Goal: Information Seeking & Learning: Learn about a topic

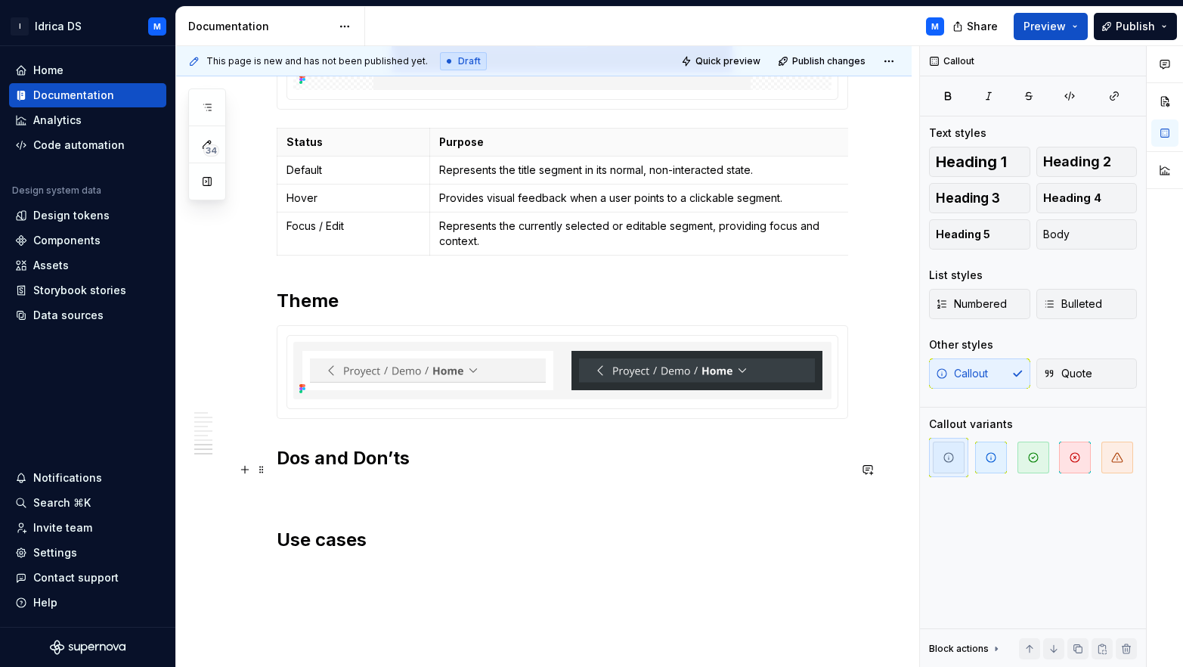
scroll to position [2195, 0]
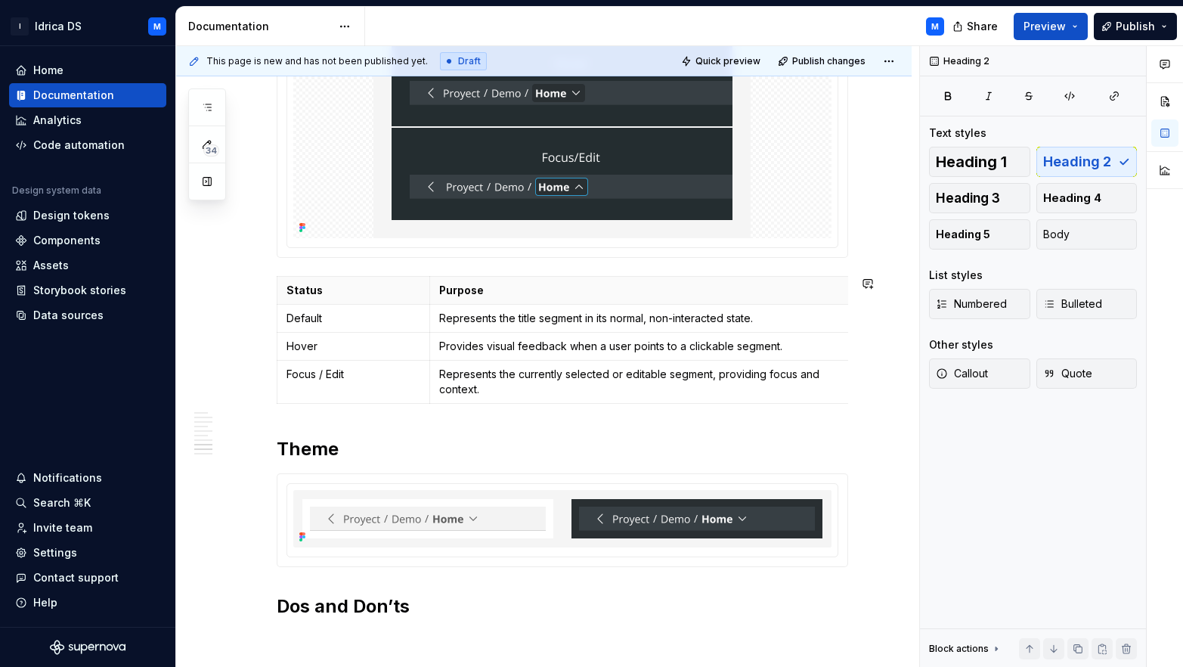
click at [512, 394] on p "Represents the currently selected or editable segment, providing focus and cont…" at bounding box center [640, 382] width 402 height 30
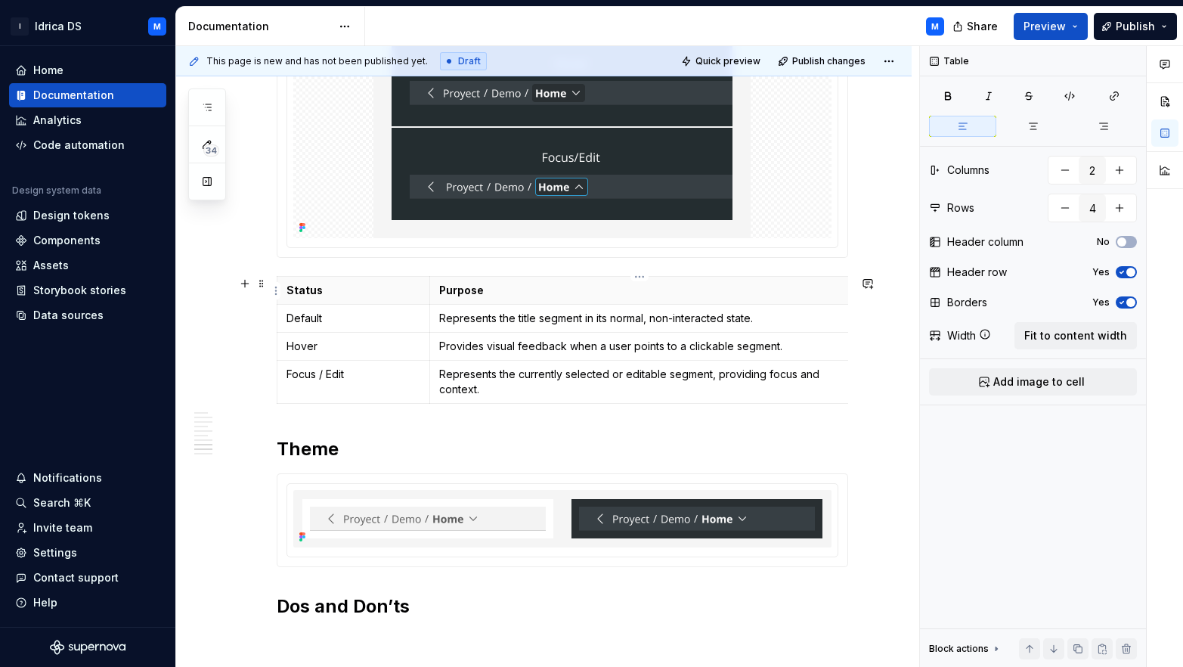
click at [526, 292] on p "Purpose" at bounding box center [640, 290] width 402 height 15
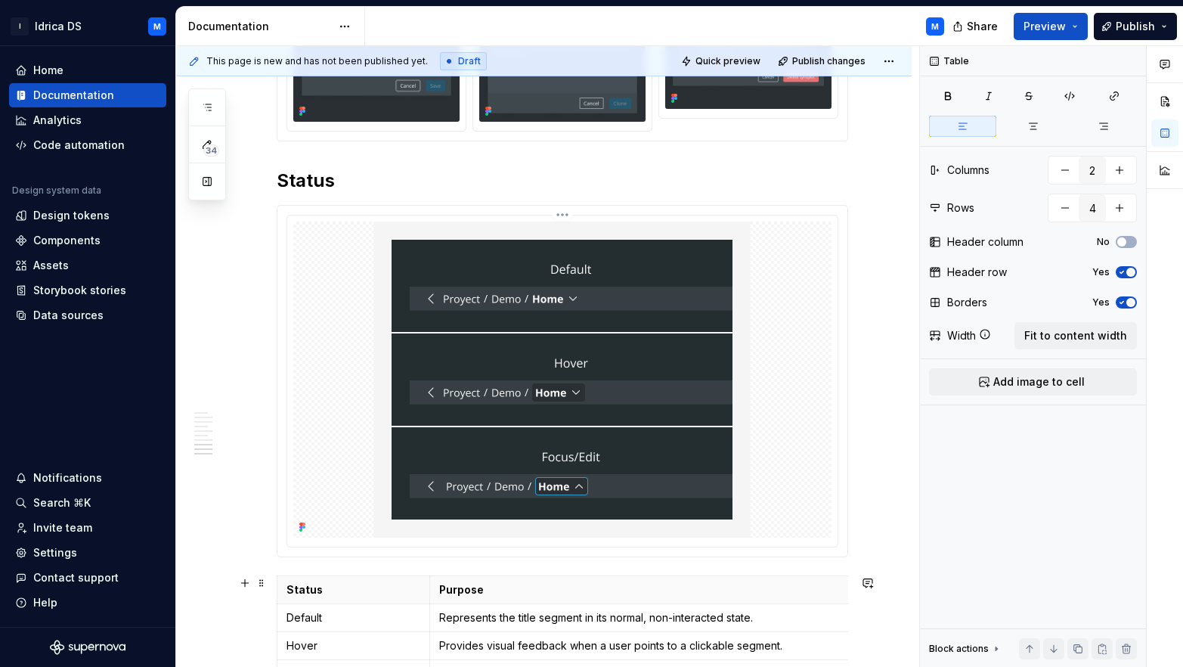
scroll to position [2488, 0]
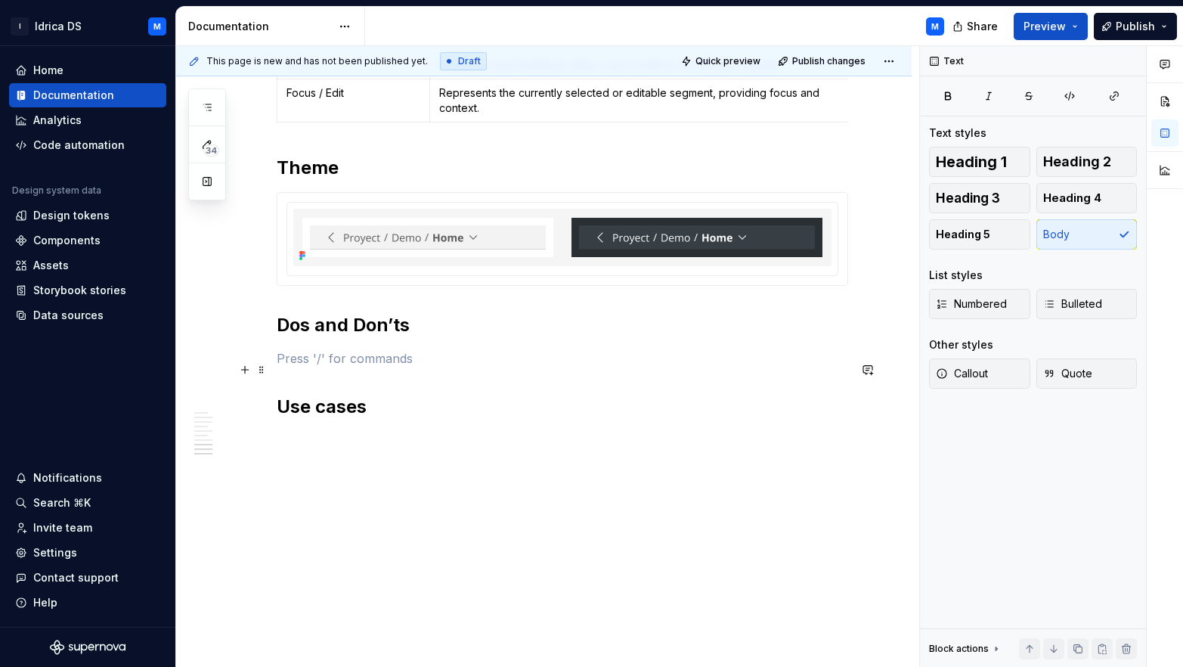
click at [318, 358] on p at bounding box center [563, 358] width 572 height 18
click at [241, 363] on button "button" at bounding box center [244, 369] width 21 height 21
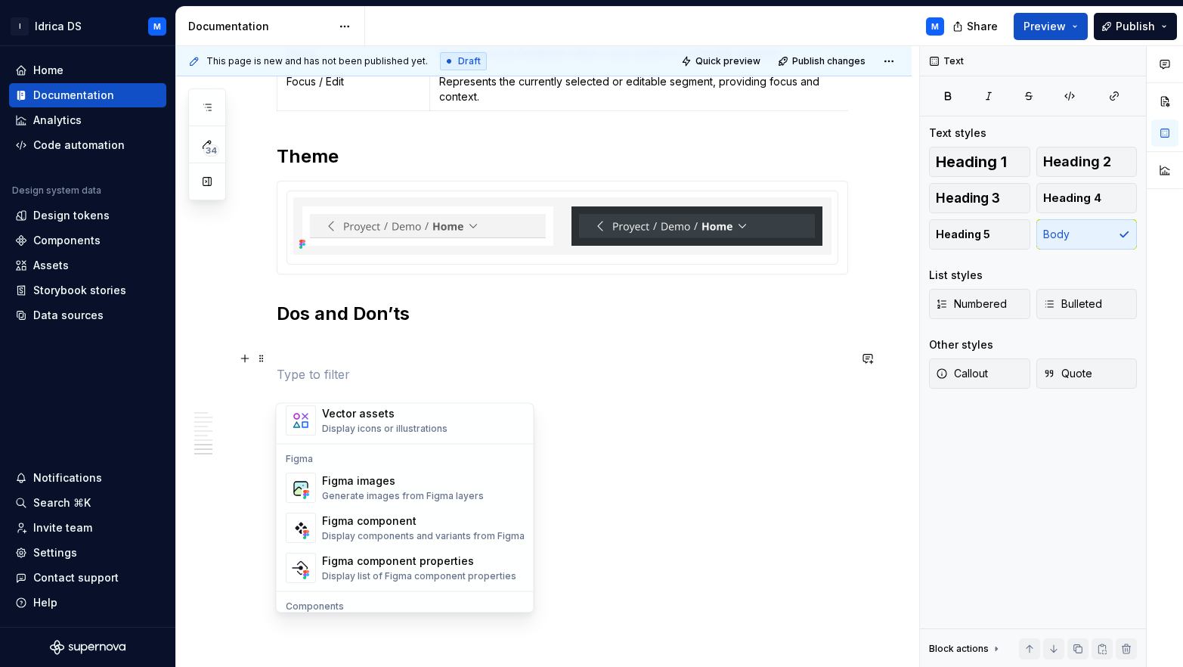
scroll to position [1376, 0]
click at [332, 482] on div "Figma images" at bounding box center [403, 484] width 162 height 15
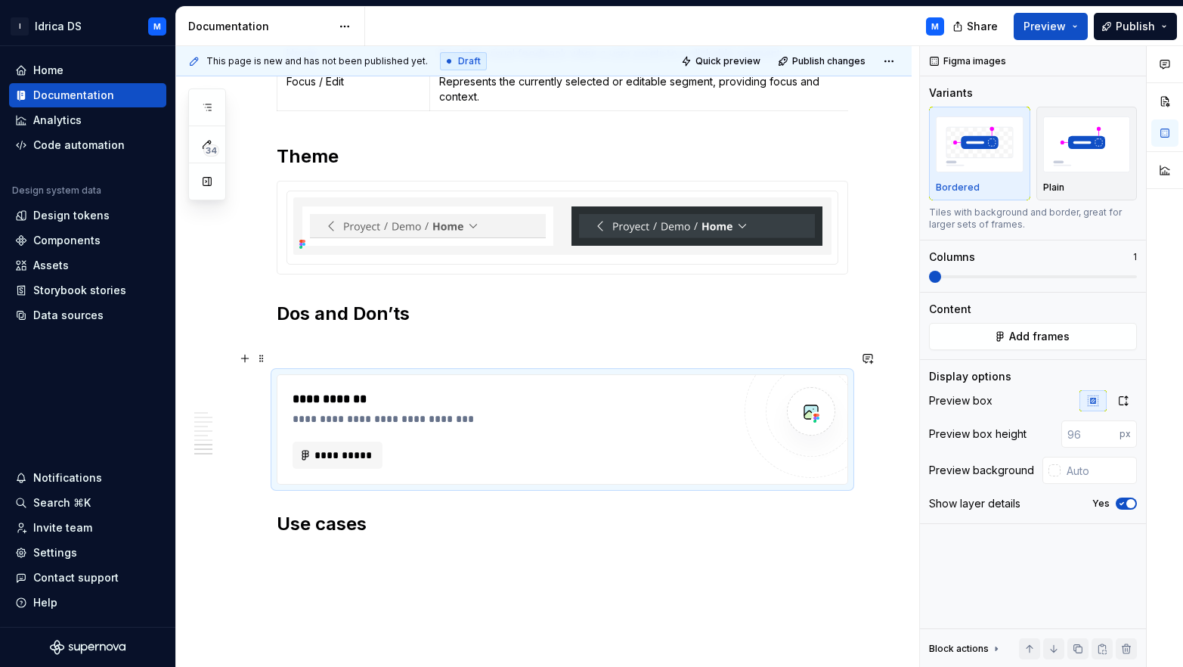
click at [333, 351] on p at bounding box center [563, 347] width 572 height 18
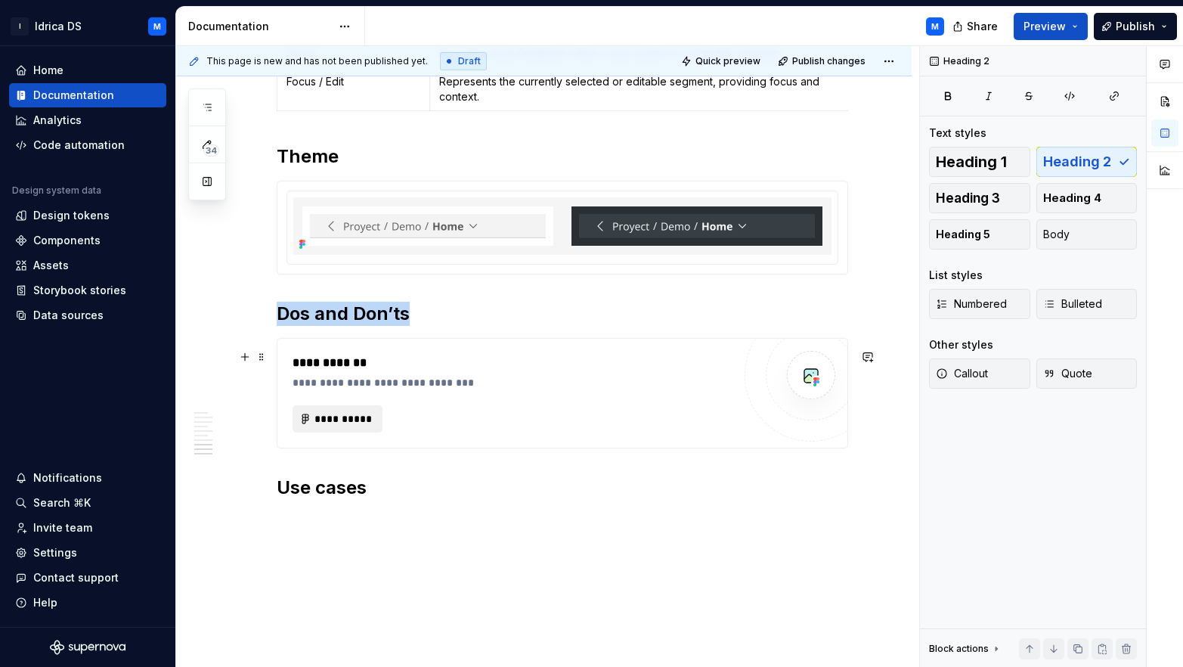
click at [359, 426] on span "**********" at bounding box center [344, 418] width 59 height 15
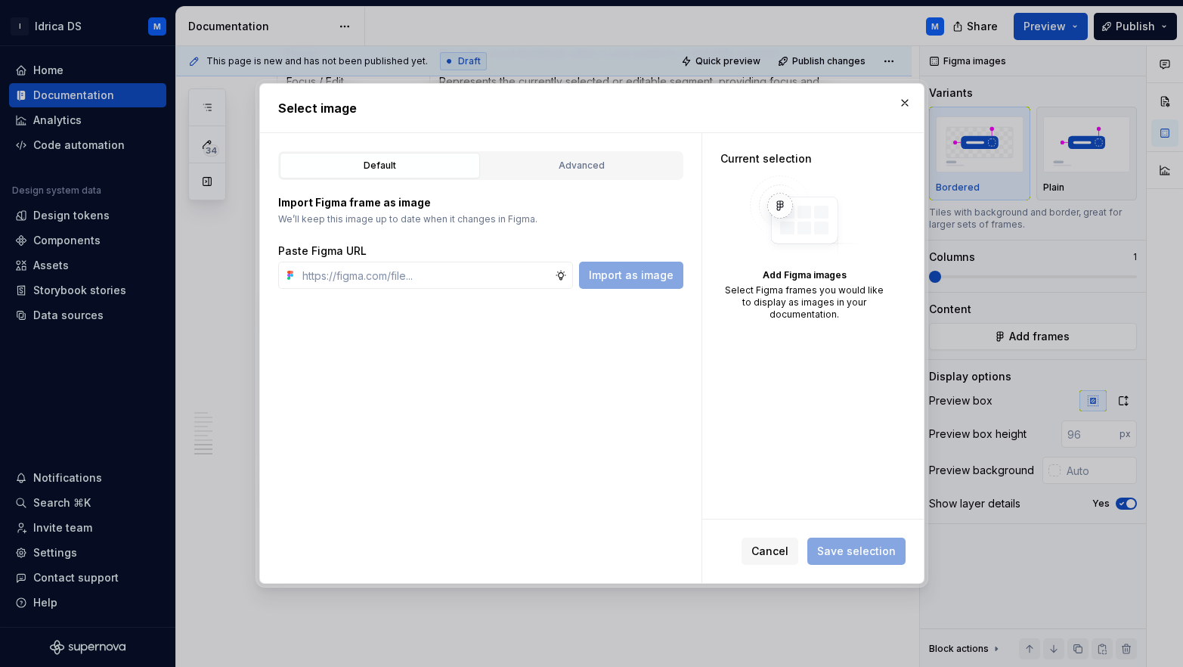
type textarea "*"
click at [606, 157] on button "Advanced" at bounding box center [582, 166] width 200 height 26
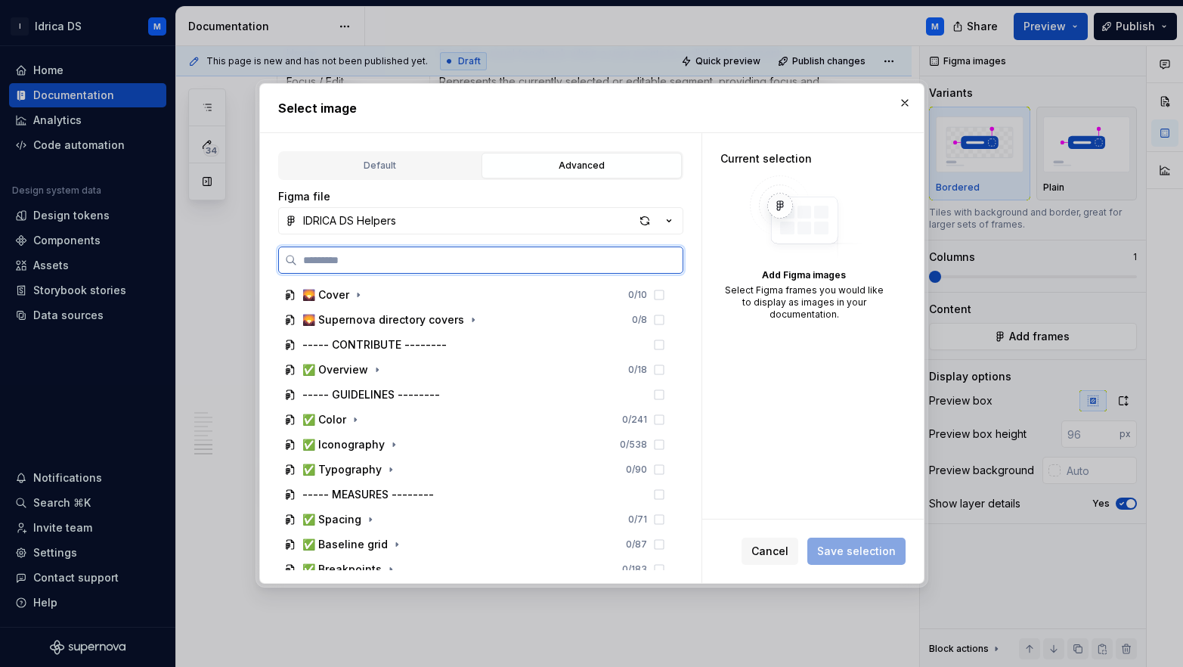
click at [358, 257] on input "search" at bounding box center [490, 260] width 386 height 15
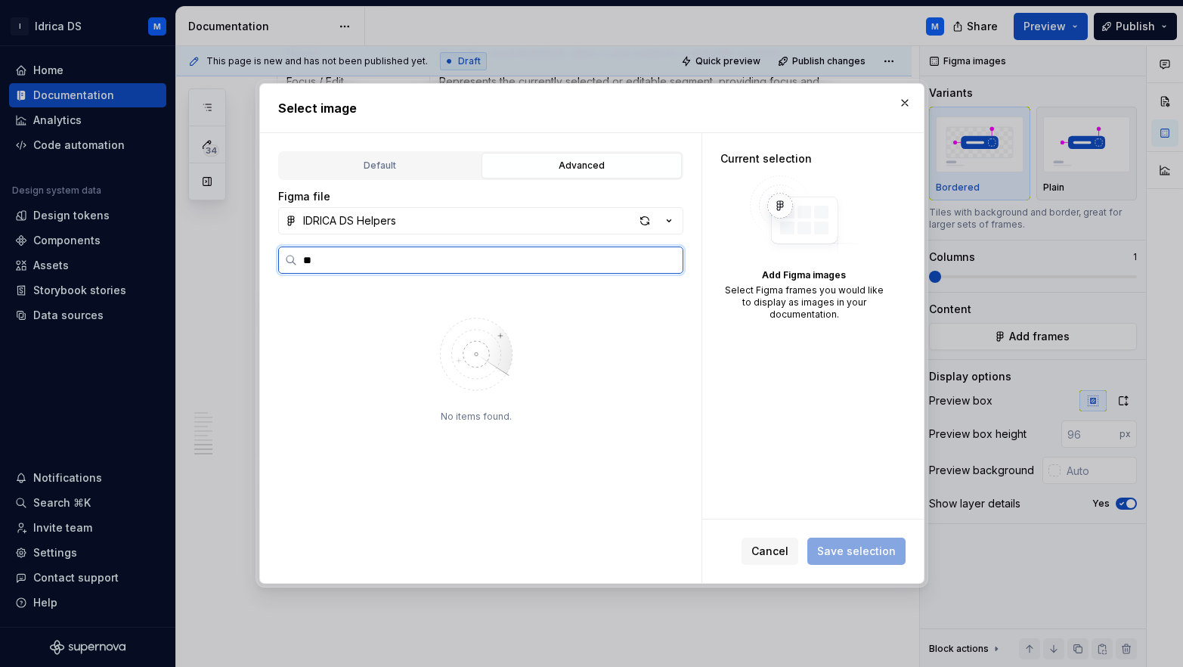
type input "*"
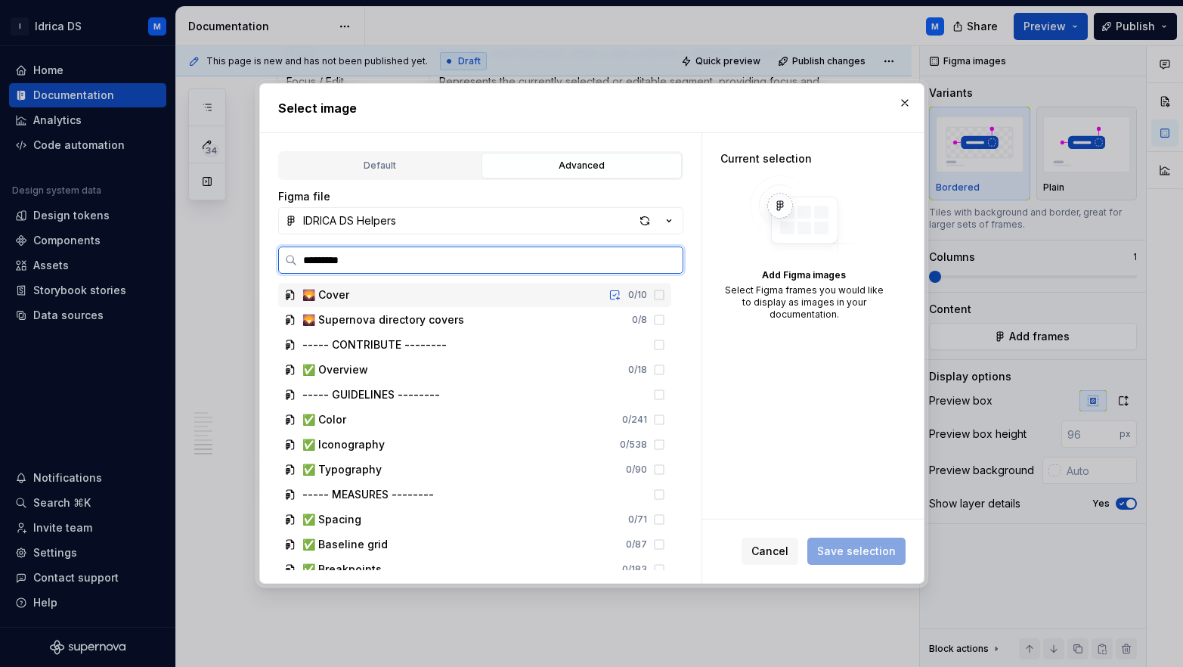
type input "**********"
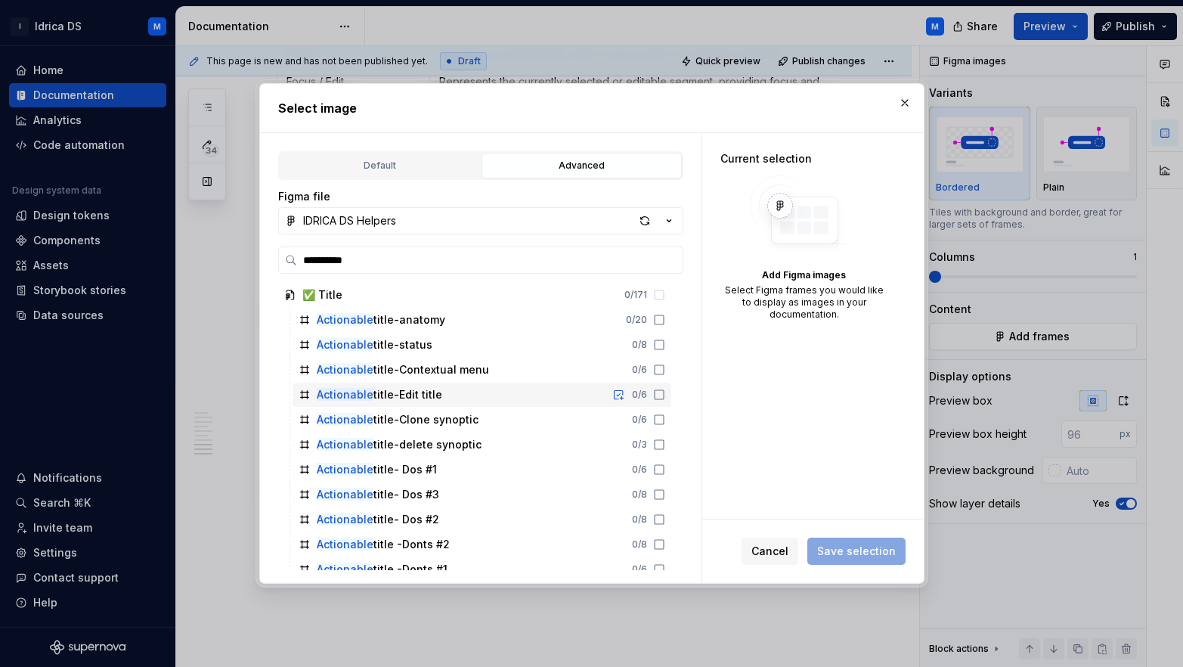
scroll to position [14, 0]
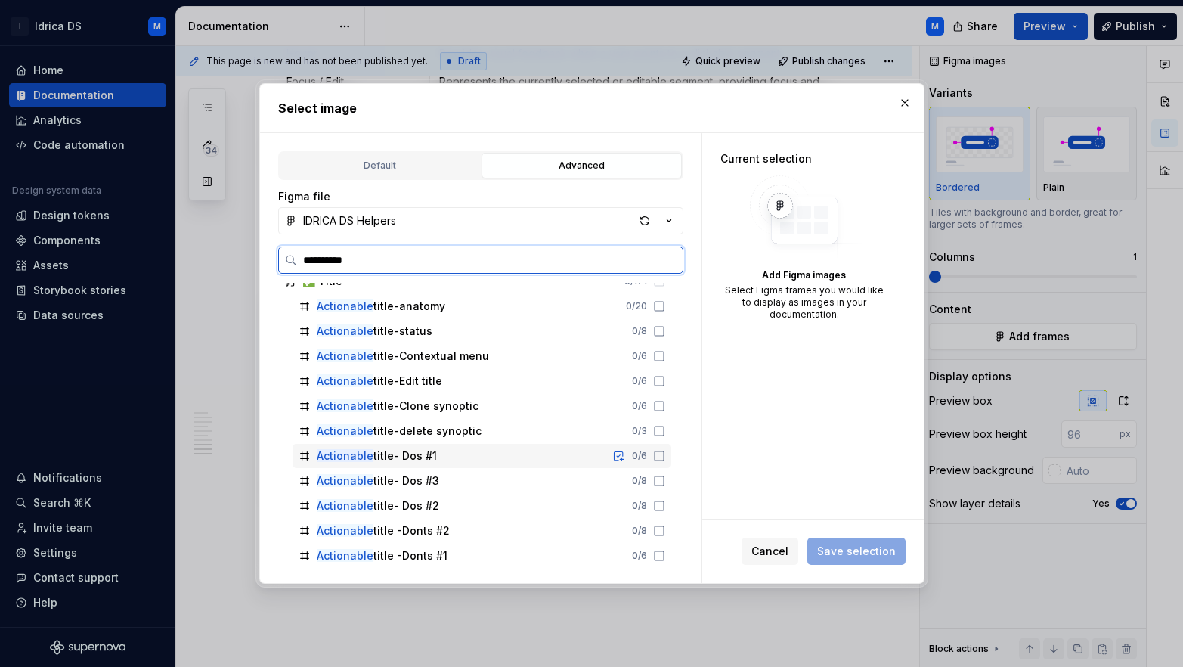
click at [659, 455] on icon at bounding box center [659, 456] width 12 height 12
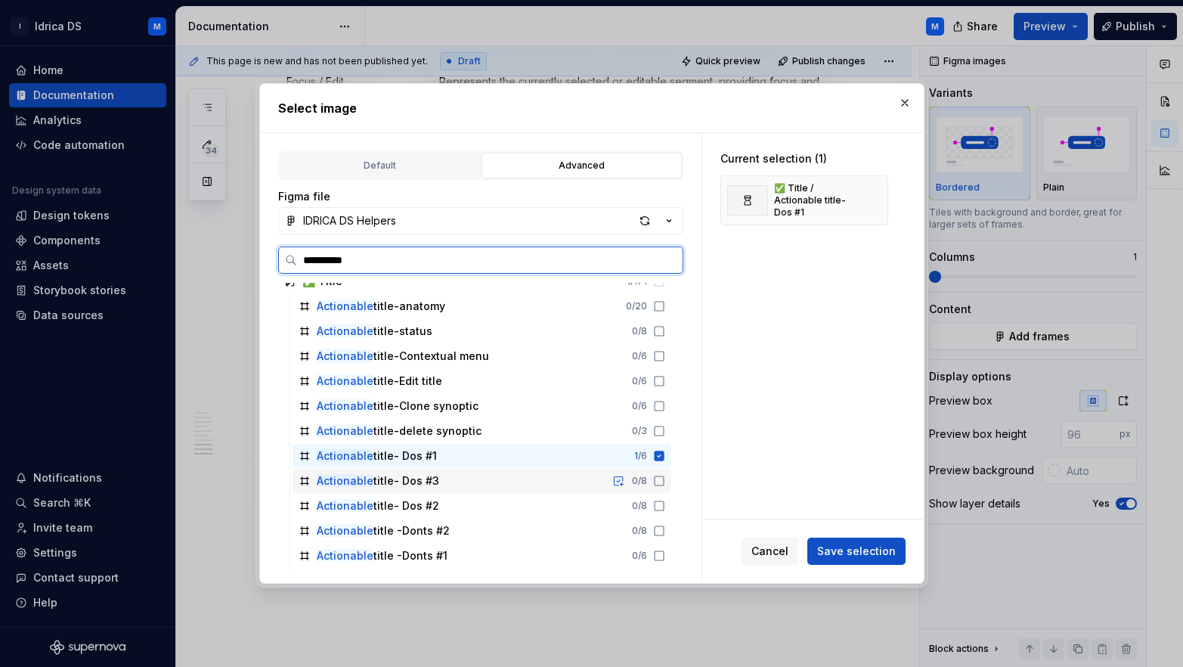
click at [665, 478] on icon at bounding box center [659, 481] width 12 height 12
click at [663, 506] on icon at bounding box center [659, 506] width 12 height 12
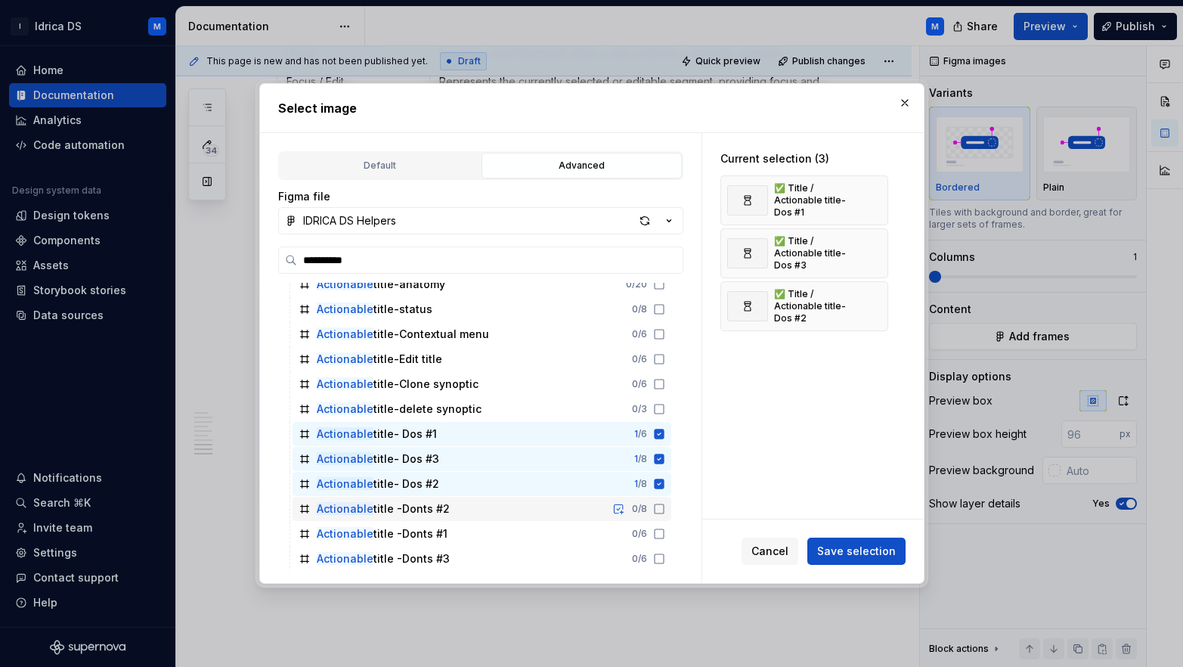
scroll to position [57, 0]
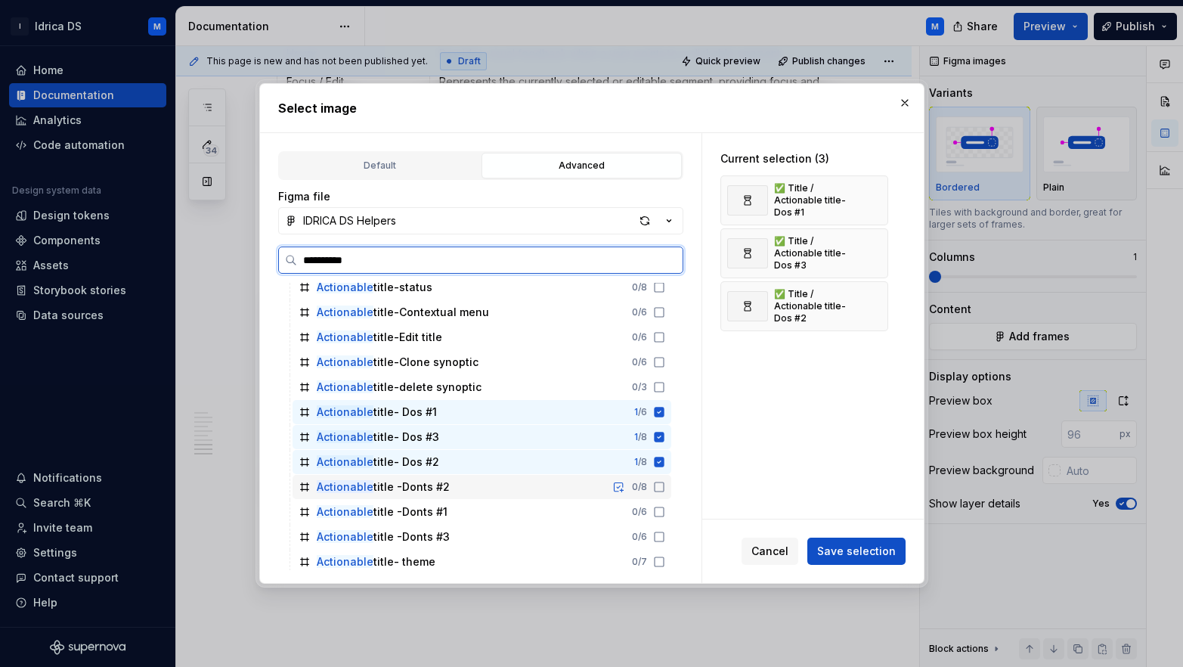
click at [664, 490] on icon at bounding box center [659, 487] width 12 height 12
click at [664, 516] on icon at bounding box center [659, 511] width 9 height 9
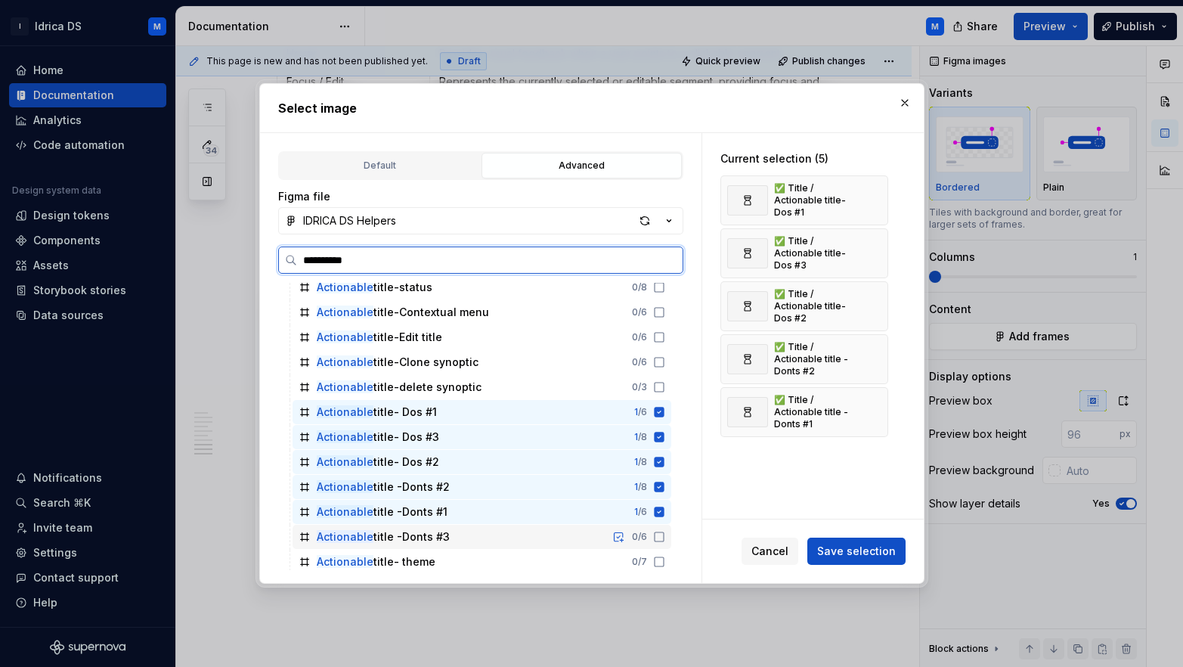
click at [665, 537] on icon at bounding box center [659, 537] width 12 height 12
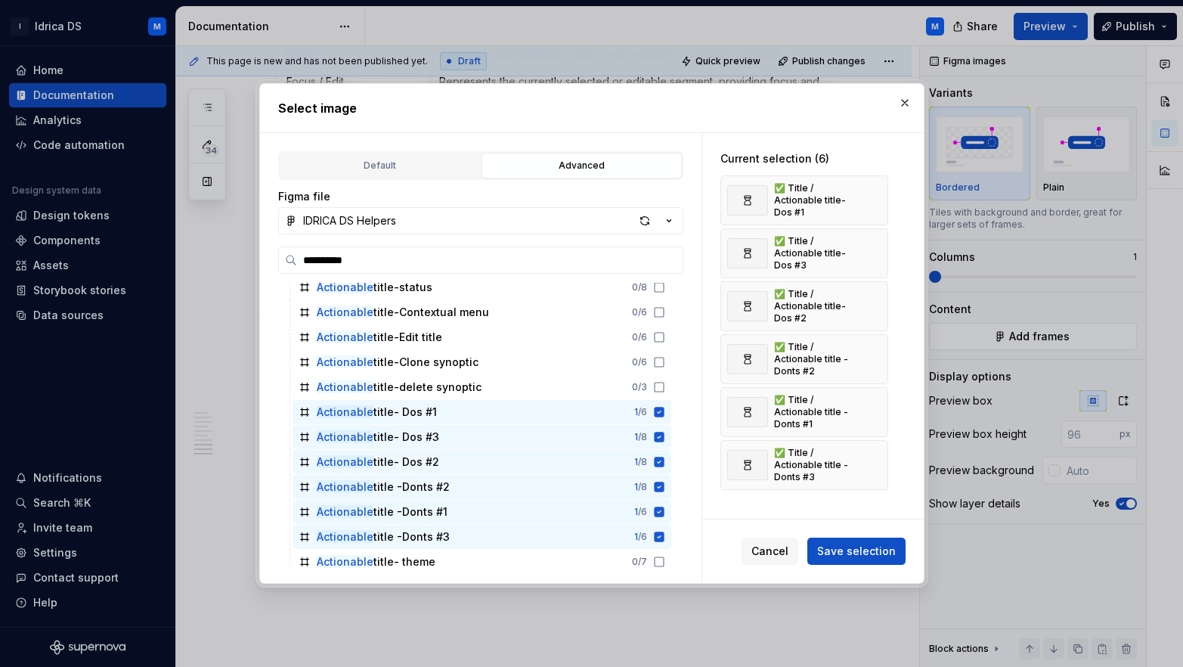
click at [856, 544] on span "Save selection" at bounding box center [856, 551] width 79 height 15
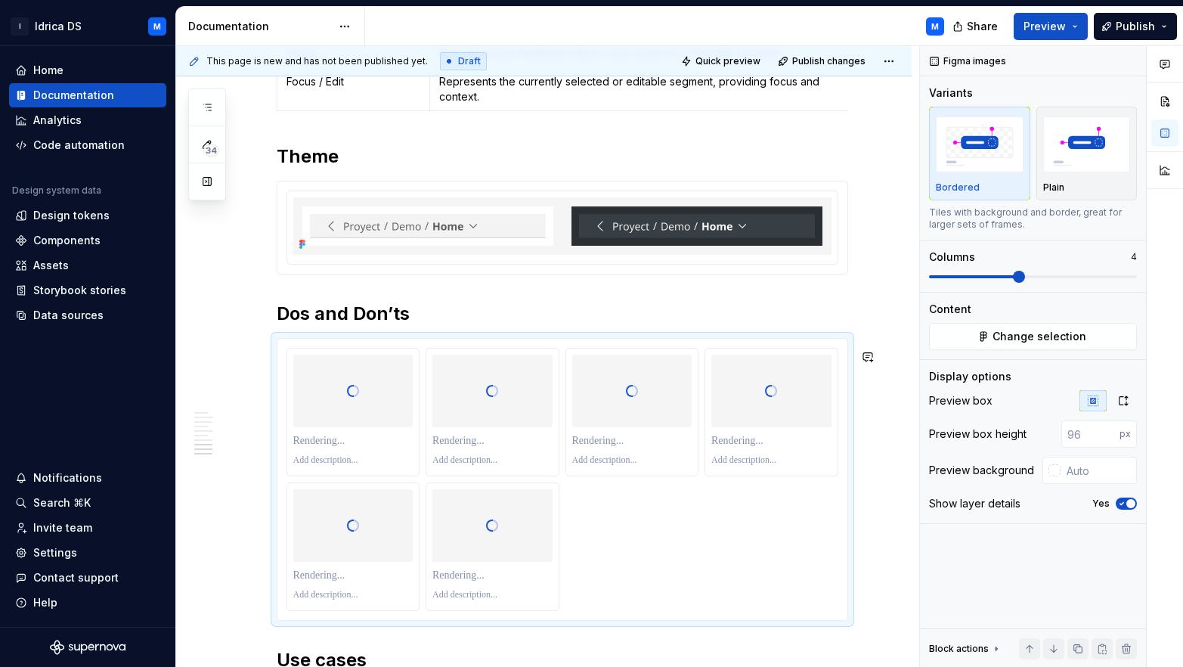
scroll to position [2485, 0]
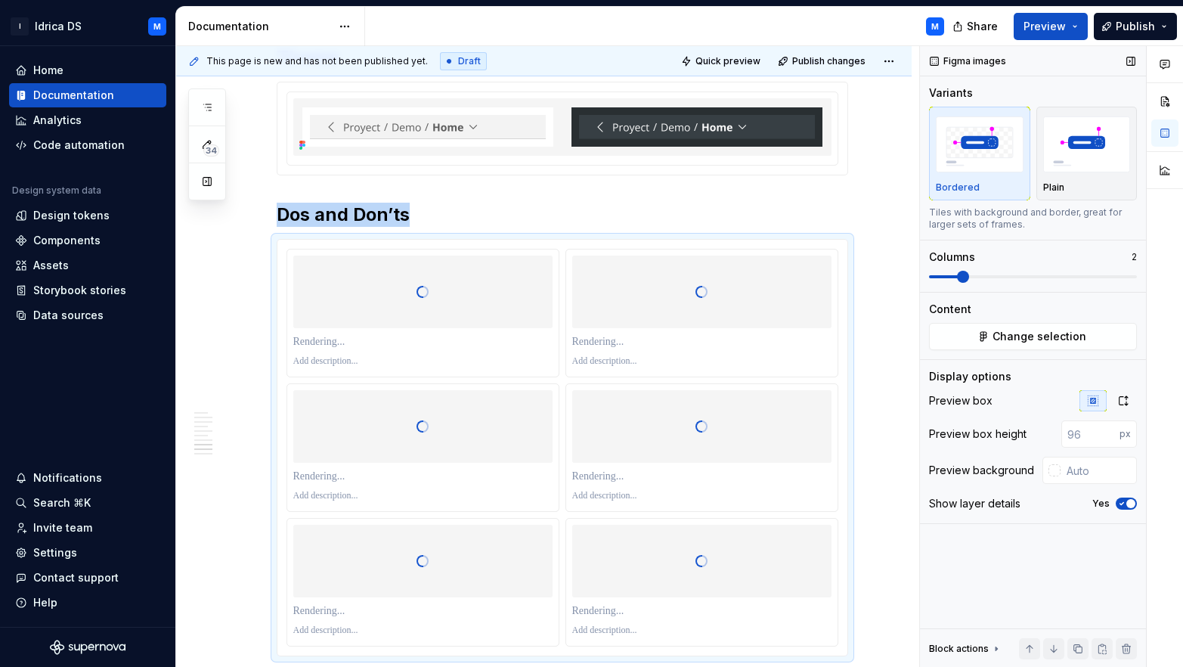
click at [963, 278] on span at bounding box center [963, 277] width 12 height 12
click at [1077, 177] on div "Plain" at bounding box center [1087, 153] width 88 height 80
click at [1130, 408] on button "button" at bounding box center [1123, 400] width 27 height 21
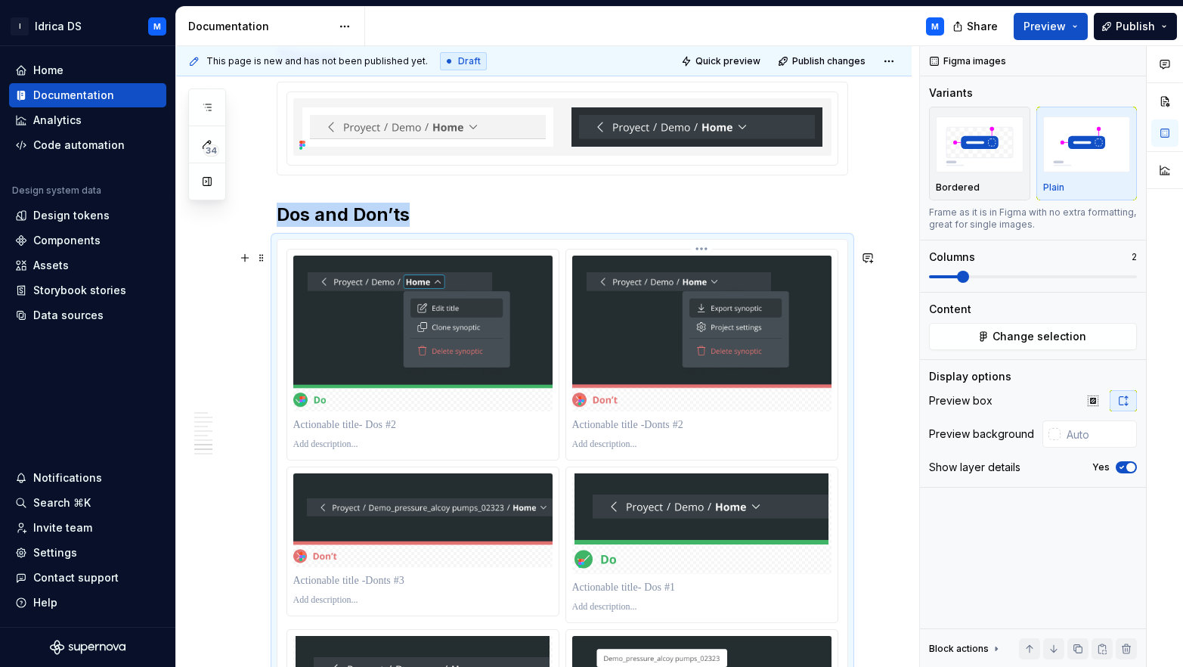
scroll to position [2715, 0]
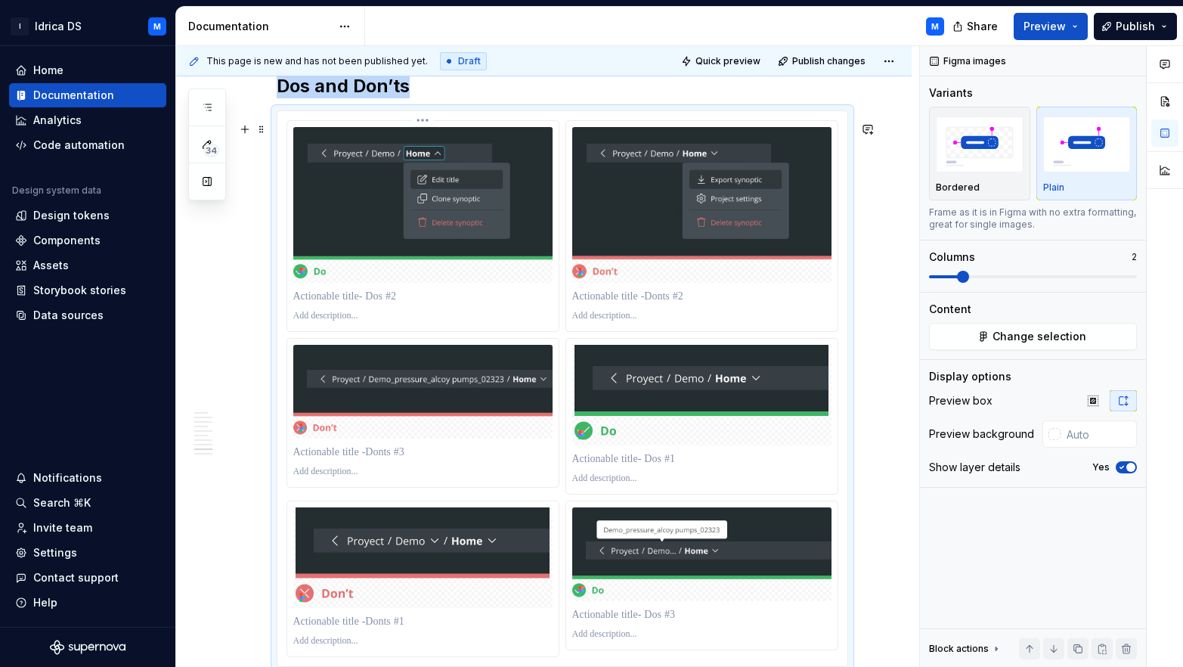
drag, startPoint x: 724, startPoint y: 479, endPoint x: 515, endPoint y: 320, distance: 263.3
click at [515, 320] on div at bounding box center [563, 388] width 552 height 536
click at [670, 413] on img at bounding box center [702, 395] width 254 height 101
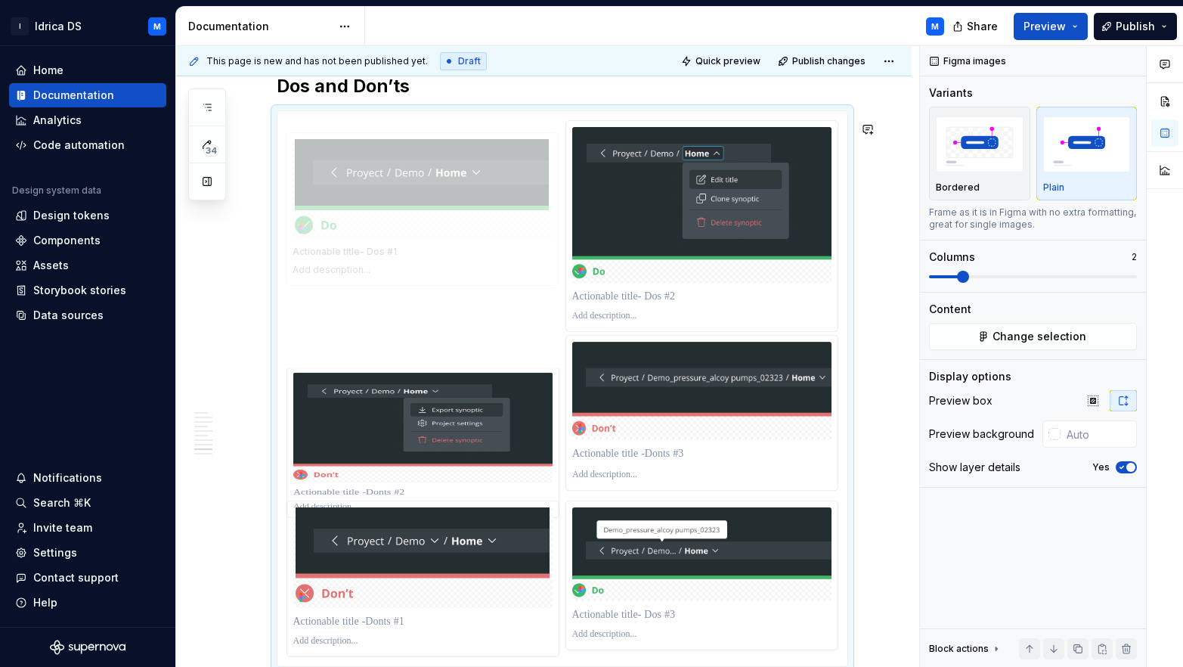
drag, startPoint x: 718, startPoint y: 410, endPoint x: 434, endPoint y: 223, distance: 340.2
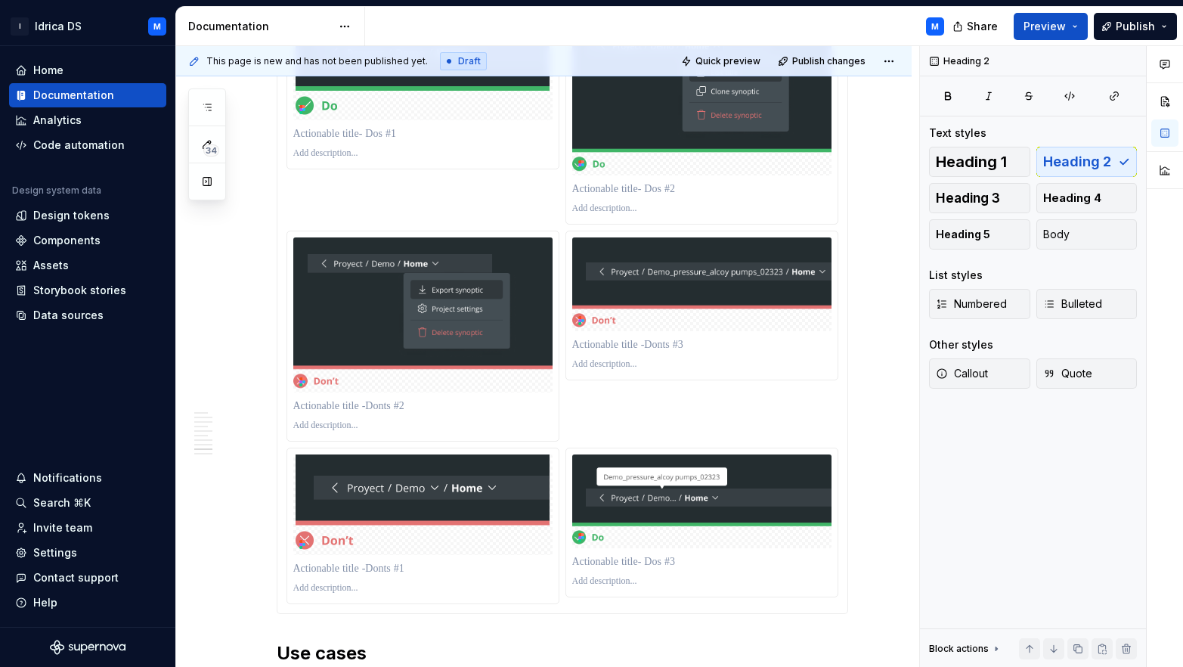
scroll to position [2703, 0]
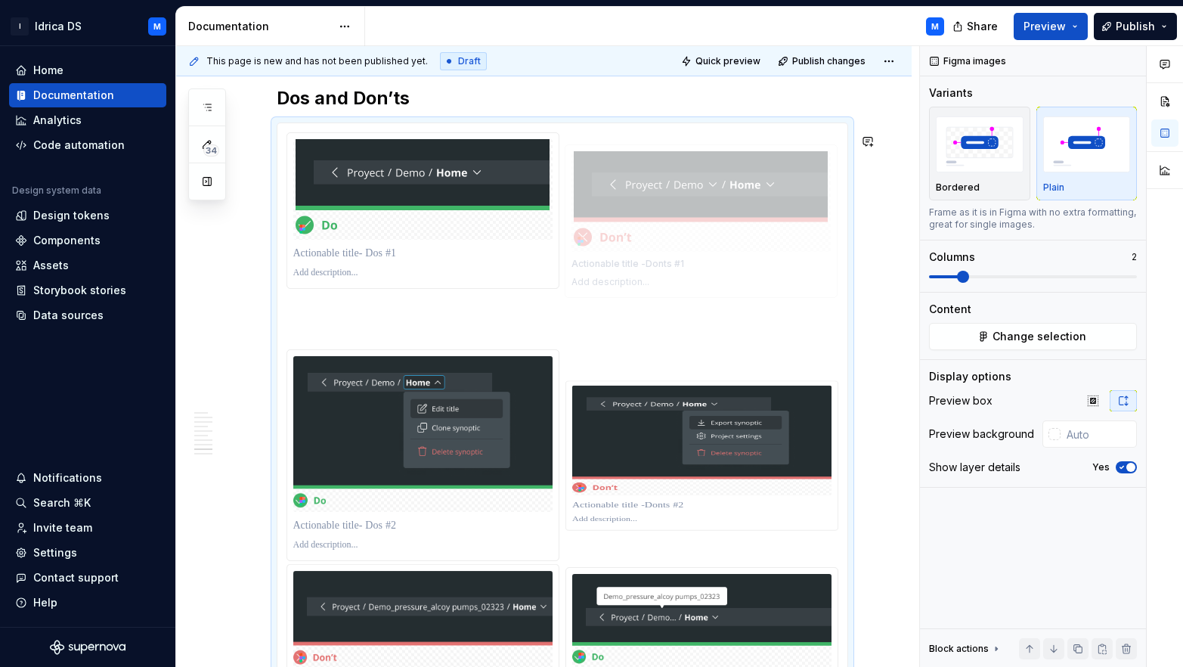
drag, startPoint x: 462, startPoint y: 625, endPoint x: 699, endPoint y: 243, distance: 450.3
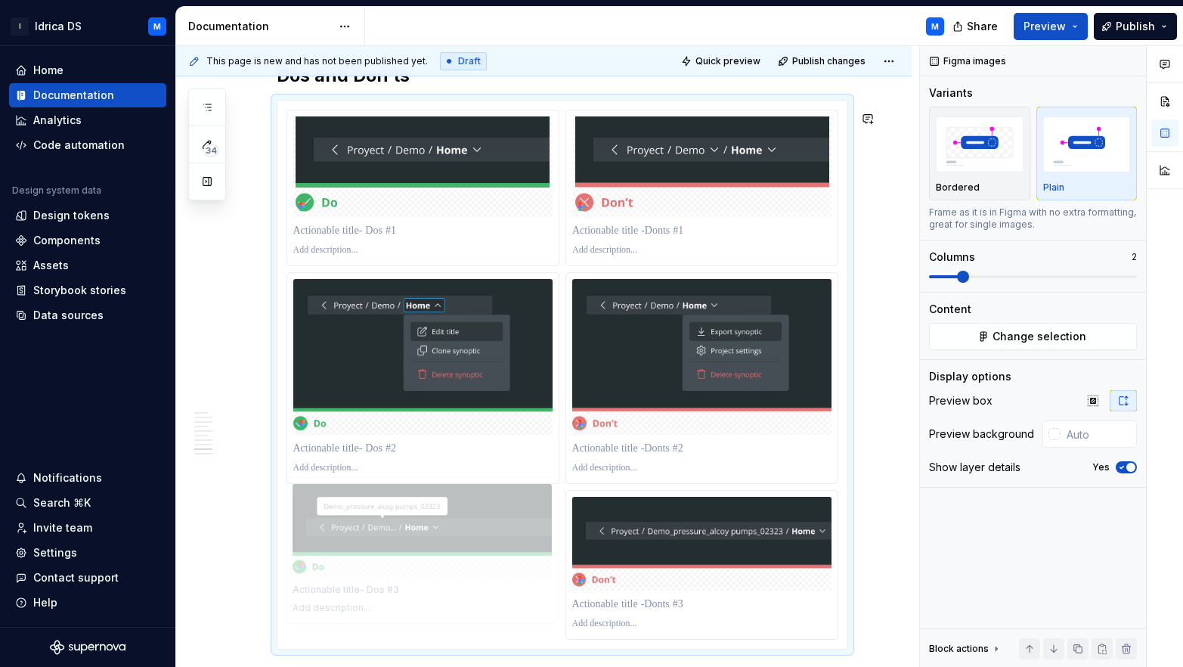
drag, startPoint x: 665, startPoint y: 573, endPoint x: 492, endPoint y: 572, distance: 173.2
click at [492, 572] on body "I Idrica DS M Home Documentation Analytics Code automation Design system data D…" at bounding box center [591, 333] width 1183 height 667
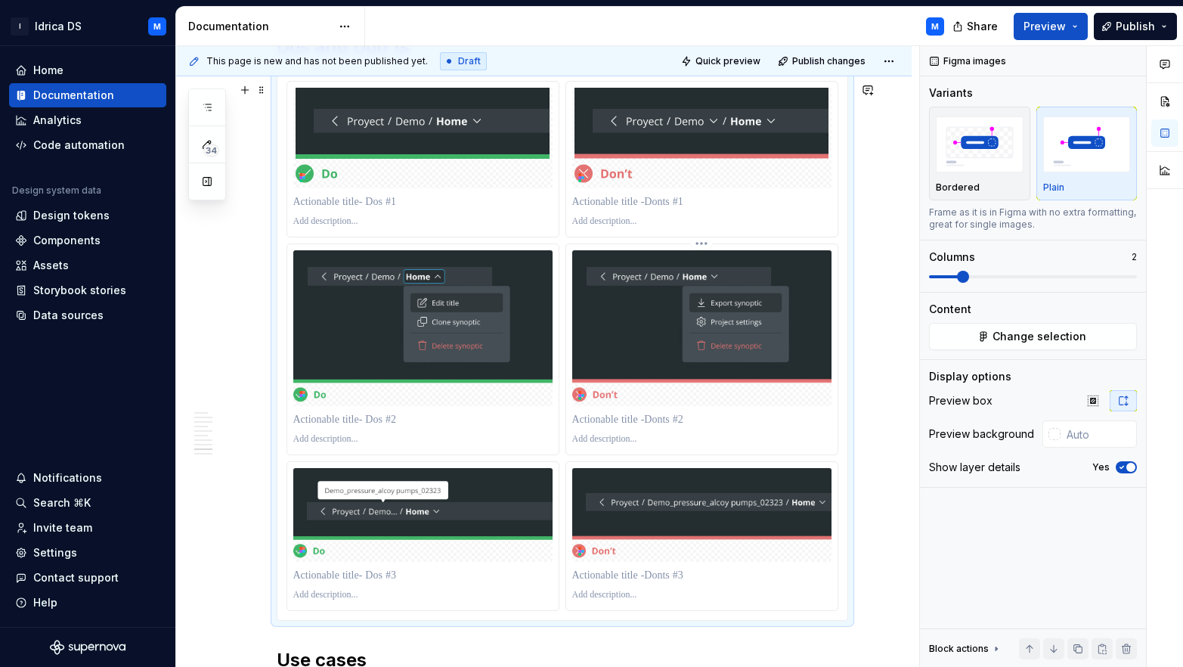
scroll to position [2730, 0]
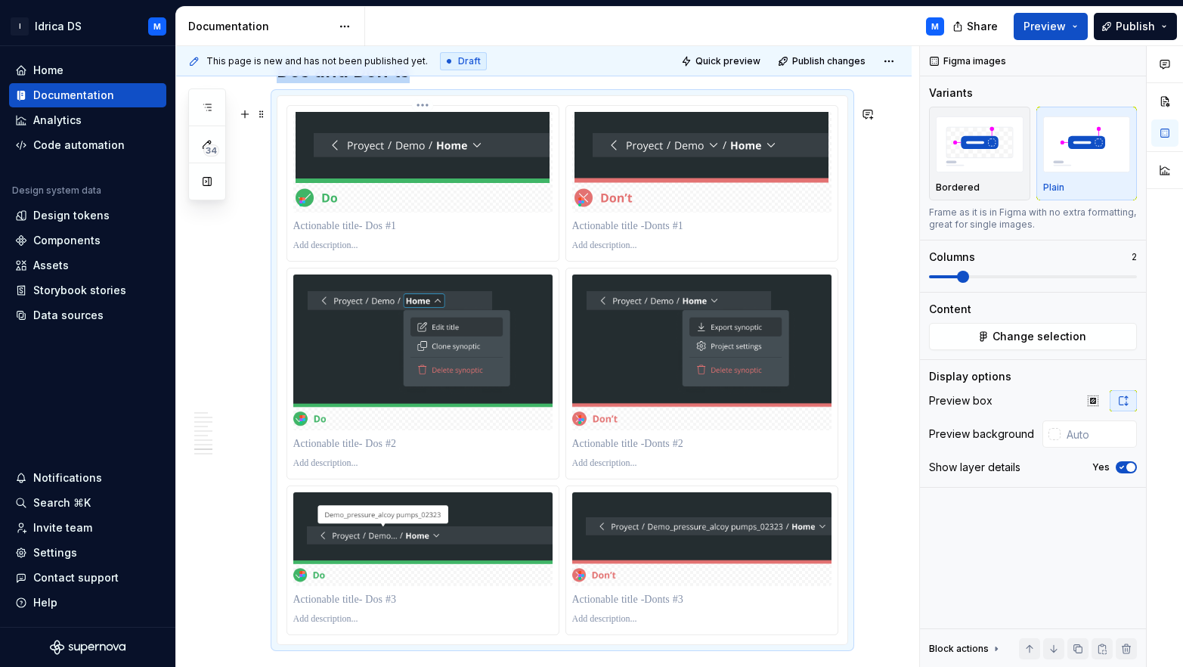
click at [364, 234] on p at bounding box center [422, 226] width 259 height 15
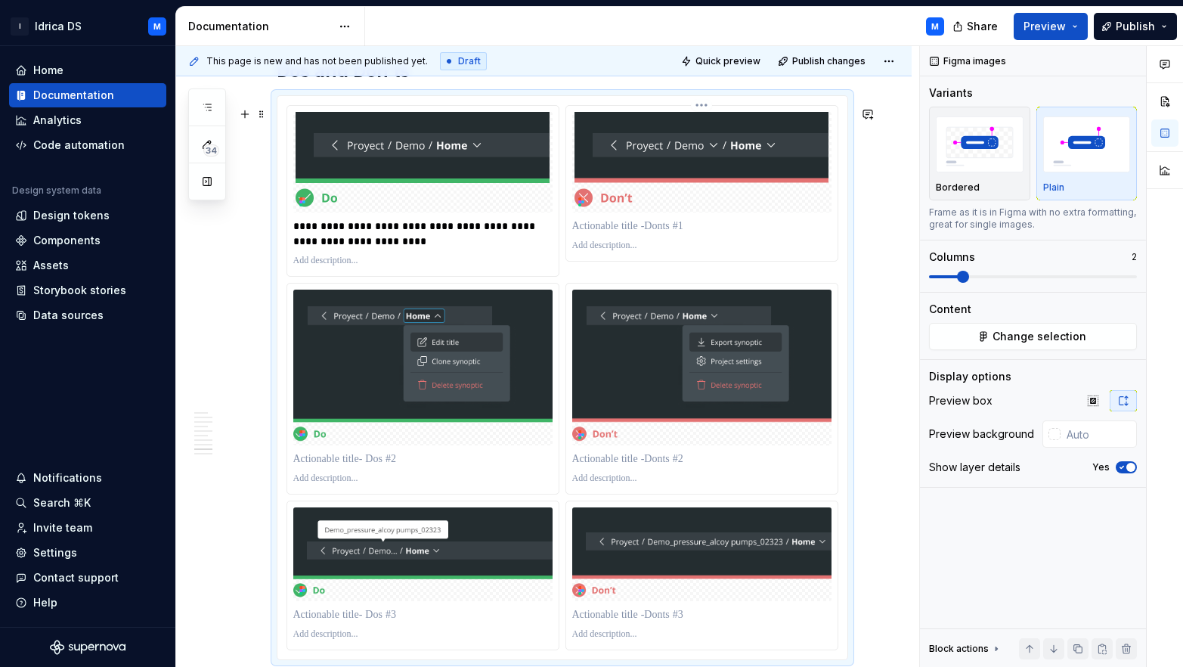
click at [646, 230] on p at bounding box center [701, 226] width 259 height 15
click at [340, 467] on p at bounding box center [422, 458] width 259 height 15
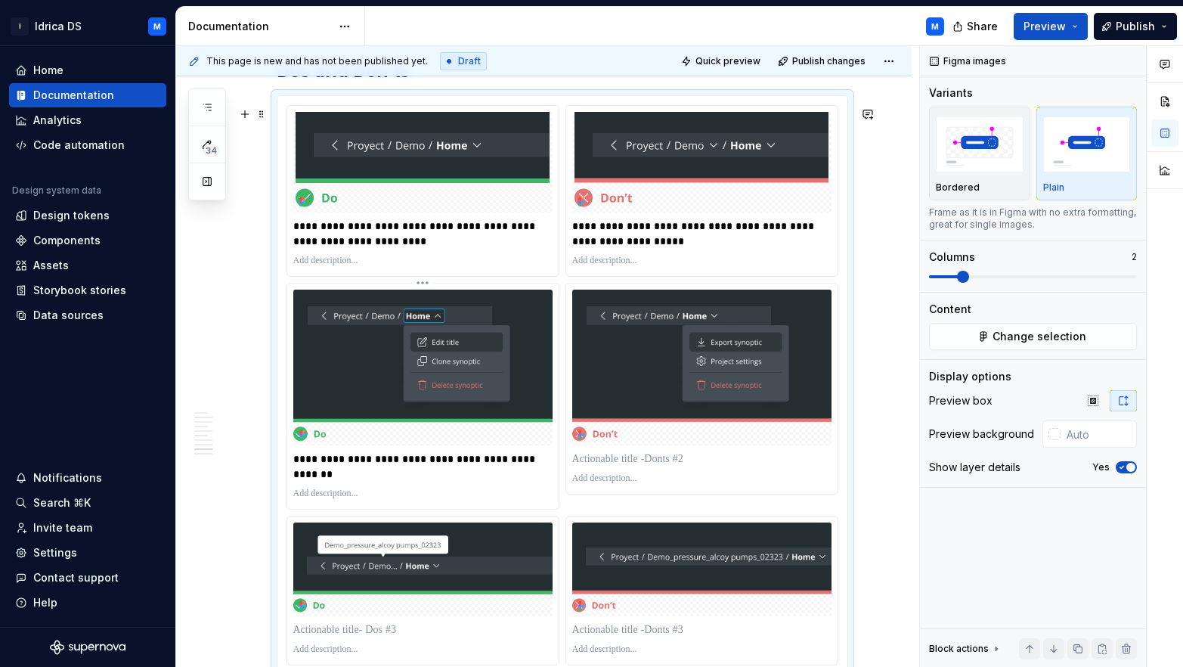
scroll to position [2755, 0]
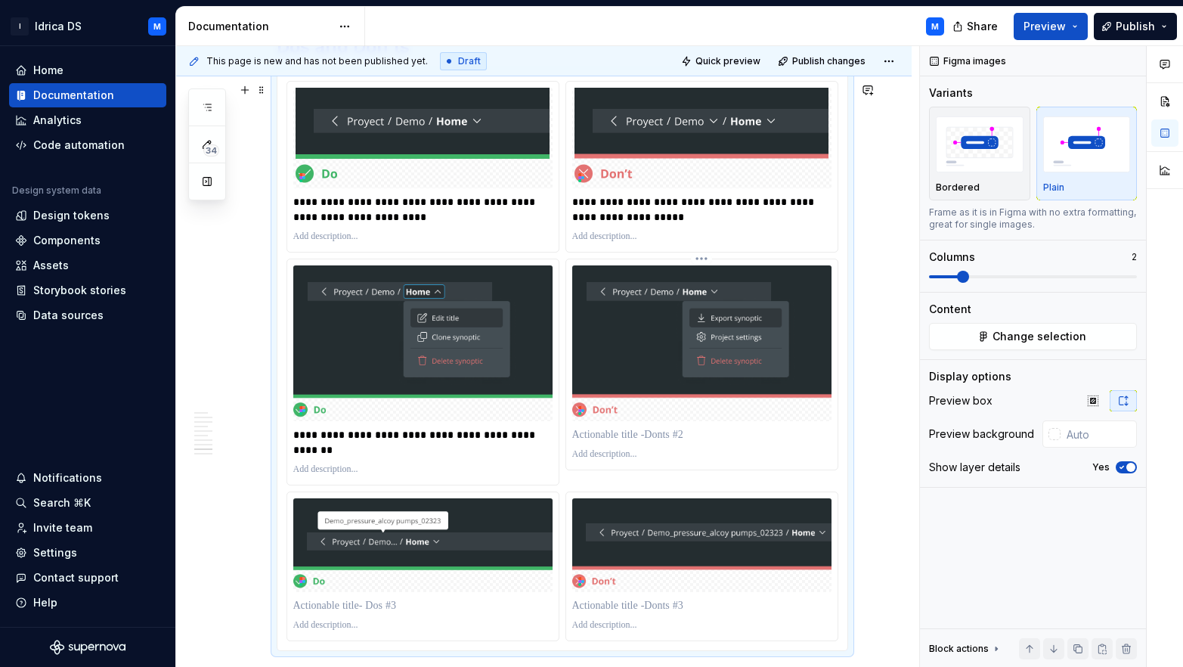
click at [671, 437] on div at bounding box center [701, 434] width 259 height 21
click at [671, 441] on p at bounding box center [701, 434] width 259 height 15
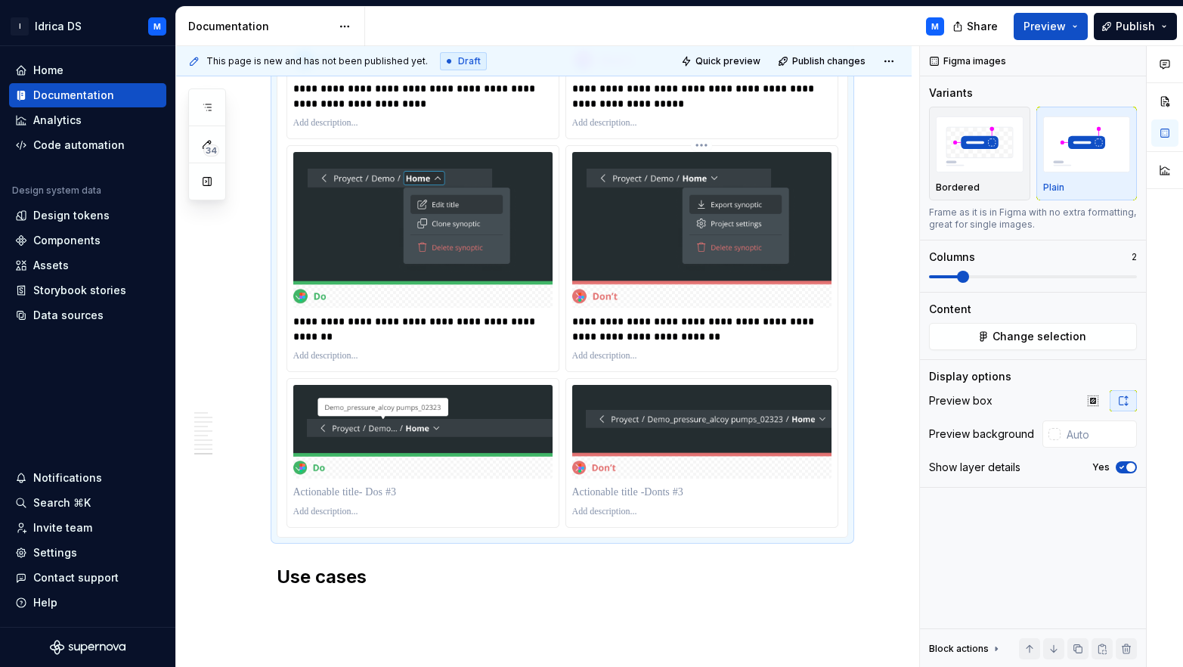
scroll to position [2897, 0]
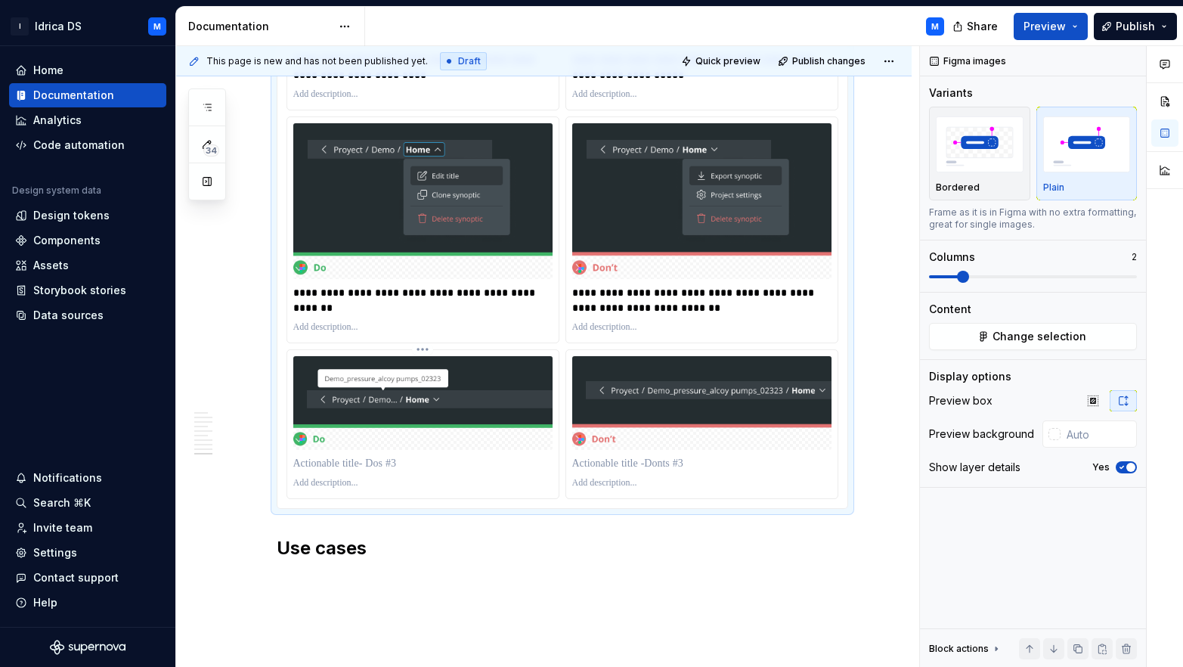
click at [352, 471] on p at bounding box center [422, 463] width 259 height 15
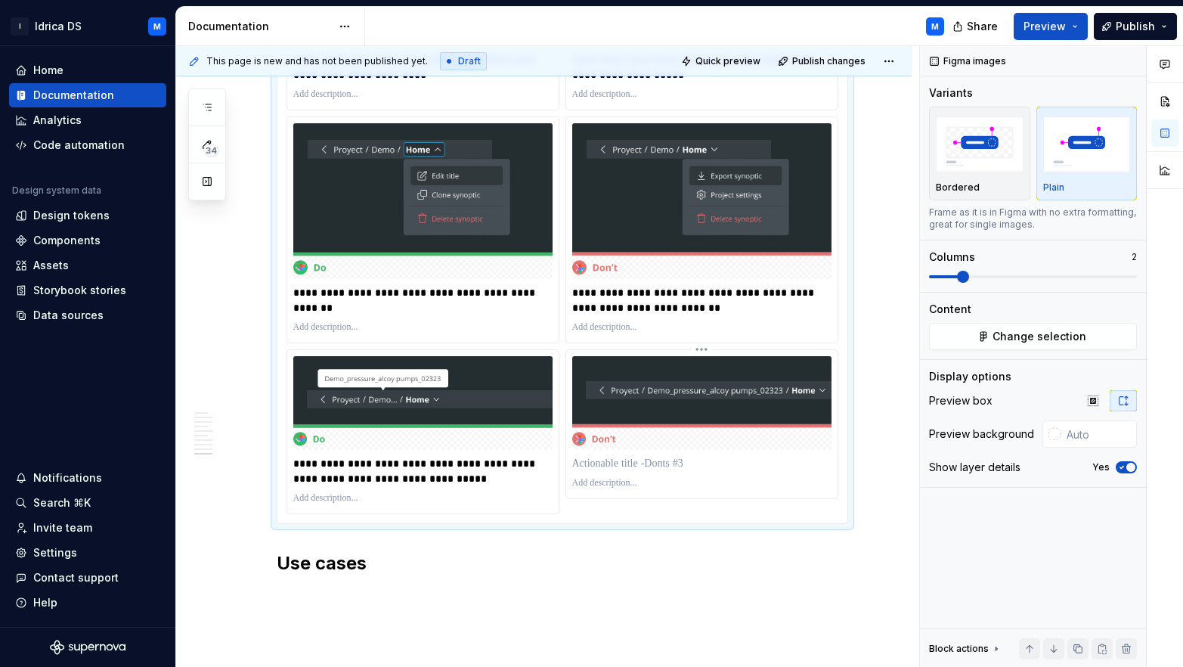
click at [622, 471] on p at bounding box center [701, 463] width 259 height 15
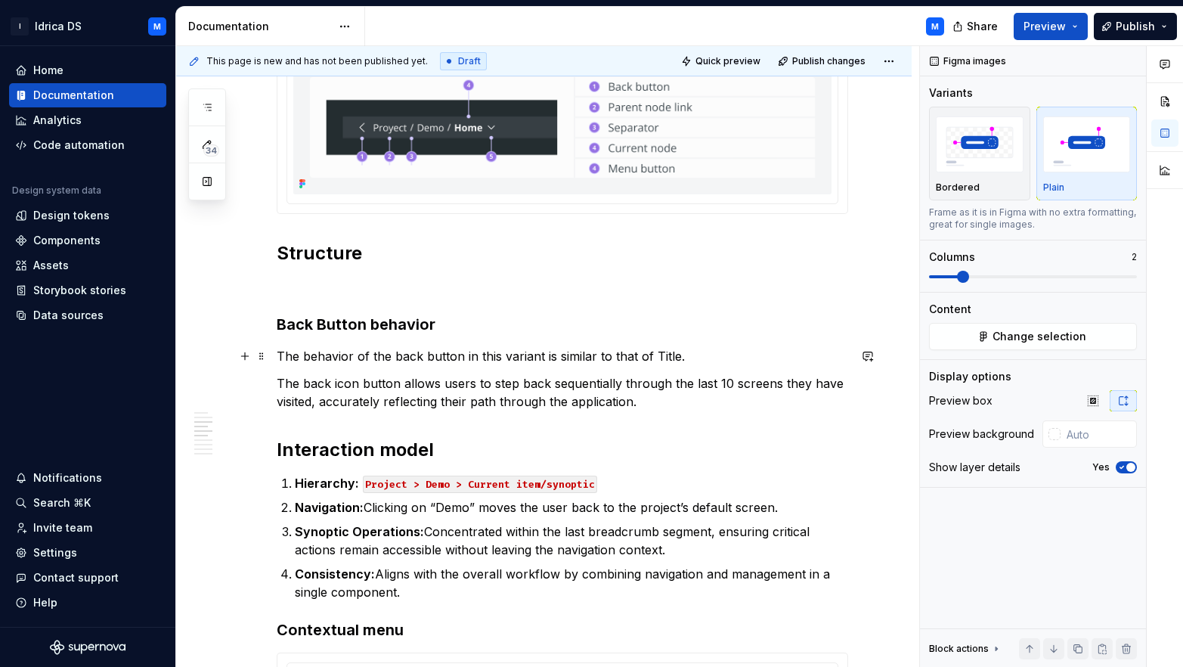
scroll to position [505, 0]
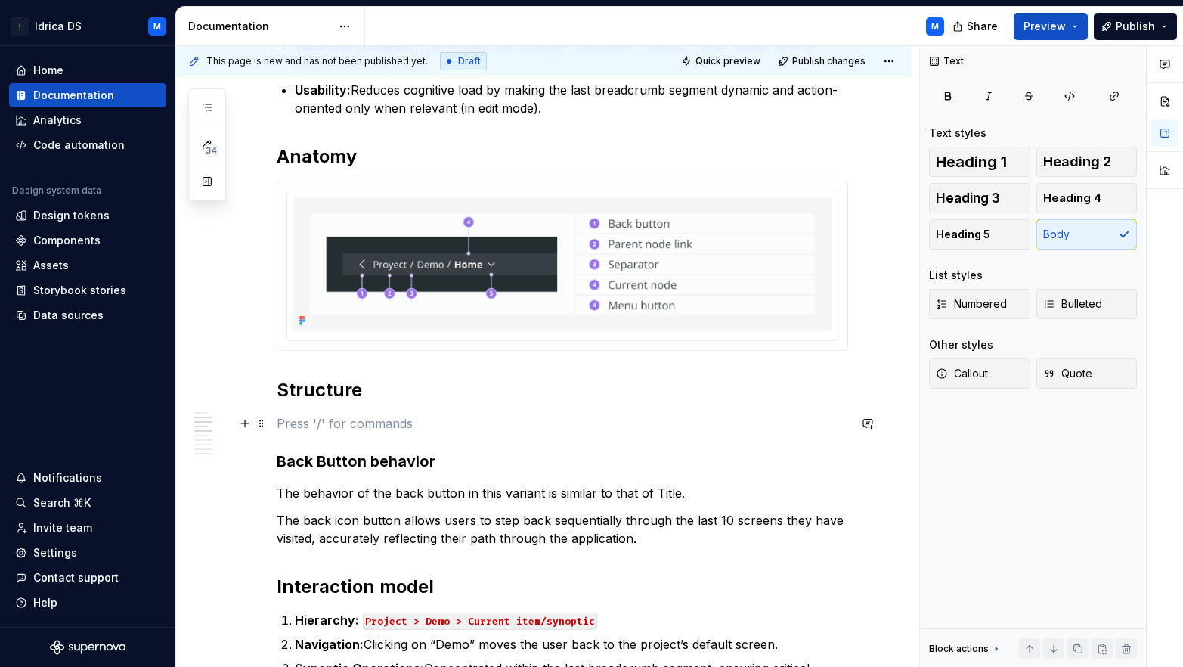
click at [287, 418] on p at bounding box center [563, 423] width 572 height 18
click at [248, 422] on button "button" at bounding box center [244, 423] width 21 height 21
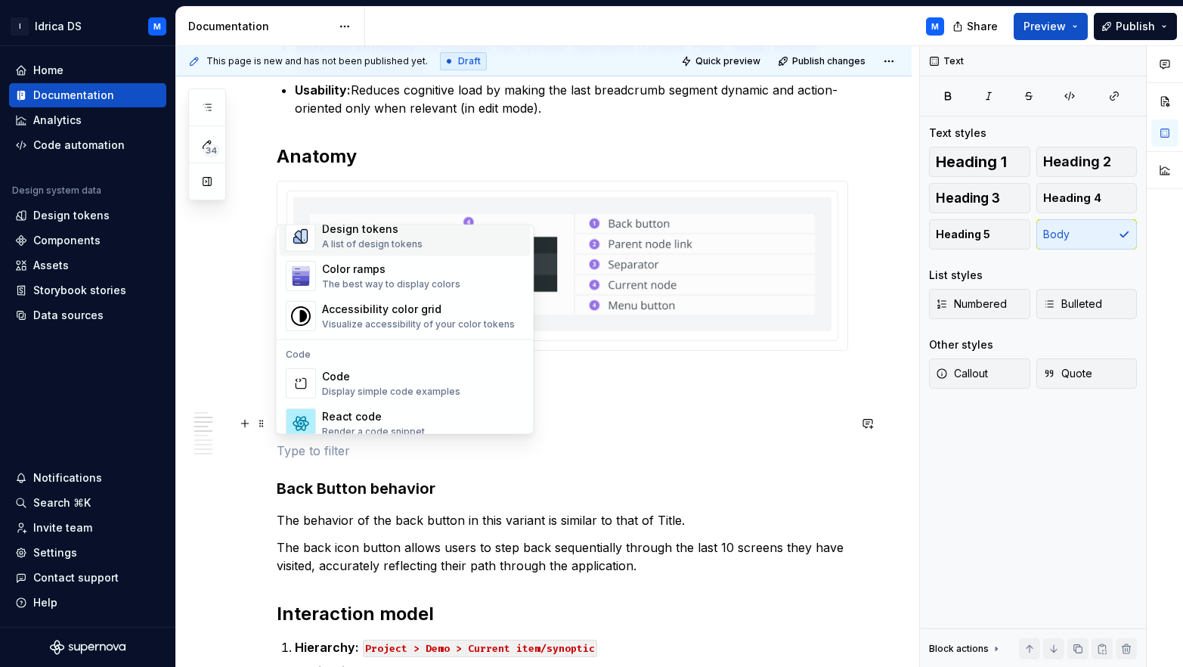
scroll to position [1415, 0]
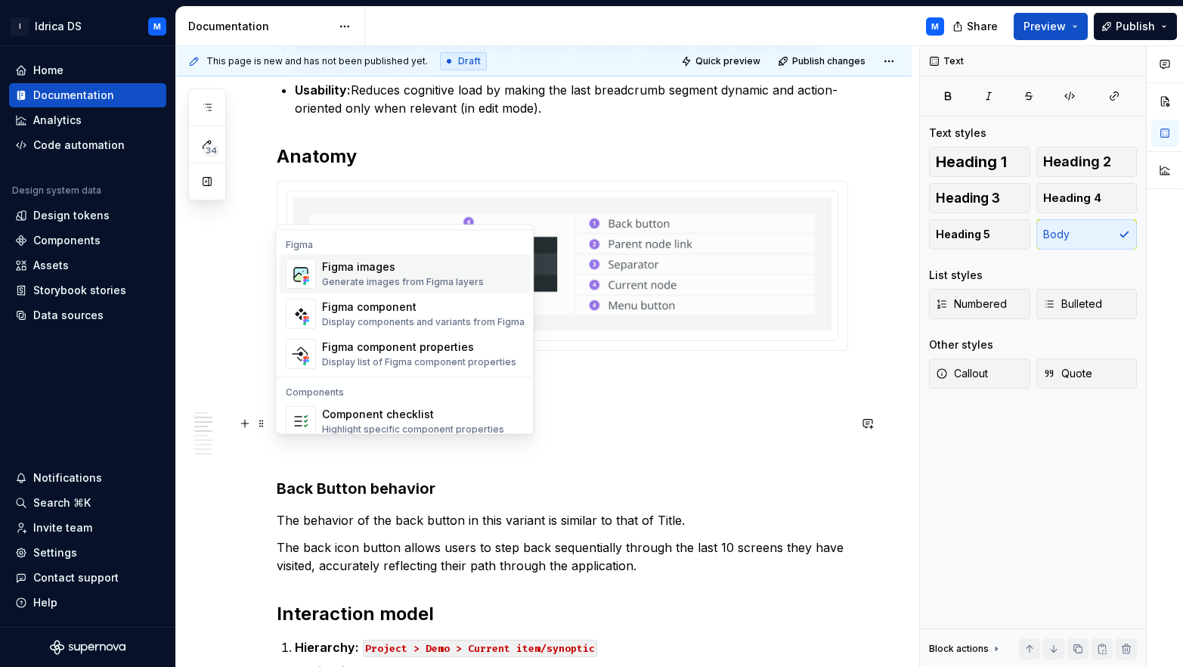
click at [363, 279] on div "Generate images from Figma layers" at bounding box center [403, 283] width 162 height 12
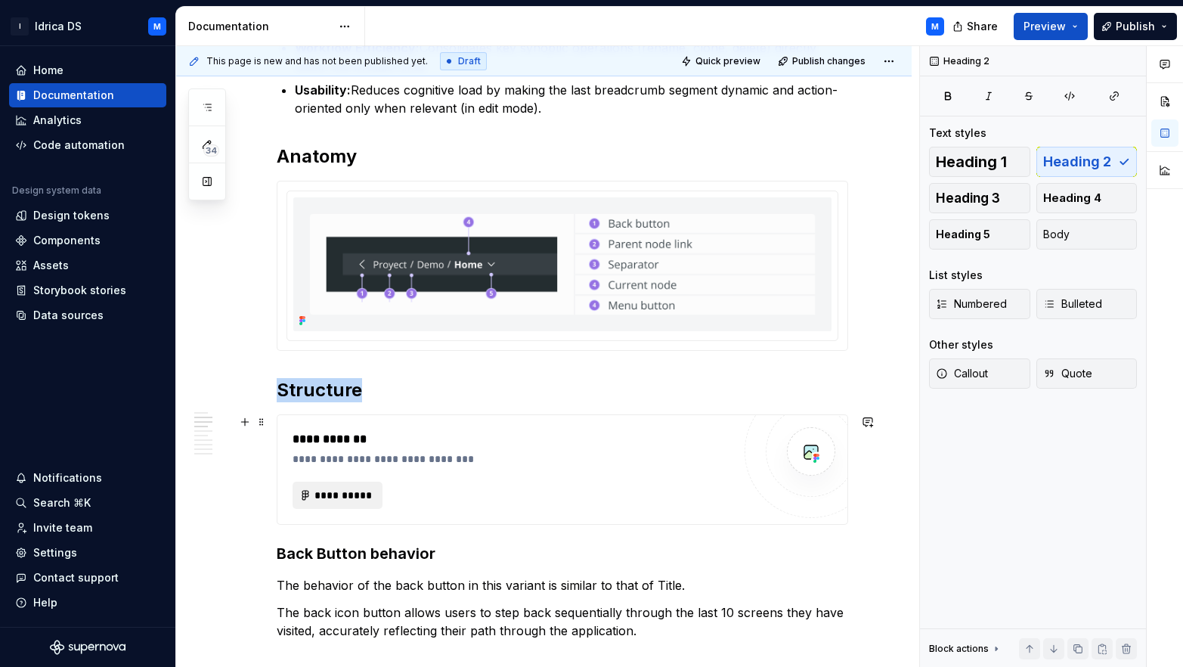
click at [335, 500] on span "**********" at bounding box center [344, 495] width 59 height 15
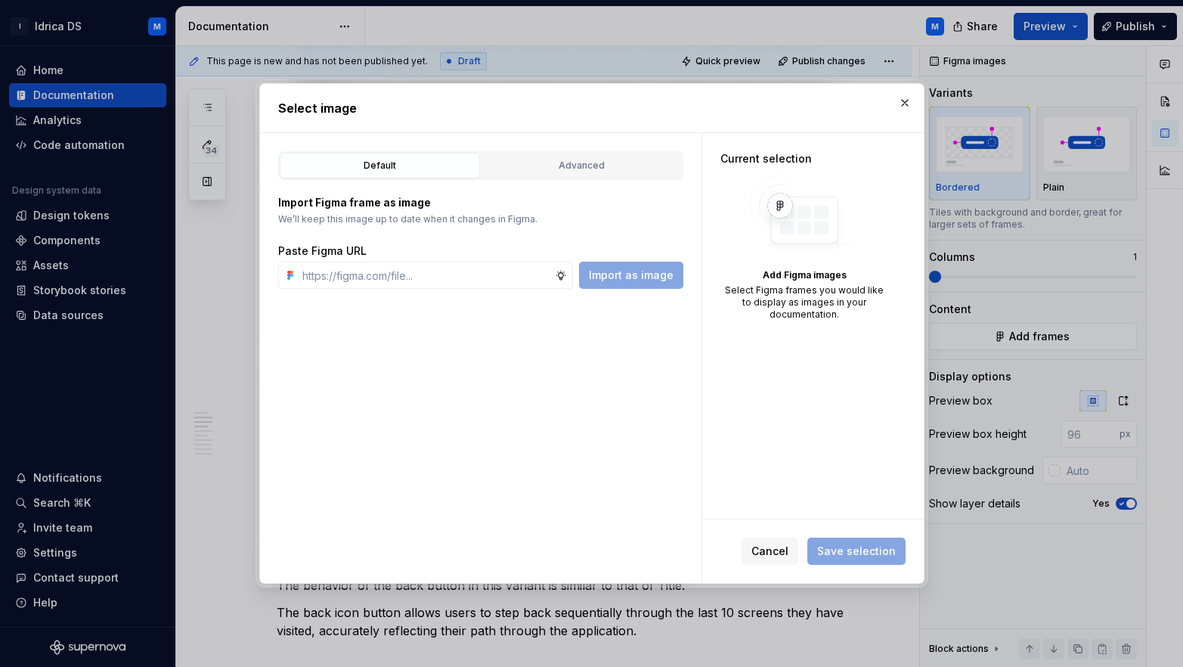
click at [577, 139] on div "Default Advanced Import Figma frame as image We’ll keep this image up to date w…" at bounding box center [481, 358] width 442 height 450
click at [577, 160] on div "Advanced" at bounding box center [582, 165] width 190 height 15
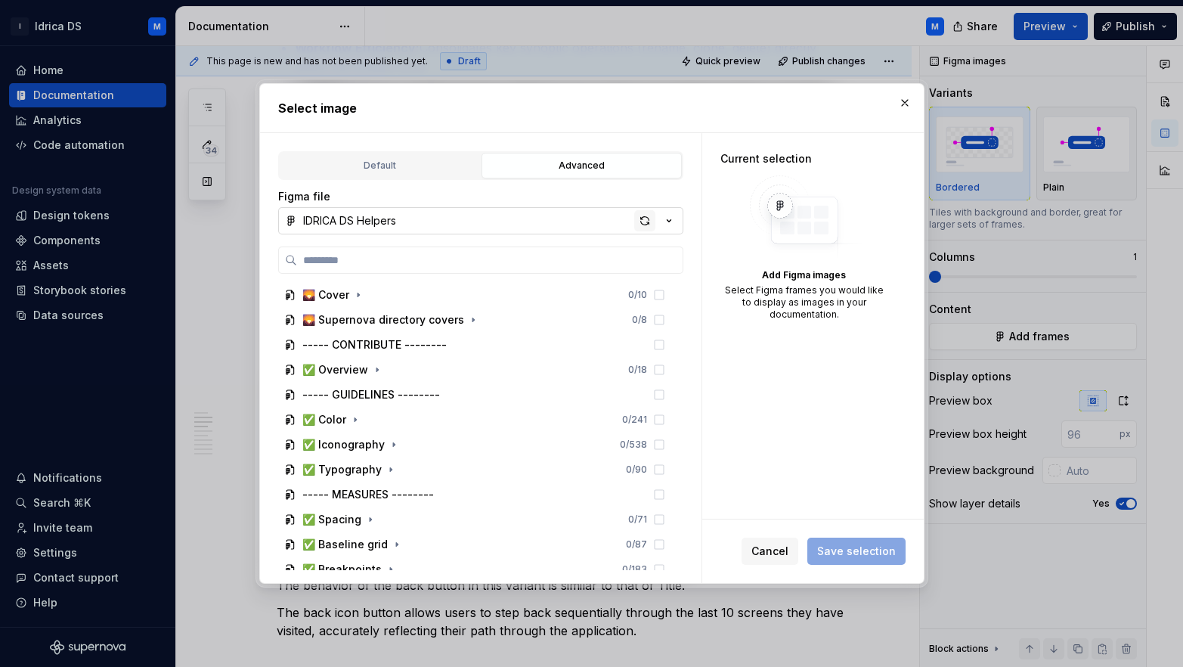
click at [647, 217] on div "button" at bounding box center [644, 220] width 21 height 21
type textarea "*"
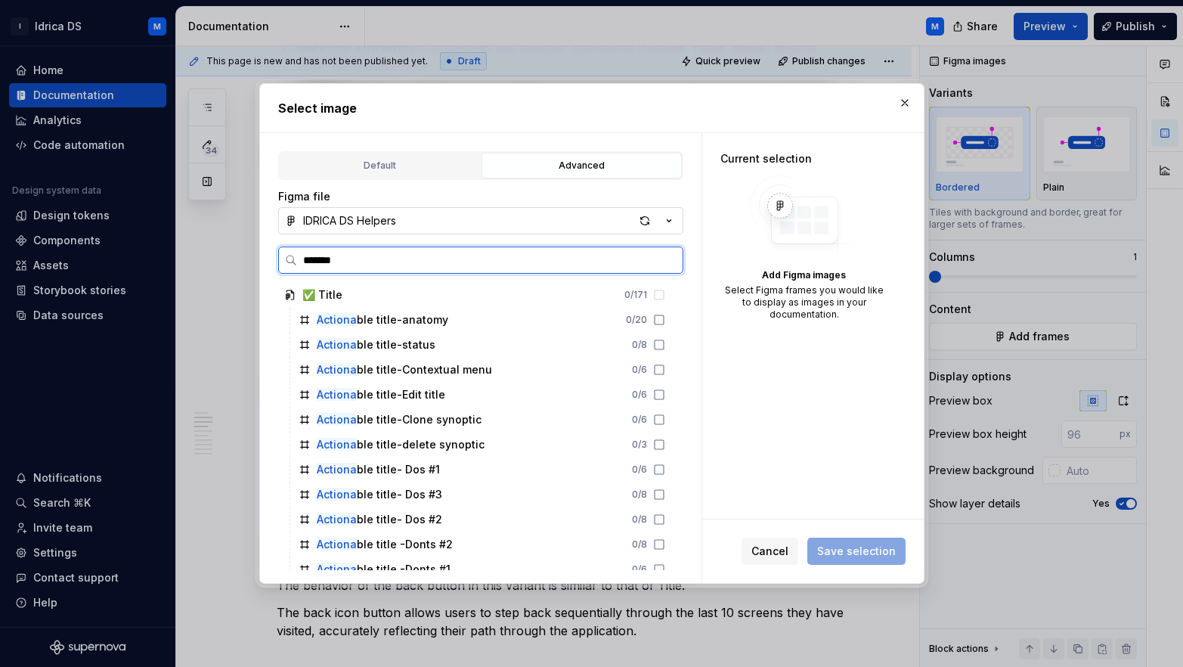
type input "*******"
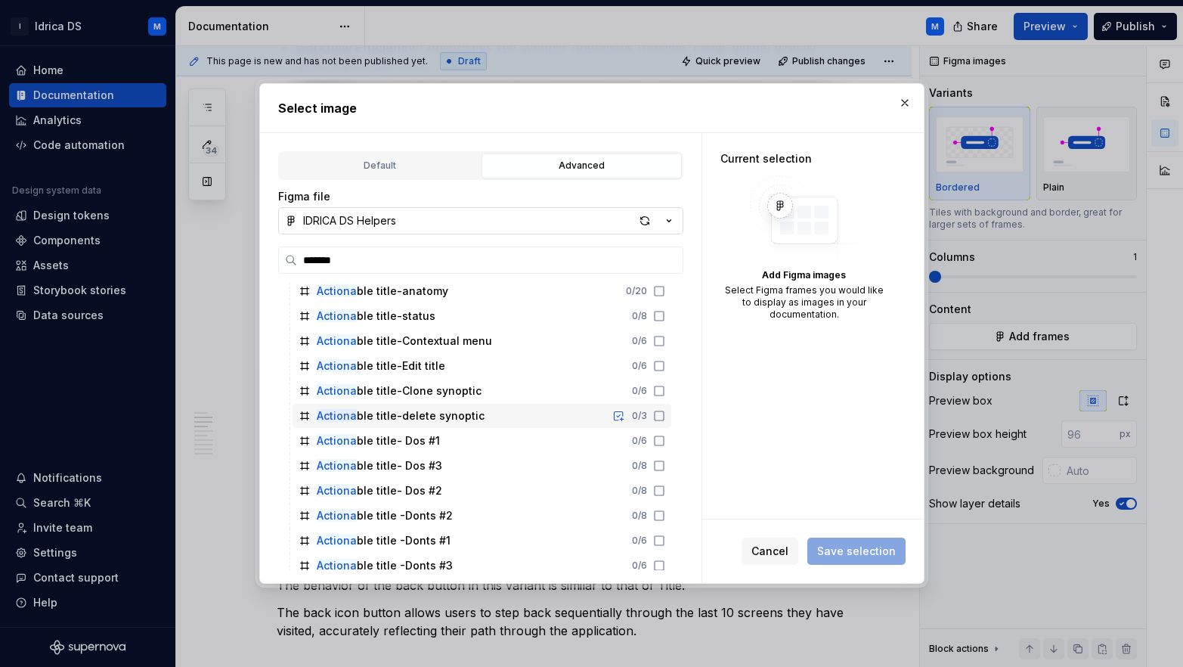
scroll to position [97, 0]
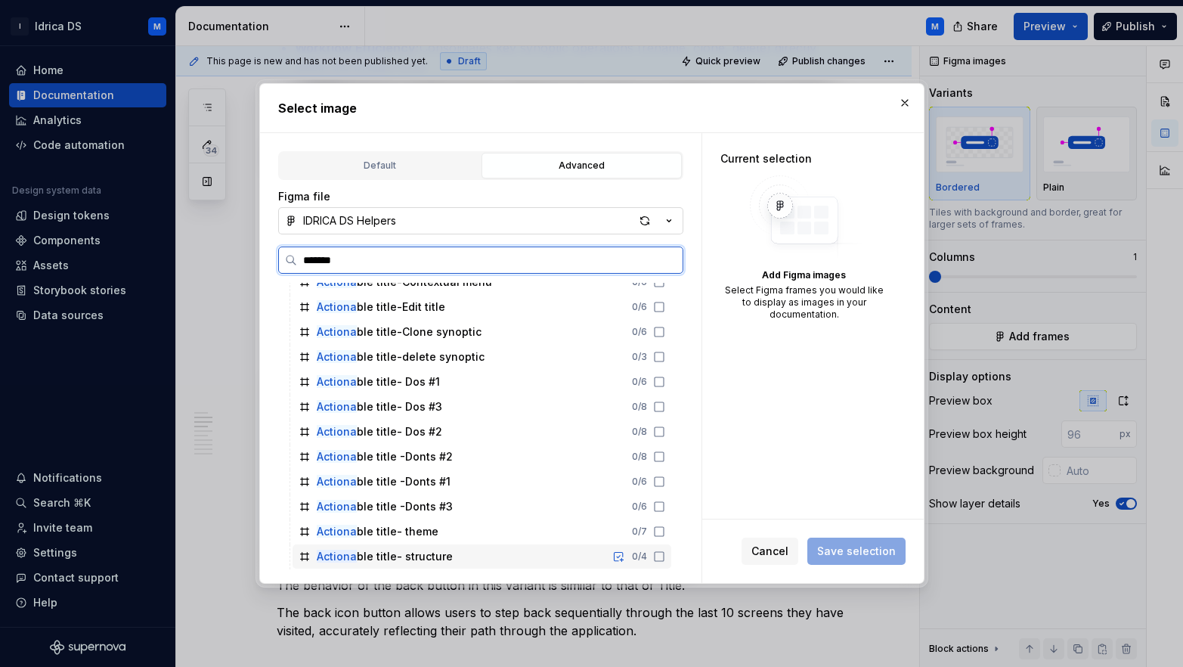
click at [492, 544] on div "Actiona ble title- structure 0 / 4" at bounding box center [482, 556] width 379 height 24
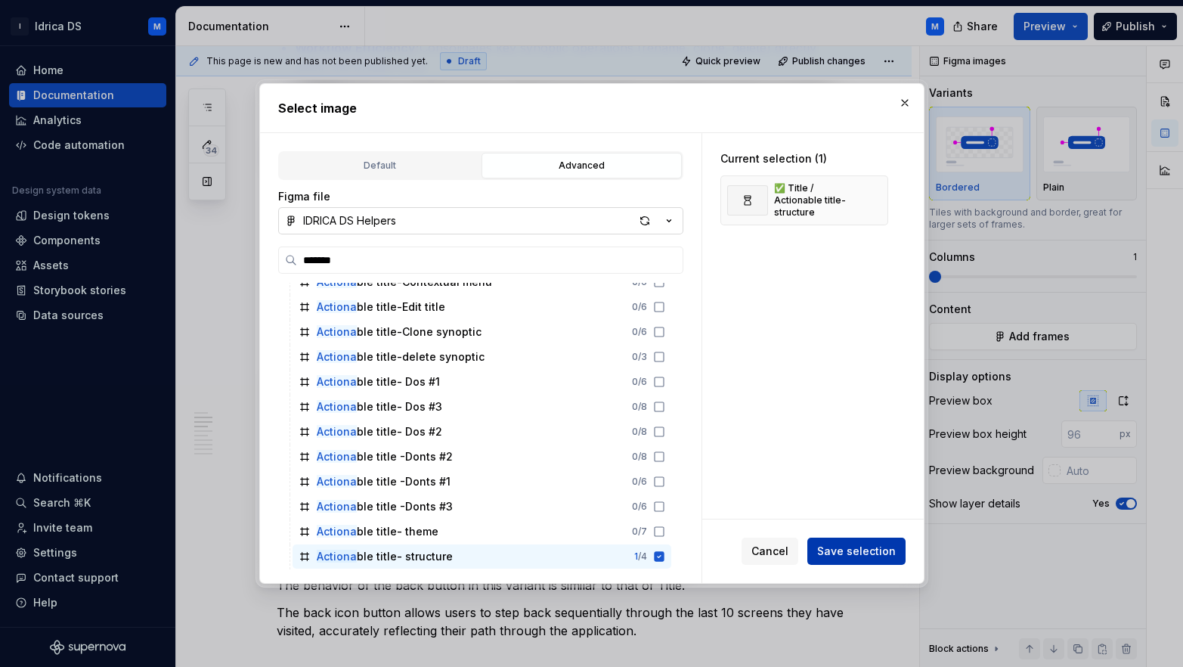
click at [835, 560] on button "Save selection" at bounding box center [857, 551] width 98 height 27
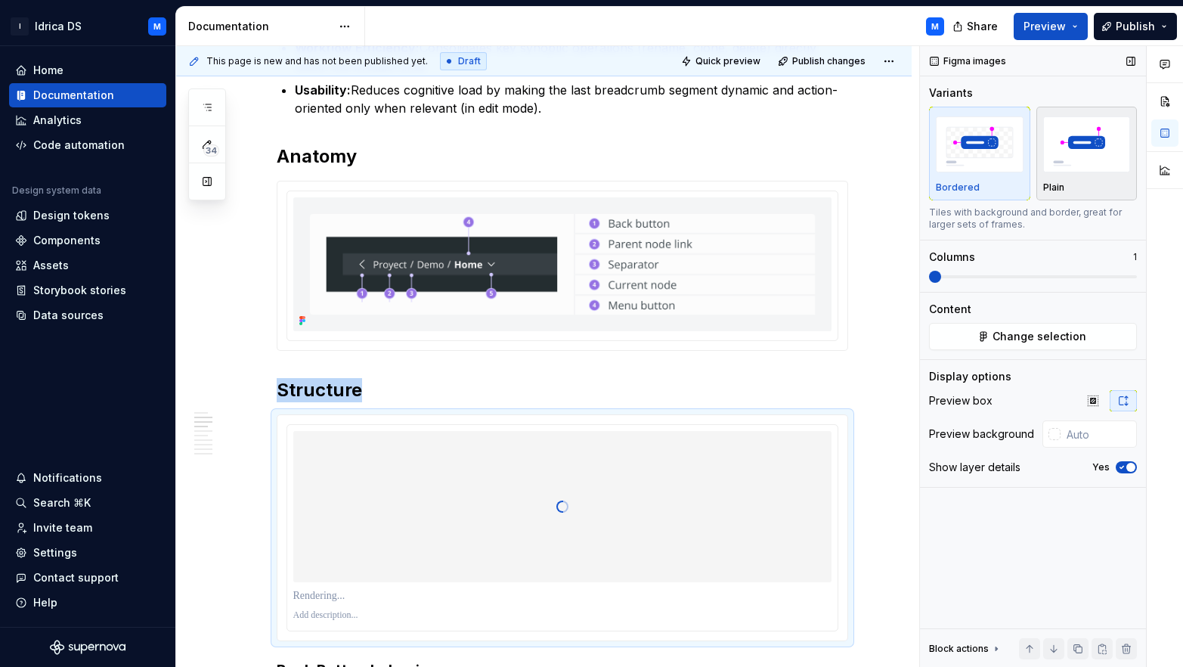
drag, startPoint x: 179, startPoint y: 497, endPoint x: 1062, endPoint y: 150, distance: 948.7
click at [1062, 151] on img "button" at bounding box center [1087, 143] width 88 height 55
click at [1124, 463] on icon "button" at bounding box center [1122, 467] width 12 height 9
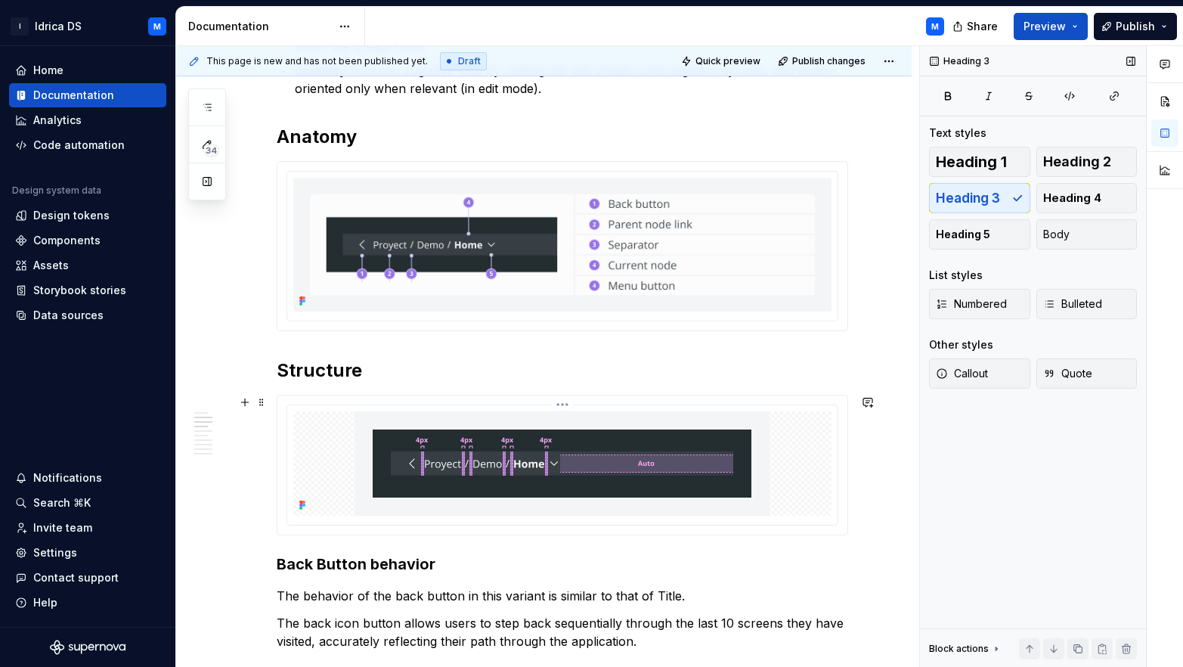
scroll to position [547, 0]
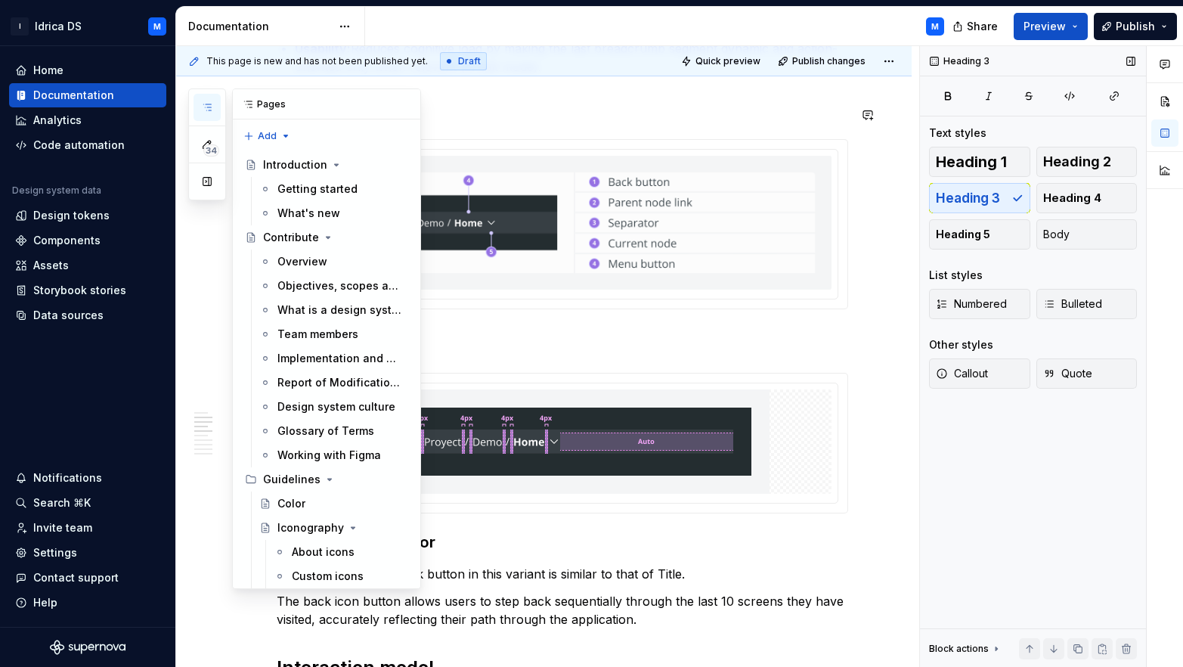
click at [205, 111] on icon "button" at bounding box center [207, 107] width 12 height 12
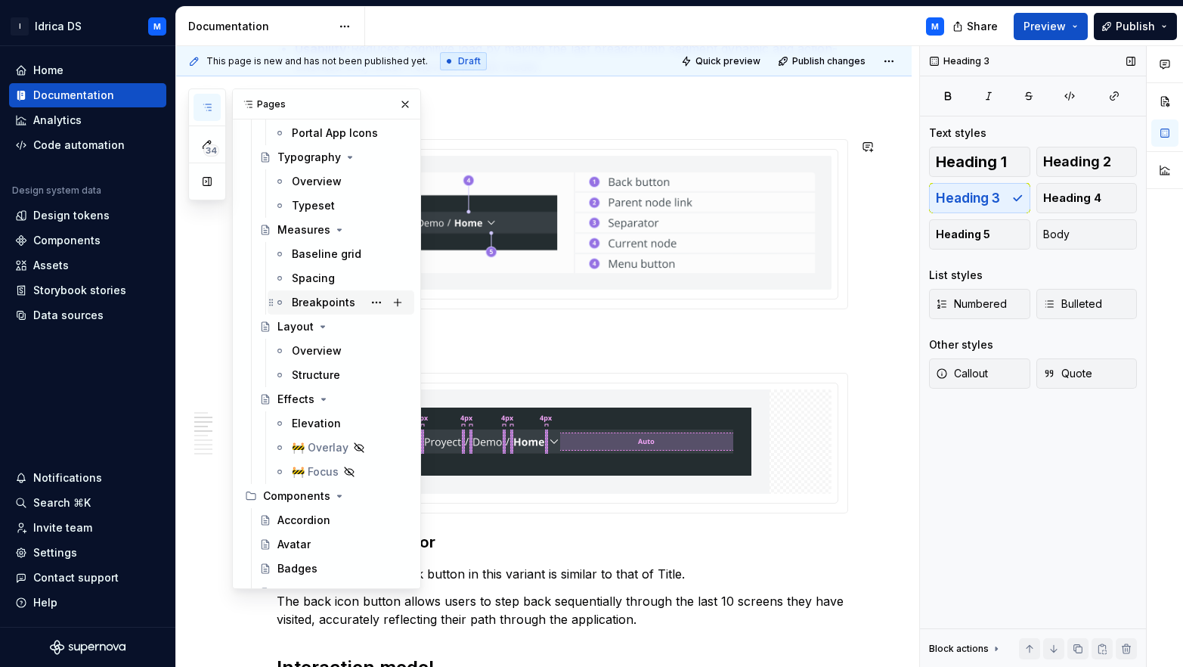
scroll to position [777, 0]
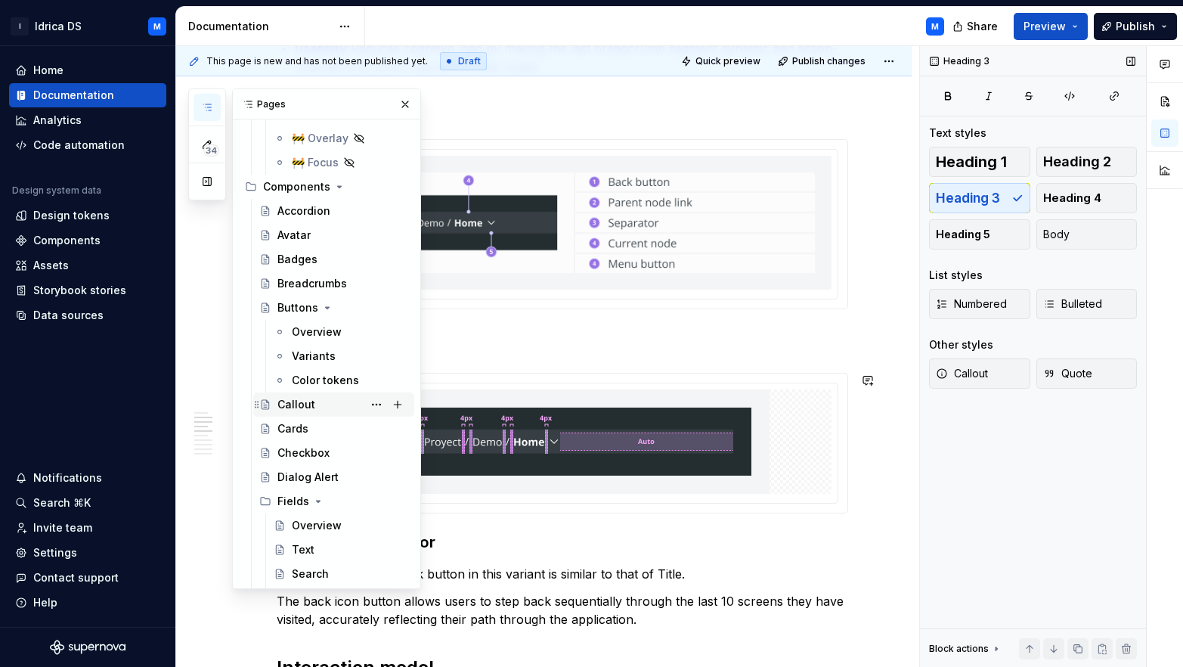
click at [309, 414] on div "Callout" at bounding box center [343, 404] width 131 height 21
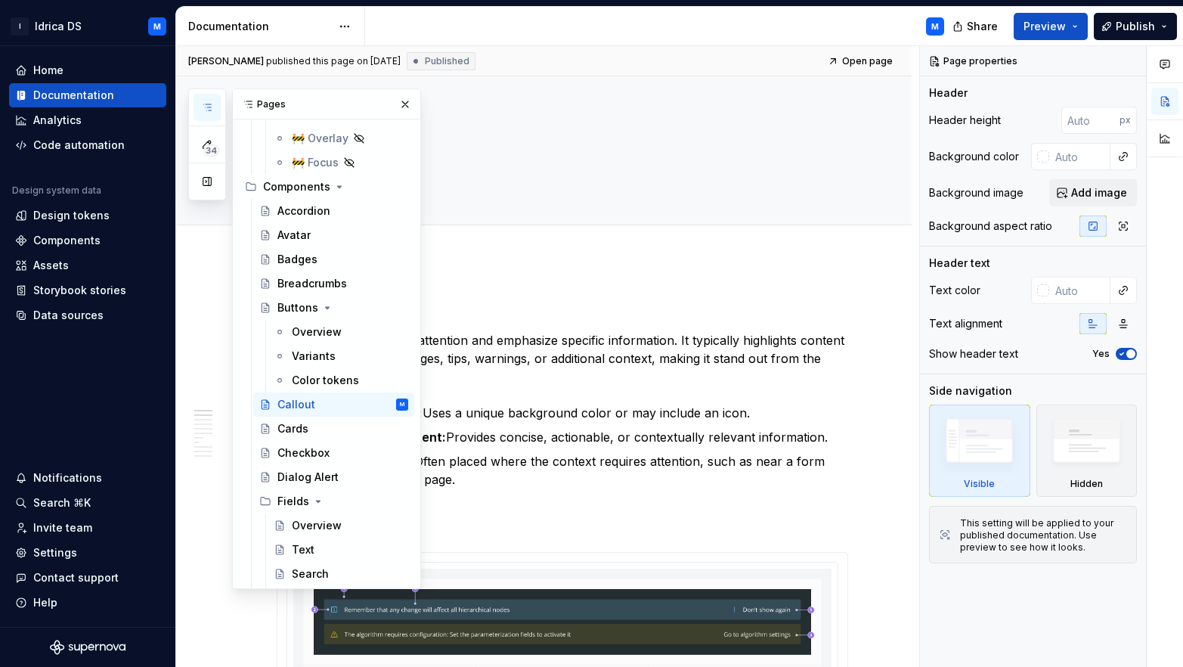
click at [207, 98] on button "button" at bounding box center [207, 107] width 27 height 27
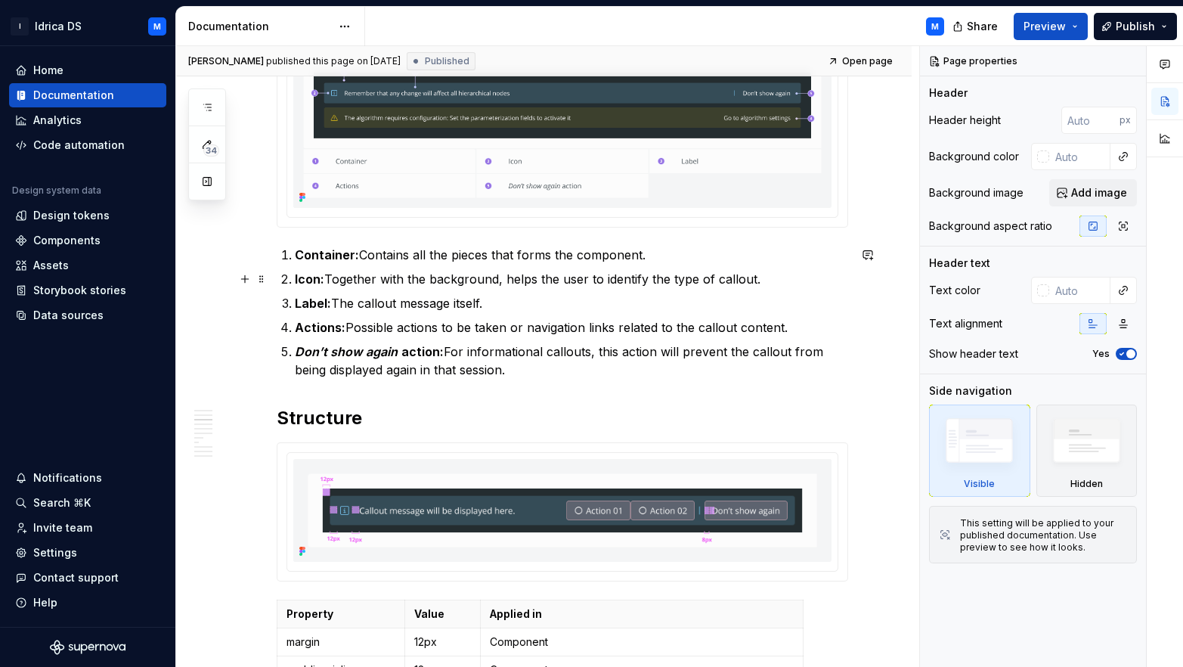
scroll to position [826, 0]
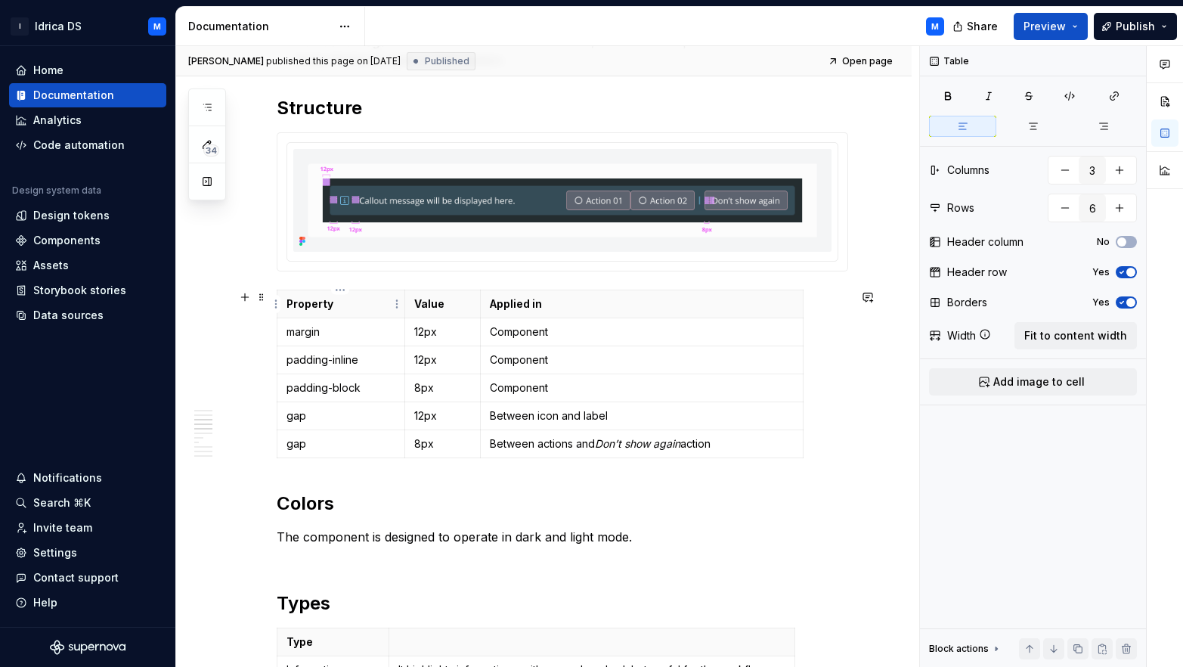
click at [361, 296] on p "Property" at bounding box center [342, 303] width 110 height 15
click at [808, 457] on div "Property Value Applied in margin 12px Component padding-inline 12px Component p…" at bounding box center [563, 377] width 572 height 175
drag, startPoint x: 797, startPoint y: 454, endPoint x: 499, endPoint y: 403, distance: 302.2
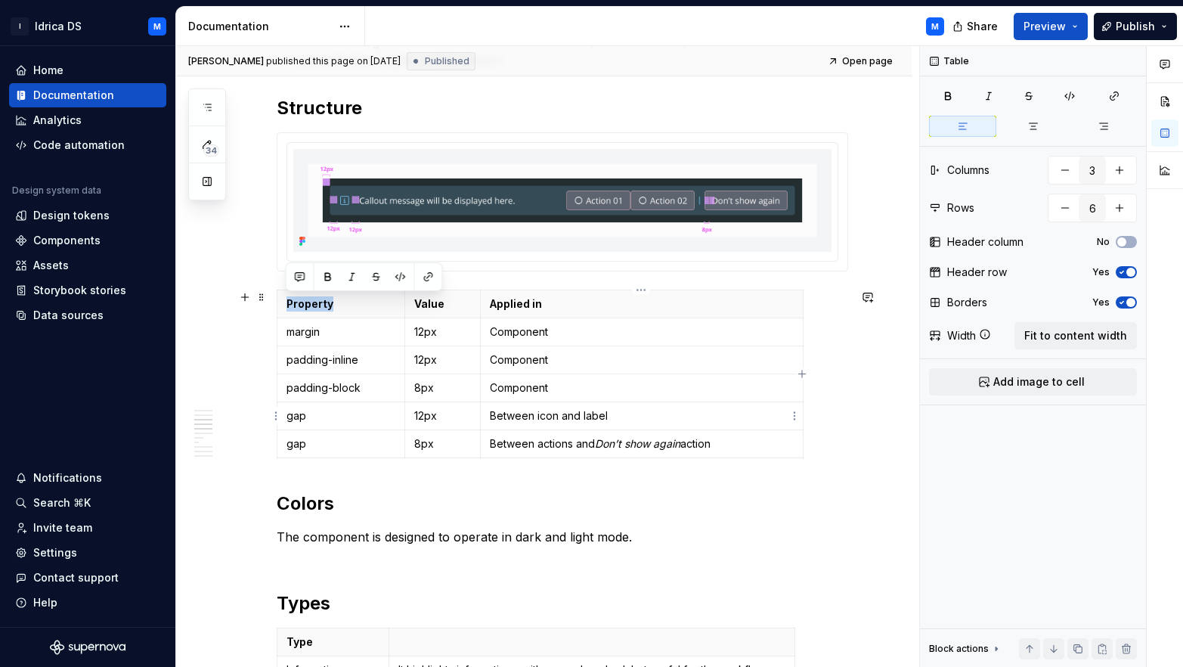
click at [503, 406] on div "Property Value Applied in margin 12px Component padding-inline 12px Component p…" at bounding box center [563, 377] width 572 height 175
click at [423, 355] on p "12px" at bounding box center [442, 359] width 57 height 15
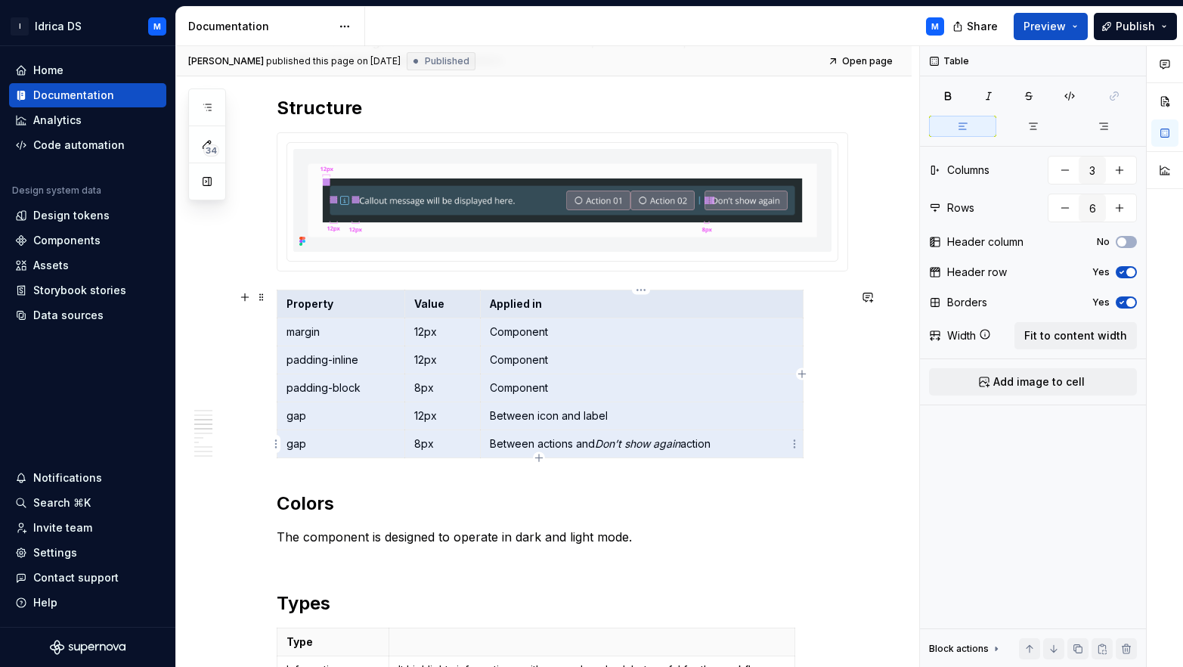
drag, startPoint x: 285, startPoint y: 305, endPoint x: 752, endPoint y: 449, distance: 488.9
click at [752, 449] on tbody "Property Value Applied in margin 12px Component padding-inline 12px Component p…" at bounding box center [540, 374] width 526 height 168
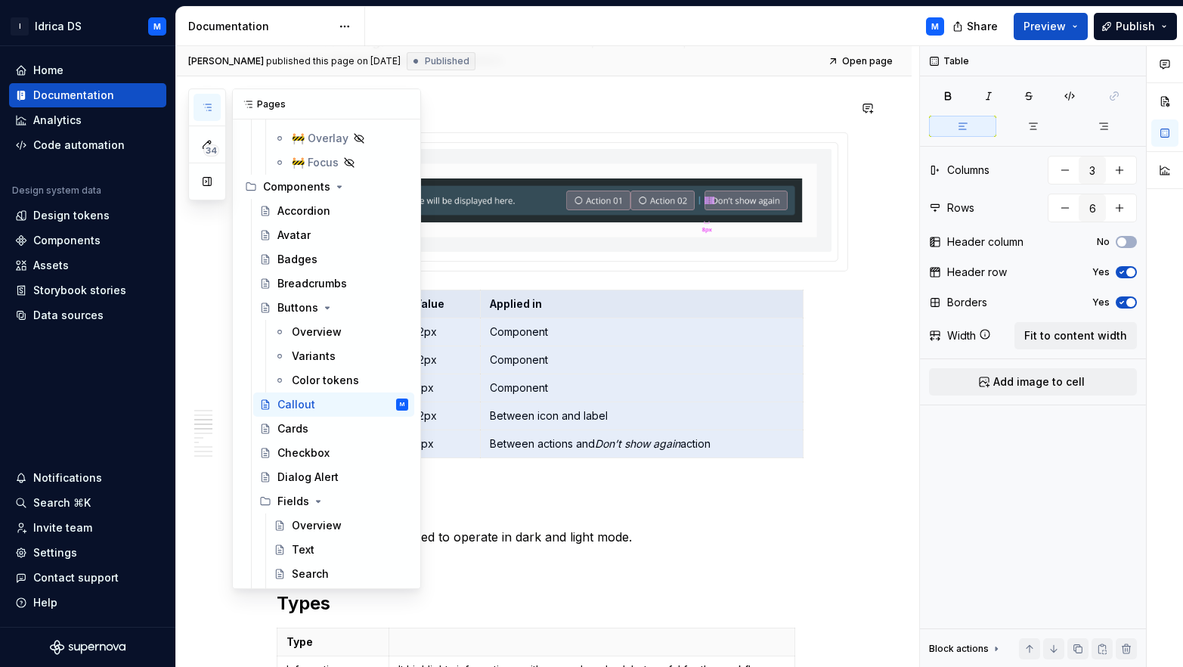
click at [204, 113] on icon "button" at bounding box center [207, 107] width 12 height 12
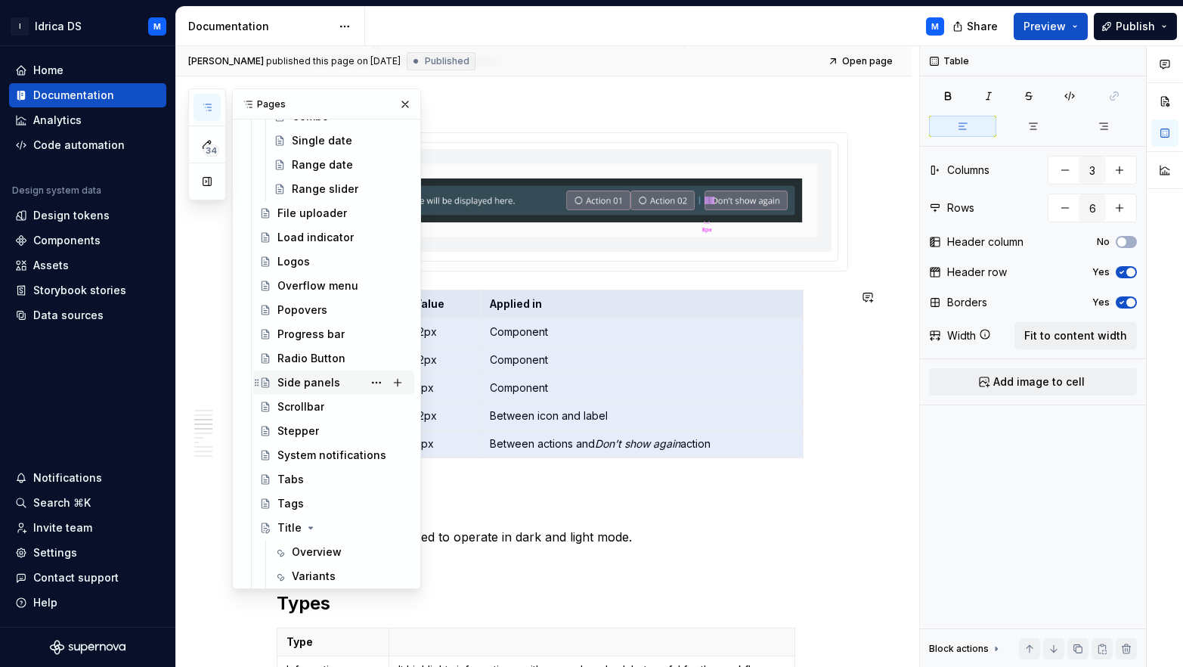
scroll to position [1415, 0]
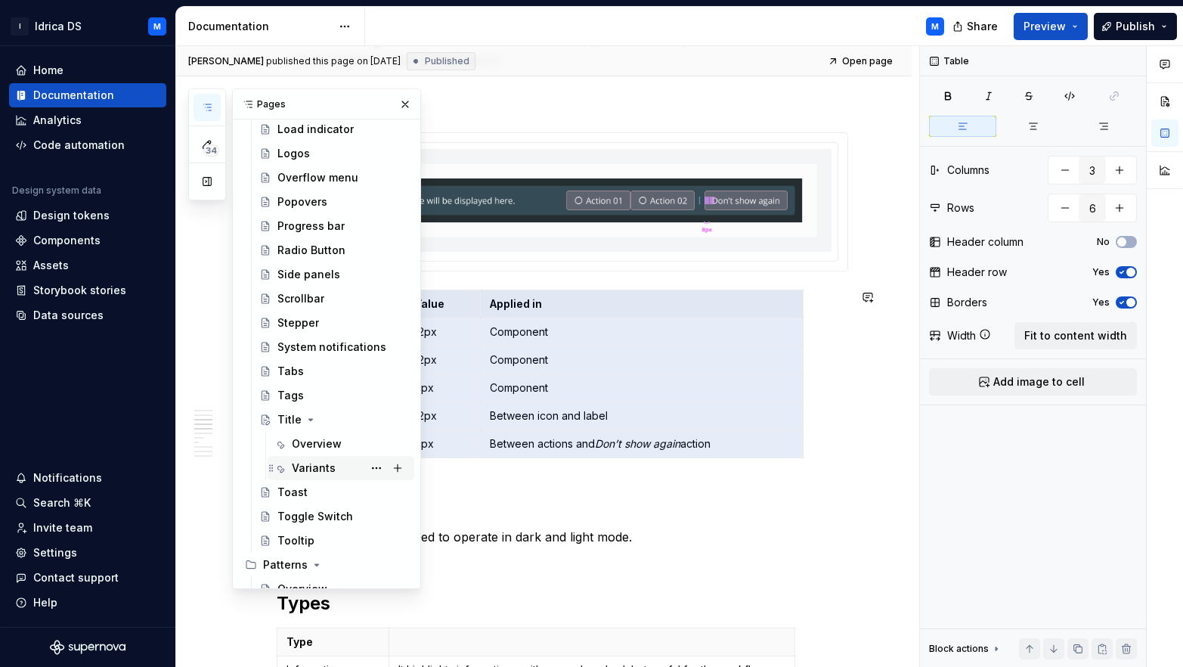
click at [315, 457] on div "Variants" at bounding box center [341, 468] width 147 height 24
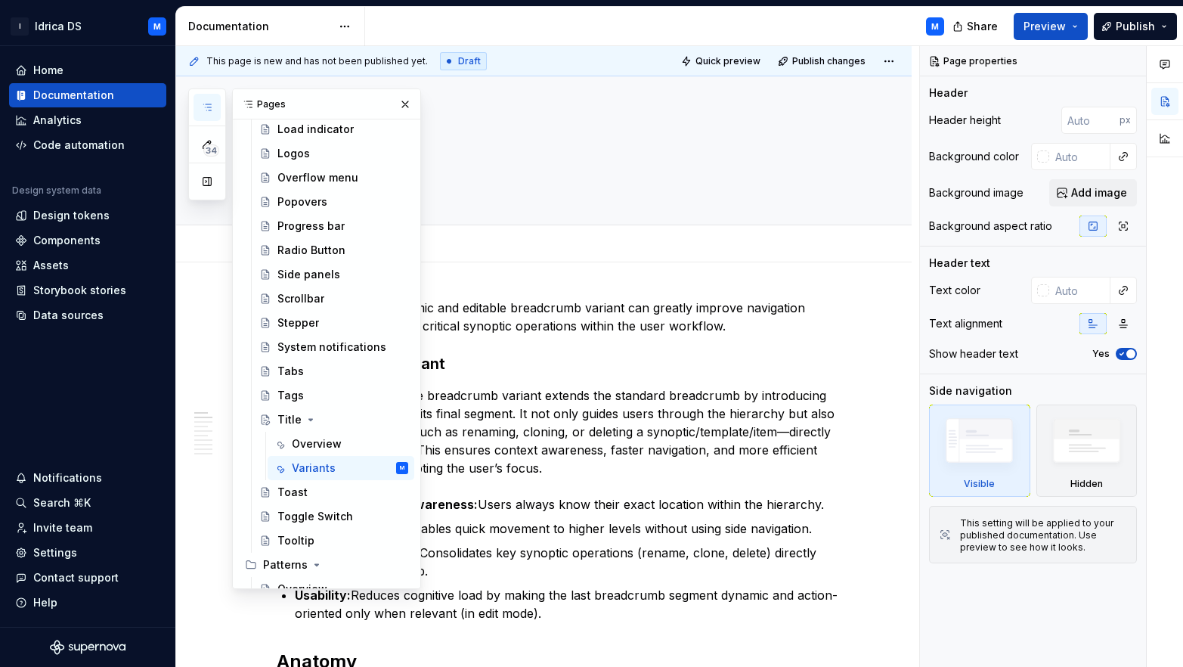
click at [206, 100] on button "button" at bounding box center [207, 107] width 27 height 27
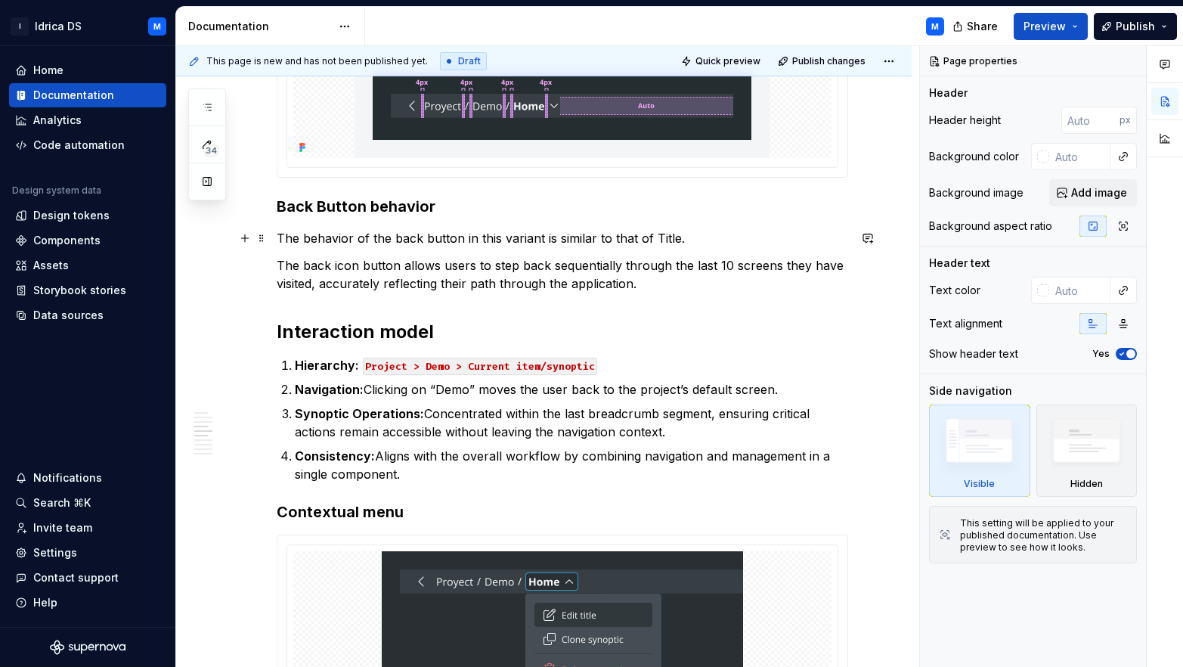
scroll to position [851, 0]
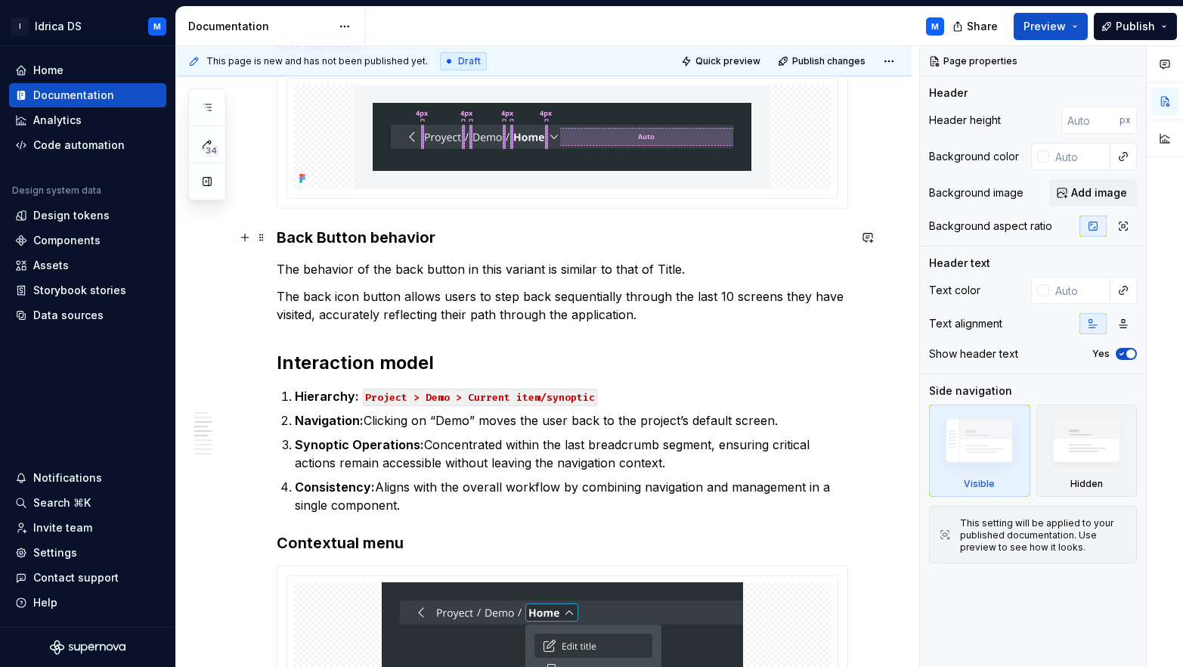
click at [279, 240] on h3 "Back Button behavior" at bounding box center [563, 237] width 572 height 21
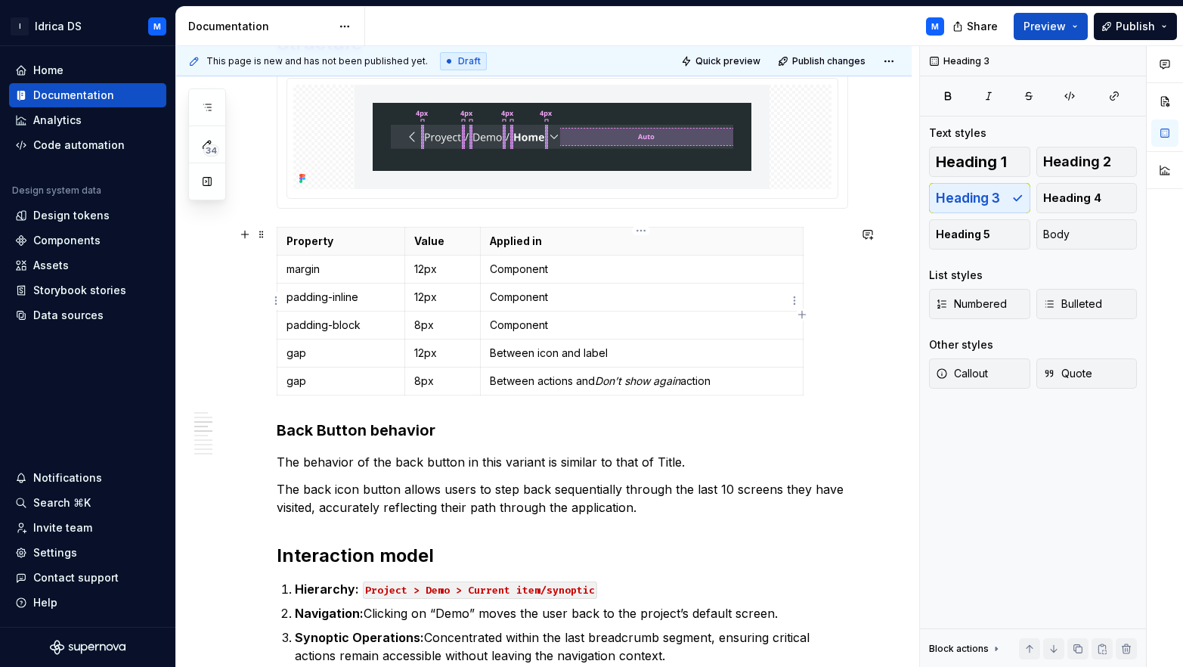
scroll to position [827, 0]
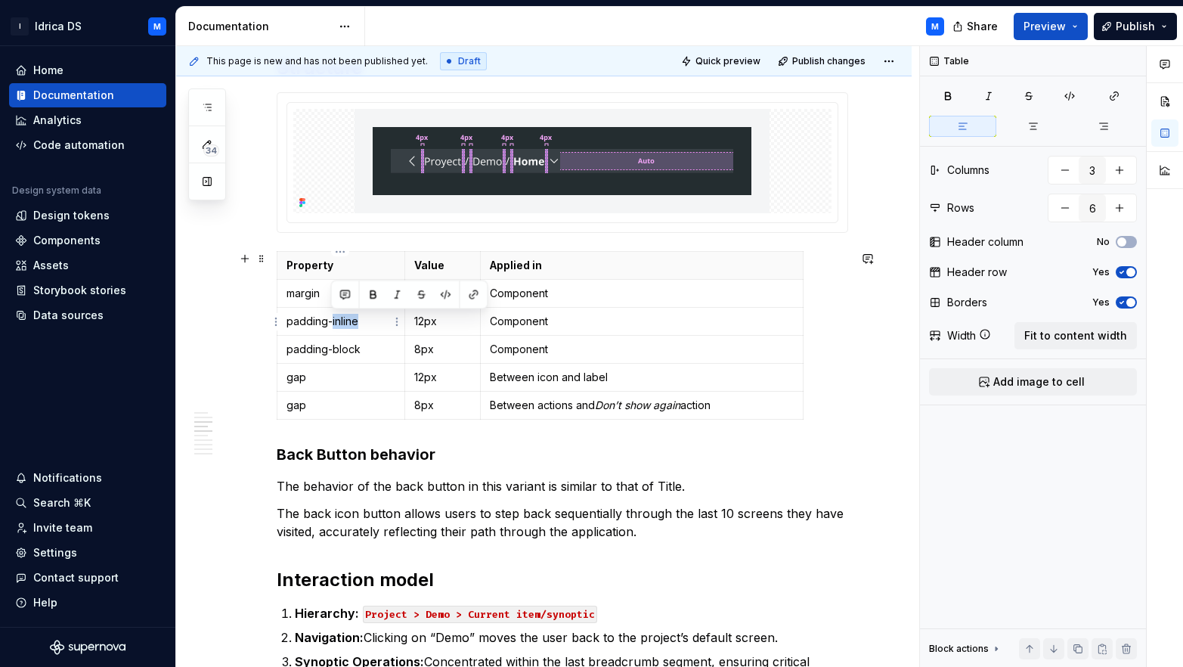
drag, startPoint x: 342, startPoint y: 321, endPoint x: 361, endPoint y: 318, distance: 19.8
click at [361, 318] on p "padding-inline" at bounding box center [342, 321] width 110 height 15
click at [299, 299] on p "margin" at bounding box center [342, 293] width 110 height 15
type textarea "*"
drag, startPoint x: 336, startPoint y: 320, endPoint x: 365, endPoint y: 317, distance: 28.9
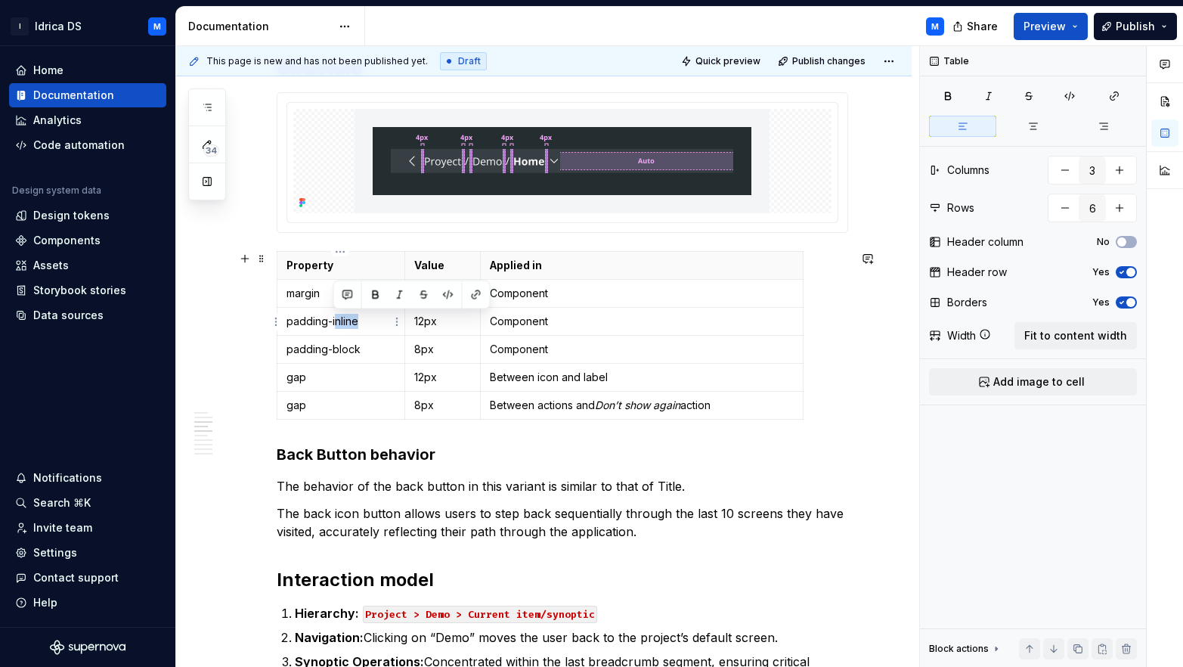
click at [358, 319] on p "padding-inline" at bounding box center [342, 321] width 110 height 15
click at [423, 321] on p "12px" at bounding box center [442, 321] width 57 height 15
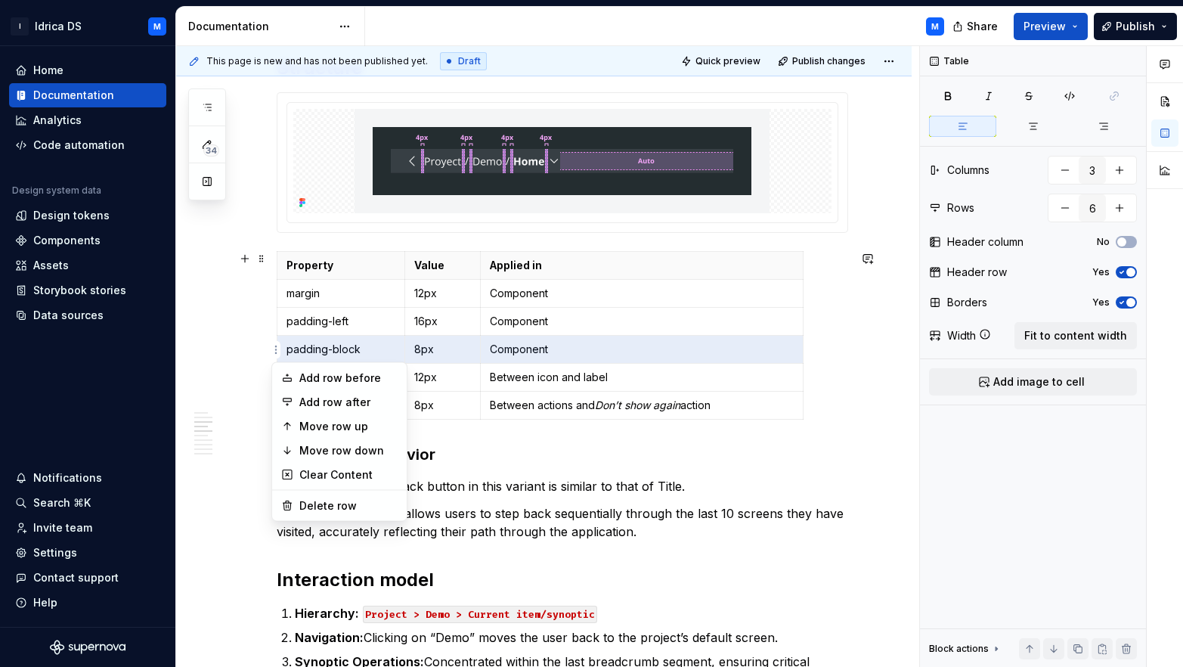
click at [278, 346] on html "I Idrica DS M Home Documentation Analytics Code automation Design system data D…" at bounding box center [591, 333] width 1183 height 667
click at [340, 499] on div "Delete row" at bounding box center [348, 505] width 98 height 15
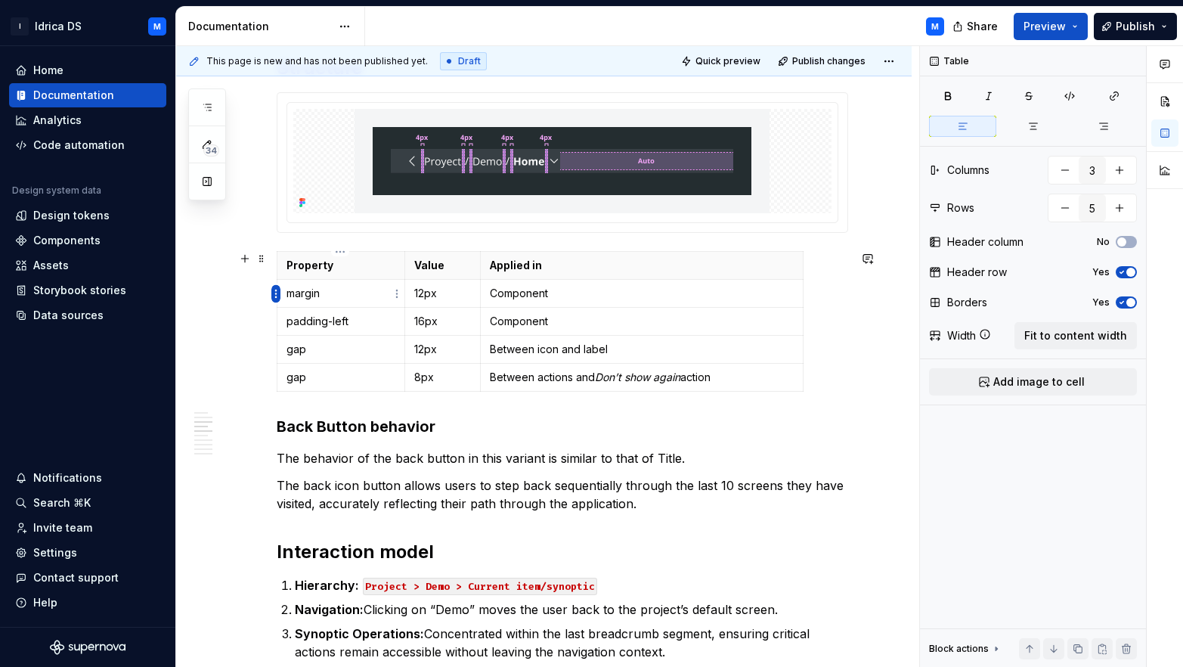
click at [274, 294] on html "I Idrica DS M Home Documentation Analytics Code automation Design system data D…" at bounding box center [591, 333] width 1183 height 667
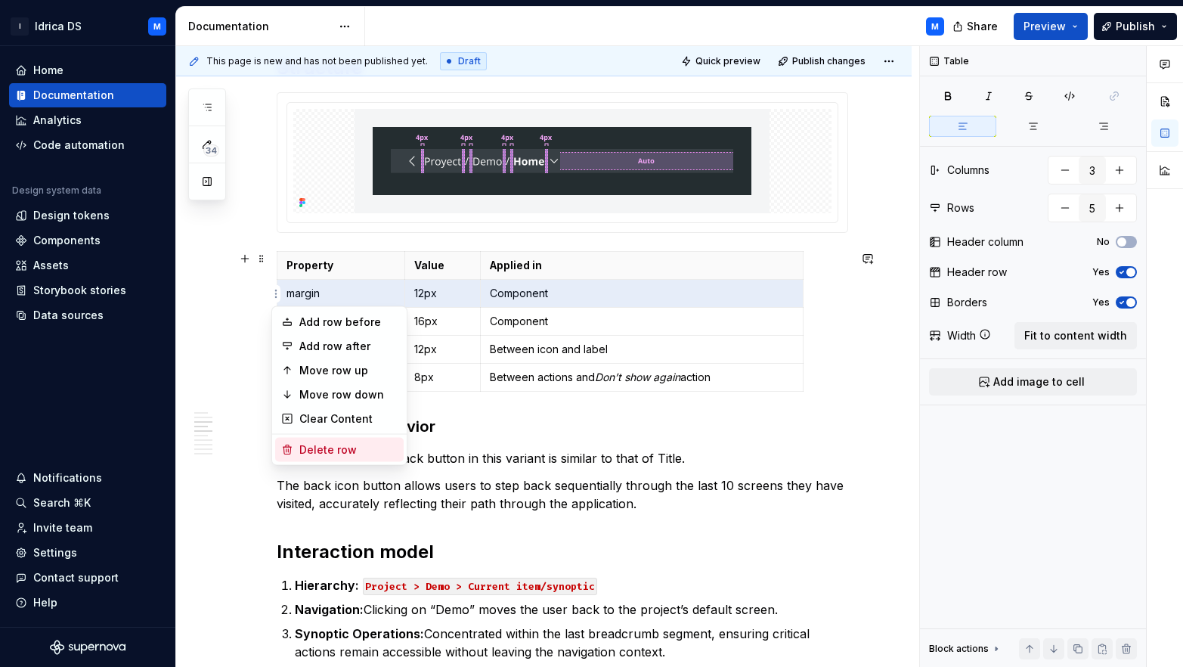
click at [331, 447] on div "Delete row" at bounding box center [348, 449] width 98 height 15
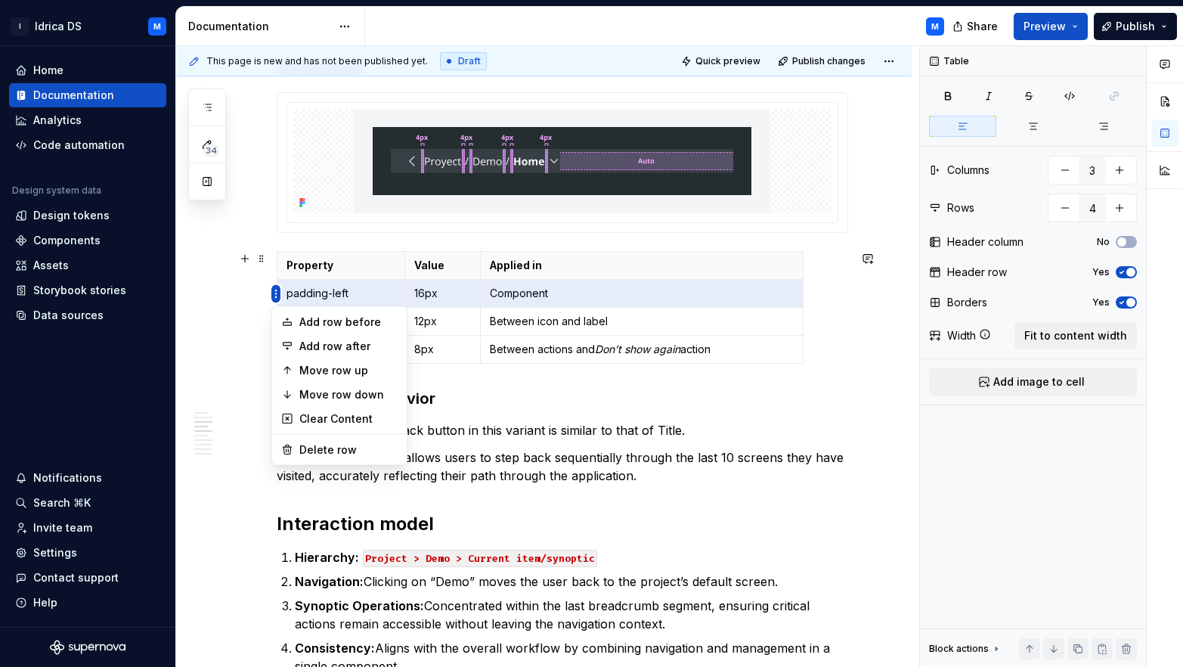
click at [277, 293] on html "I Idrica DS M Home Documentation Analytics Code automation Design system data D…" at bounding box center [591, 333] width 1183 height 667
click at [318, 350] on div "Add row after" at bounding box center [348, 346] width 98 height 15
type input "5"
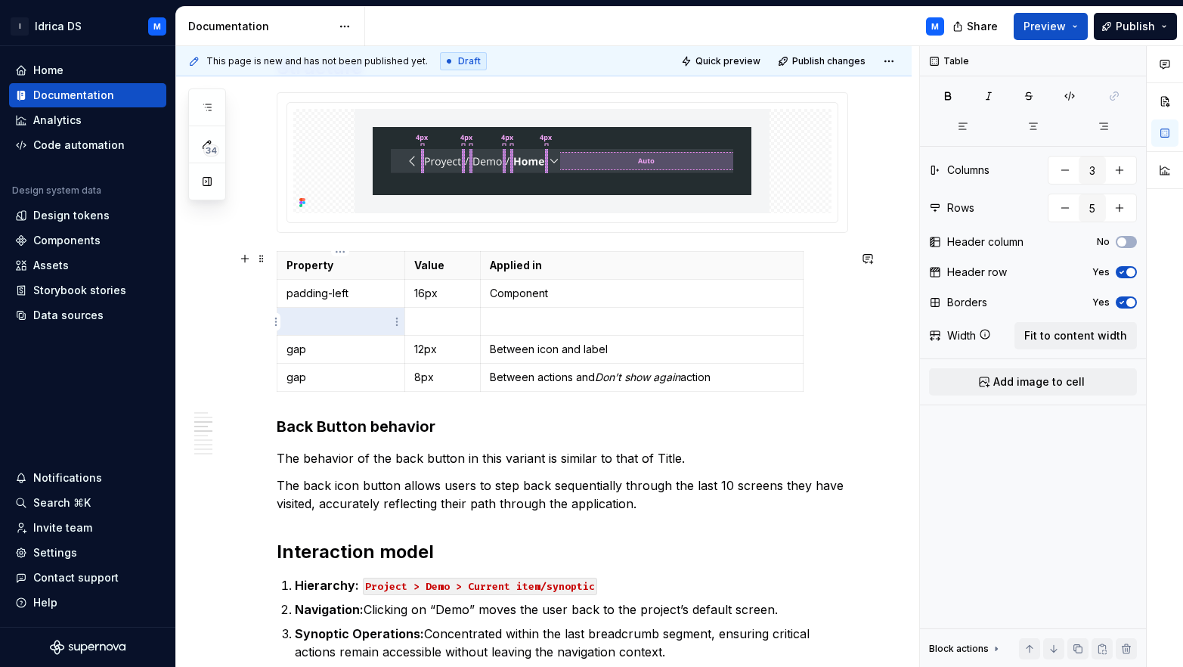
click at [317, 333] on td at bounding box center [341, 322] width 129 height 28
click at [318, 324] on p at bounding box center [342, 321] width 110 height 15
click at [449, 333] on td at bounding box center [443, 322] width 76 height 28
click at [510, 325] on p at bounding box center [641, 321] width 303 height 15
drag, startPoint x: 535, startPoint y: 350, endPoint x: 554, endPoint y: 349, distance: 19.7
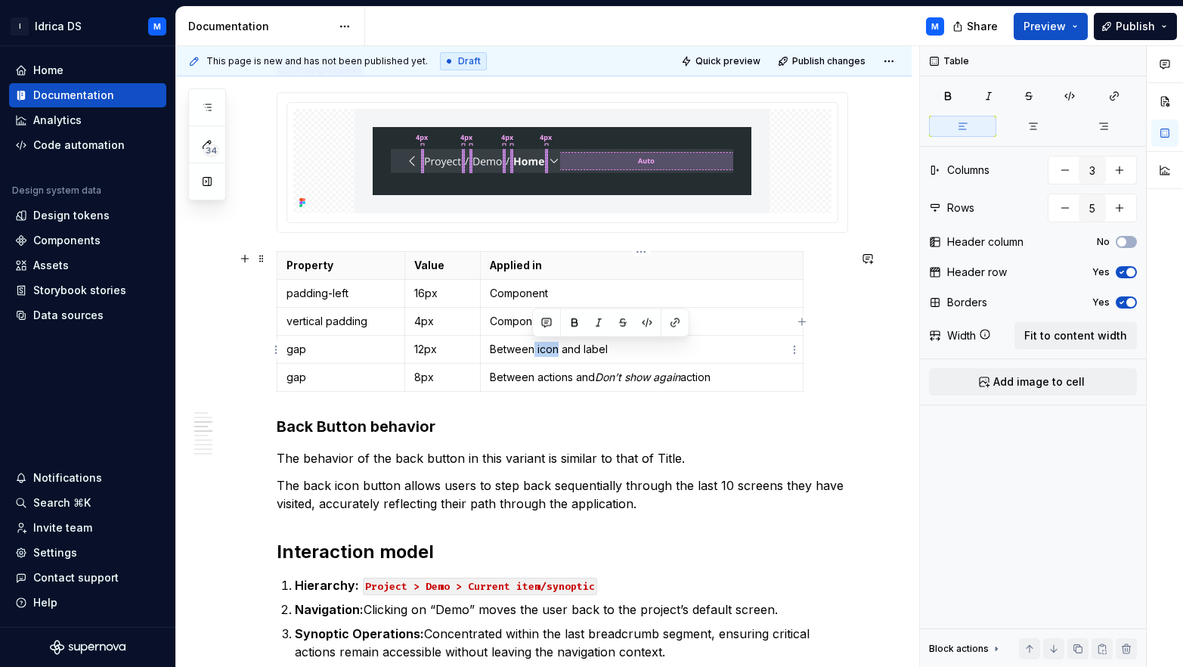
click at [554, 349] on p "Between icon and label" at bounding box center [641, 349] width 303 height 15
click at [433, 349] on p "12px" at bounding box center [442, 349] width 57 height 15
click at [425, 350] on p "12px" at bounding box center [442, 349] width 57 height 15
drag, startPoint x: 414, startPoint y: 379, endPoint x: 439, endPoint y: 379, distance: 25.0
click at [439, 379] on p "8px" at bounding box center [442, 377] width 57 height 15
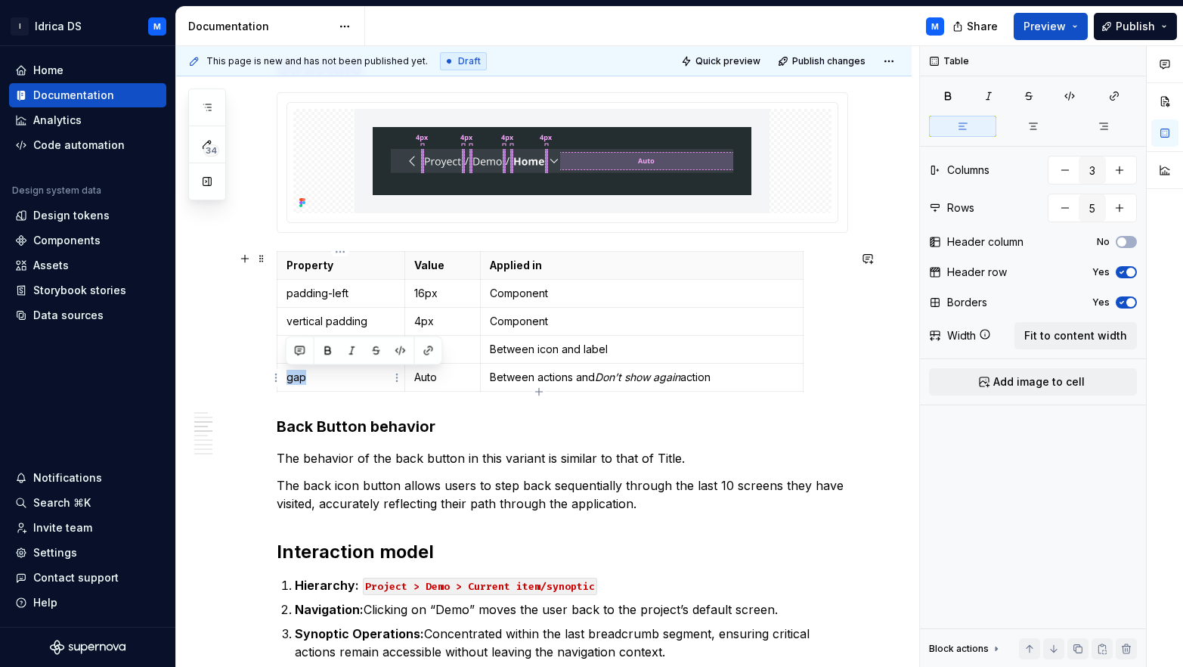
drag, startPoint x: 285, startPoint y: 377, endPoint x: 304, endPoint y: 377, distance: 18.9
click at [304, 377] on p "gap" at bounding box center [342, 377] width 110 height 15
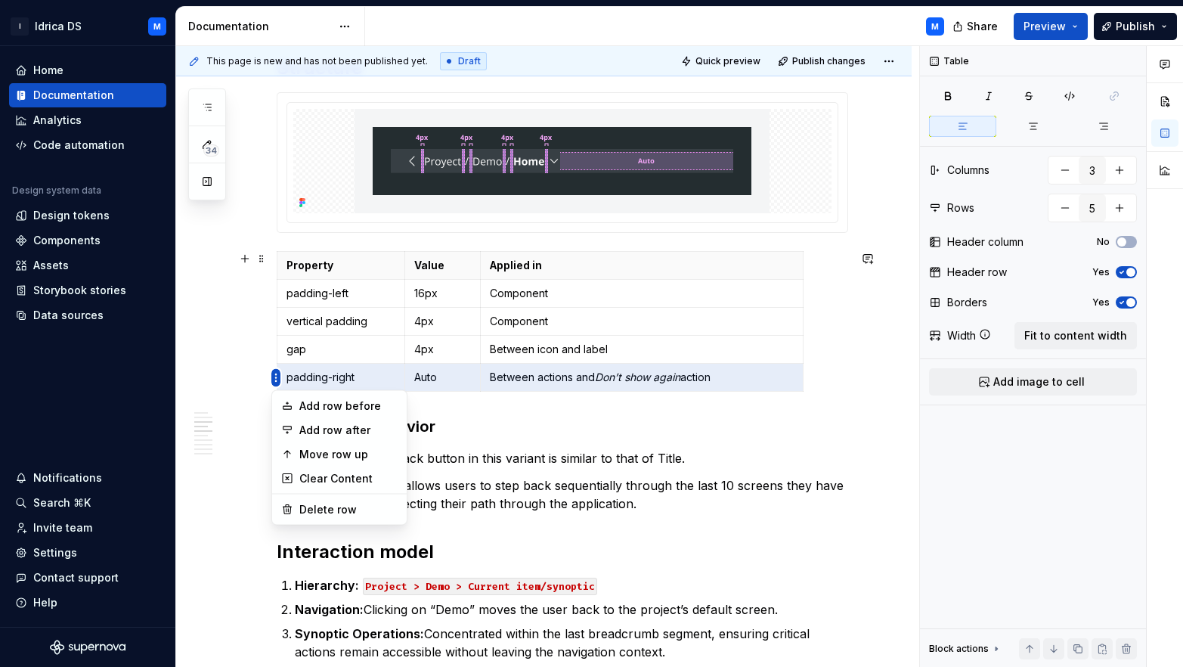
click at [278, 379] on html "I Idrica DS M Home Documentation Analytics Code automation Design system data D…" at bounding box center [591, 333] width 1183 height 667
click at [332, 459] on div "Move row up" at bounding box center [348, 454] width 98 height 15
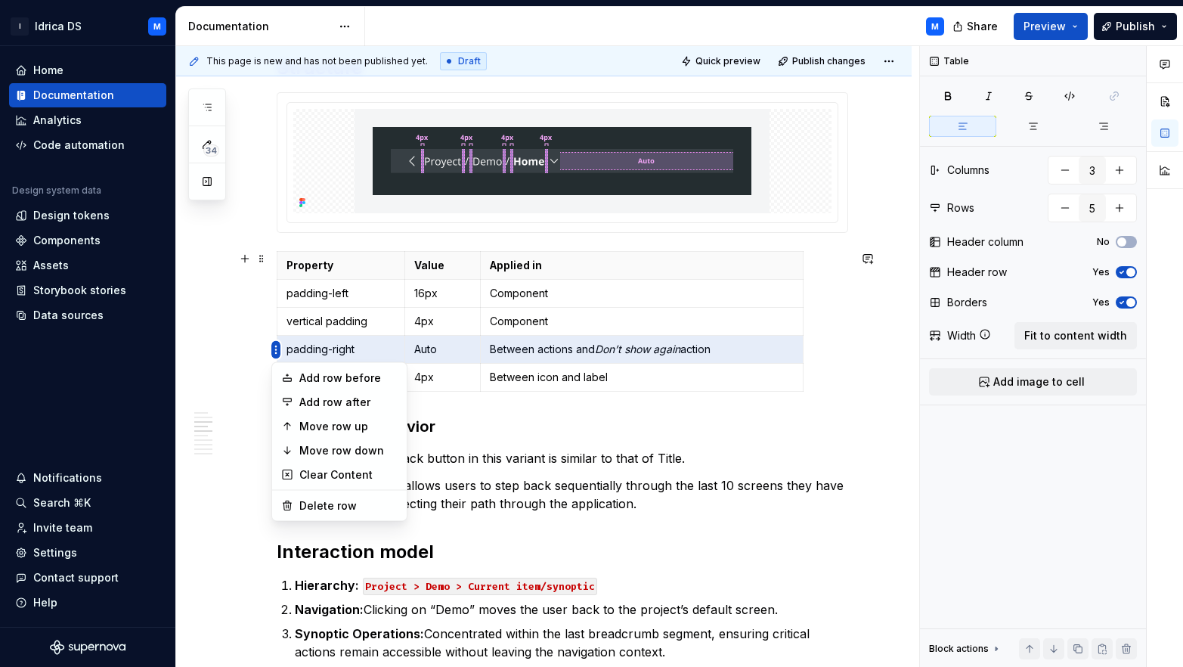
click at [276, 347] on html "I Idrica DS M Home Documentation Analytics Code automation Design system data D…" at bounding box center [591, 333] width 1183 height 667
click at [331, 418] on div "Move row up" at bounding box center [339, 426] width 129 height 24
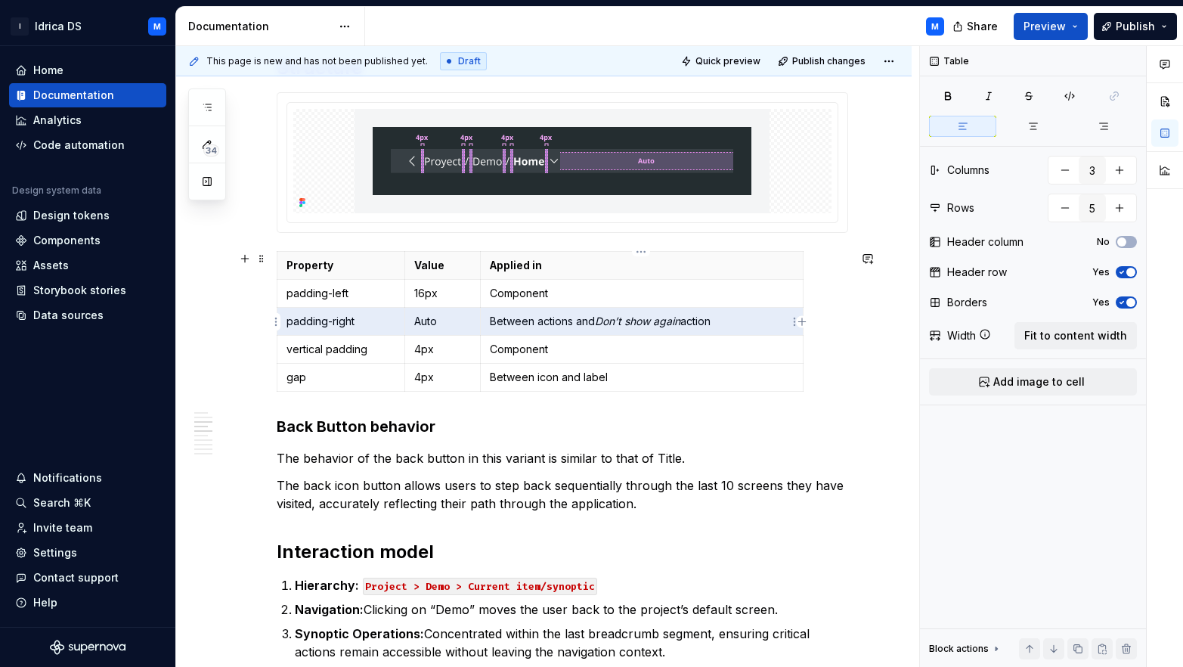
click at [509, 317] on p "Between actions and Don’t show again action" at bounding box center [641, 321] width 303 height 15
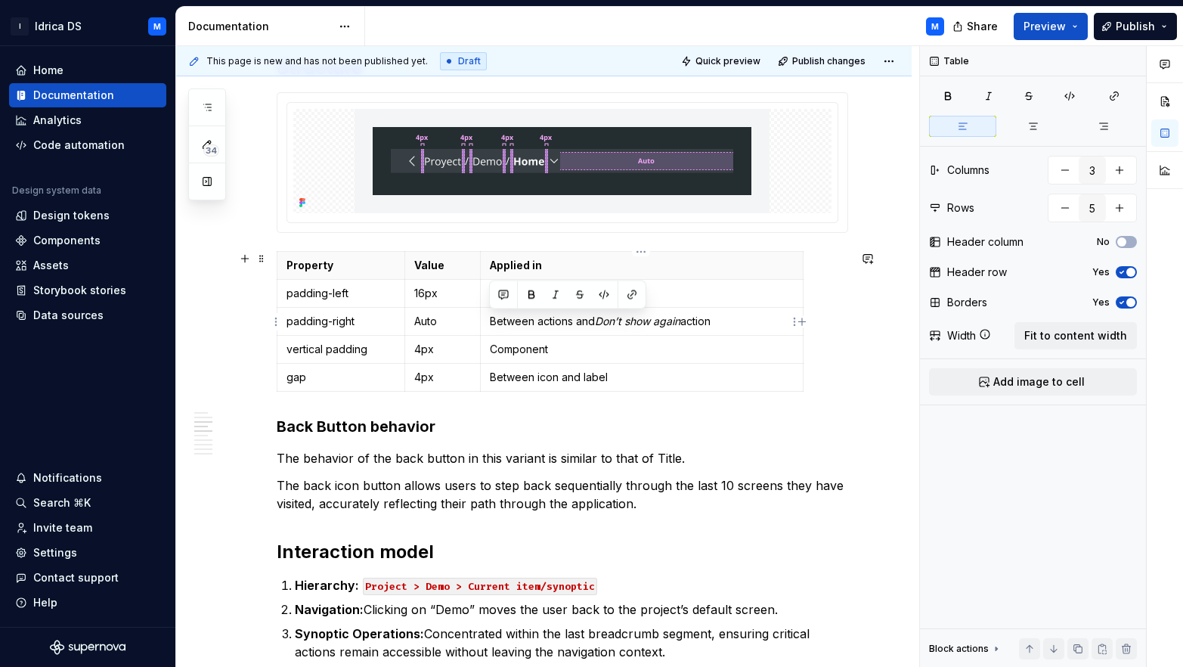
drag, startPoint x: 491, startPoint y: 318, endPoint x: 721, endPoint y: 316, distance: 229.1
click at [721, 316] on p "Between actions and Don’t show again action" at bounding box center [641, 321] width 303 height 15
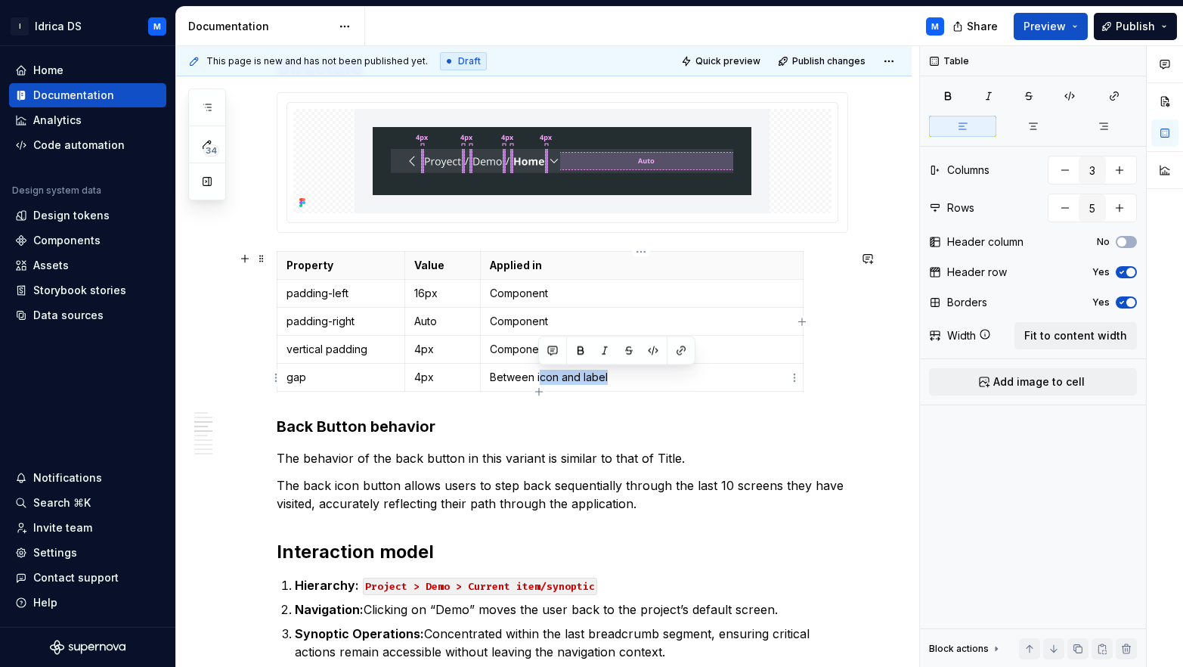
drag, startPoint x: 538, startPoint y: 377, endPoint x: 622, endPoint y: 375, distance: 83.2
click at [622, 375] on p "Between icon and label" at bounding box center [641, 377] width 303 height 15
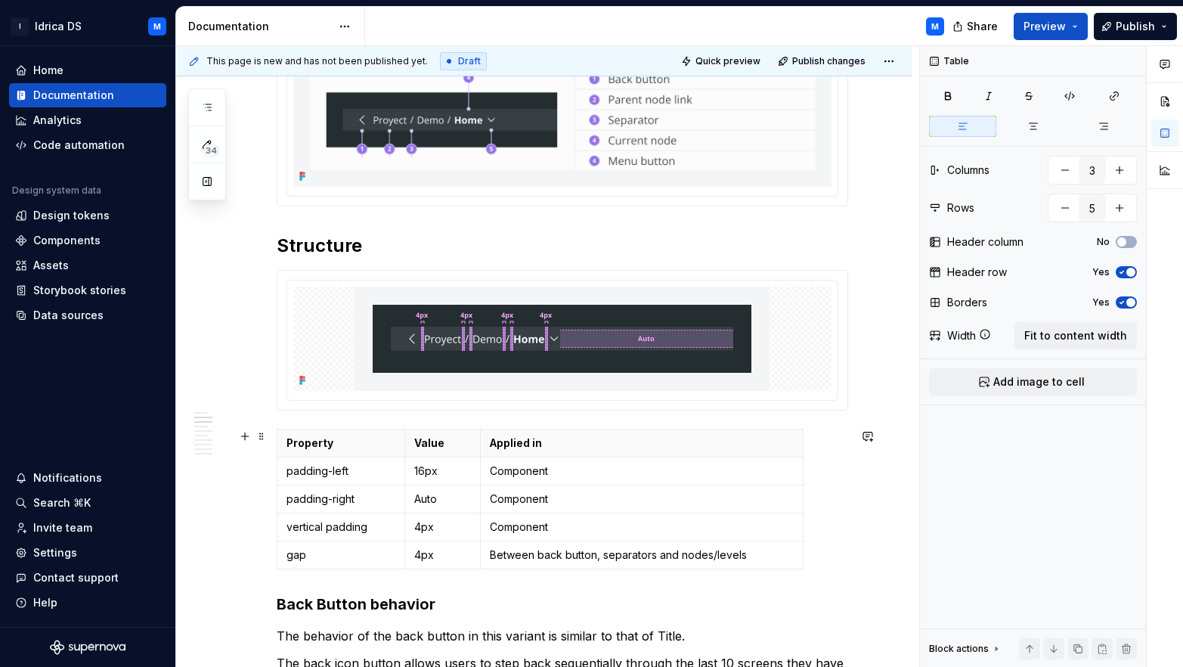
scroll to position [543, 0]
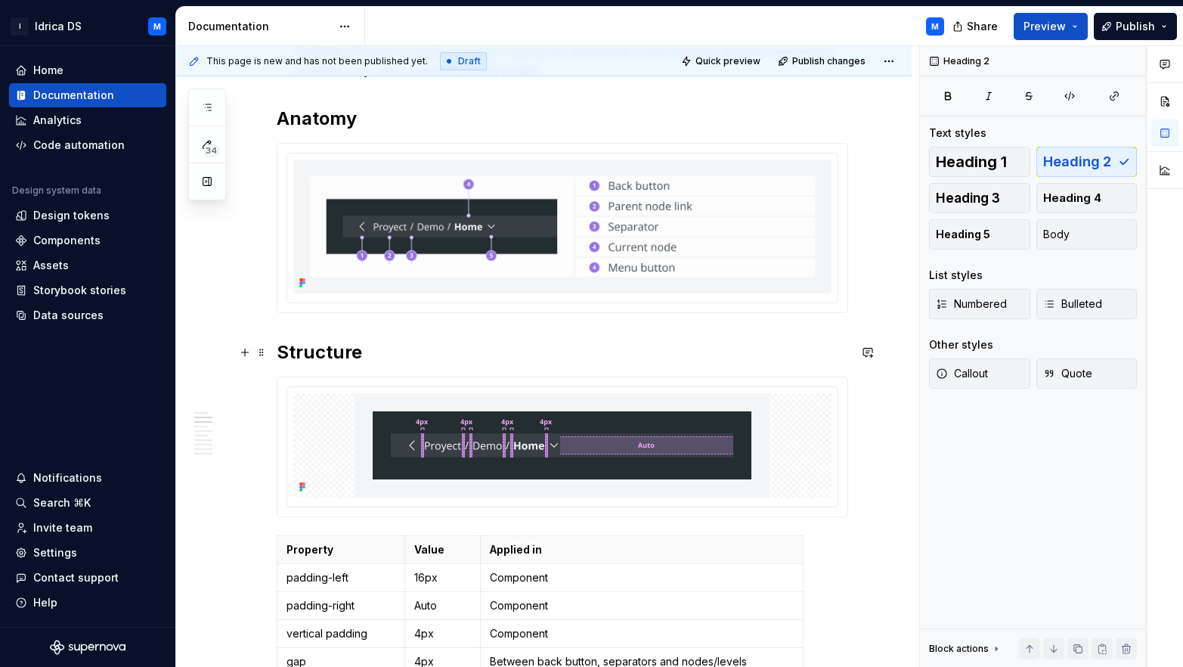
click at [277, 352] on h2 "Structure" at bounding box center [563, 352] width 572 height 24
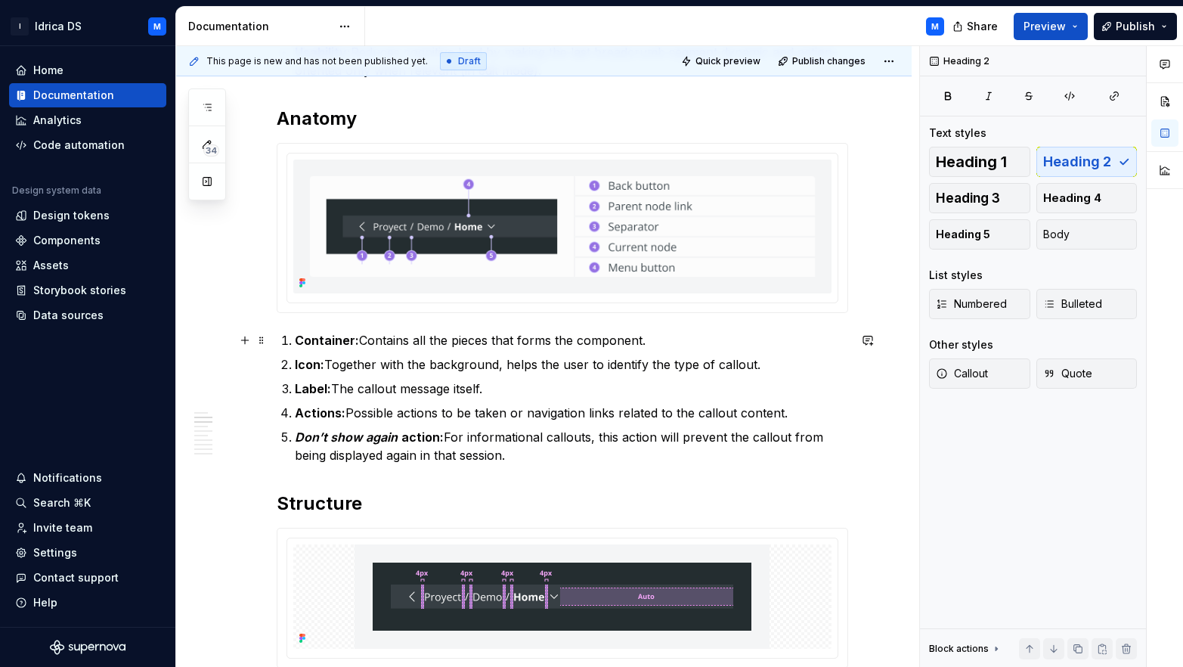
click at [351, 343] on strong "Container:" at bounding box center [327, 340] width 64 height 15
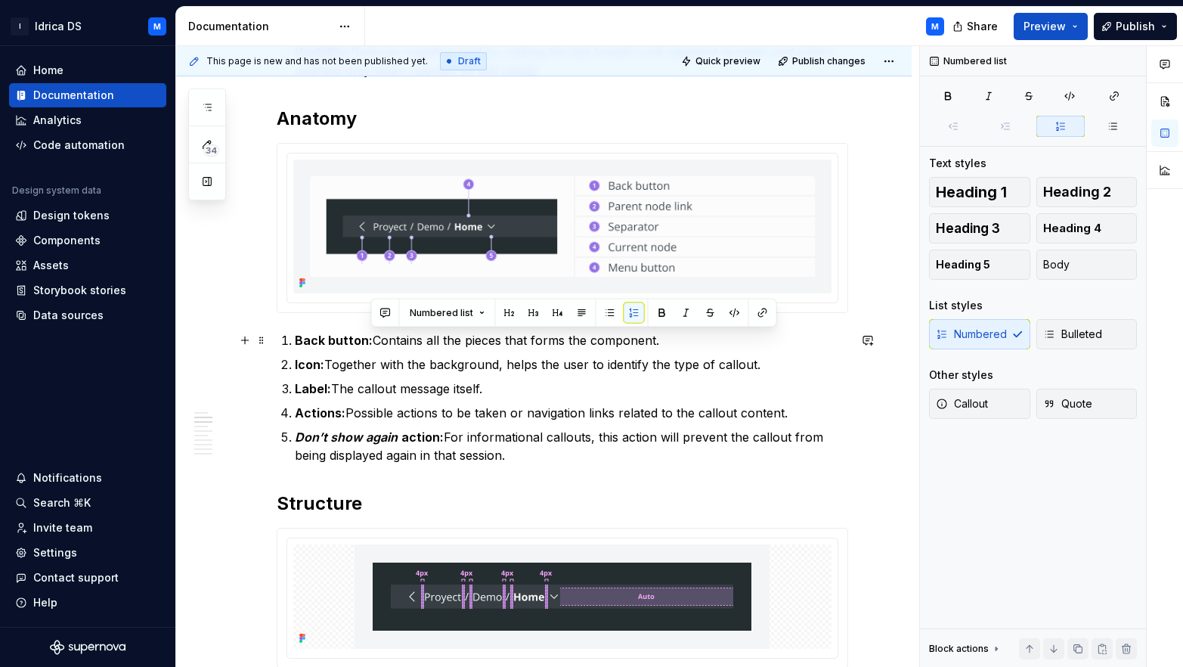
drag, startPoint x: 373, startPoint y: 342, endPoint x: 664, endPoint y: 345, distance: 291.1
click at [664, 345] on p "Back button: Contains all the pieces that forms the component." at bounding box center [572, 340] width 554 height 18
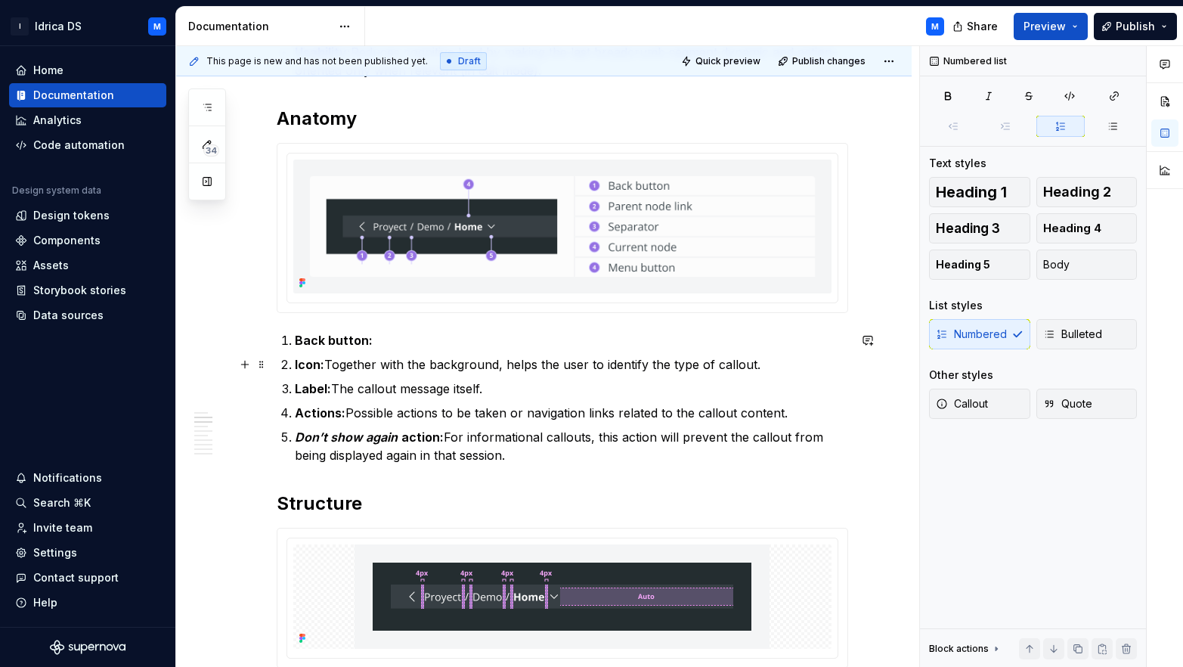
click at [319, 367] on strong "Icon:" at bounding box center [309, 364] width 29 height 15
drag, startPoint x: 326, startPoint y: 391, endPoint x: 377, endPoint y: 386, distance: 50.9
click at [326, 391] on strong "Label:" at bounding box center [313, 388] width 36 height 15
click at [340, 414] on strong "Actions:" at bounding box center [320, 412] width 51 height 15
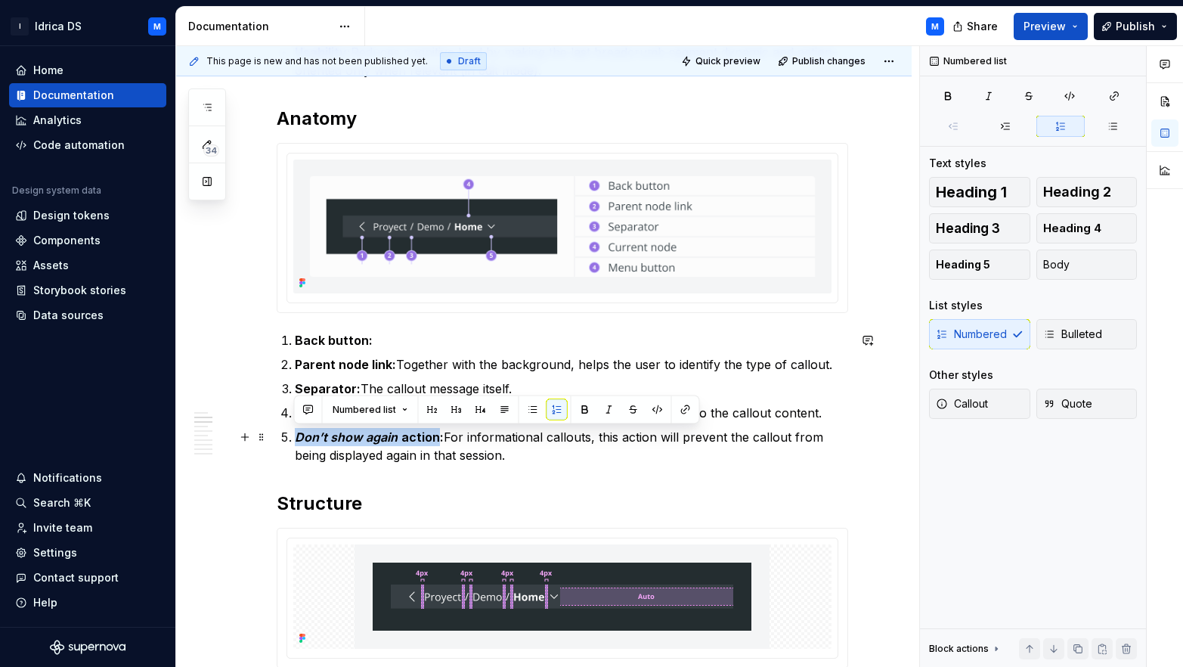
drag, startPoint x: 435, startPoint y: 439, endPoint x: 289, endPoint y: 436, distance: 146.0
click at [295, 436] on p "Don’t show again action: For informational callouts, this action will prevent t…" at bounding box center [572, 446] width 554 height 36
drag, startPoint x: 299, startPoint y: 436, endPoint x: 372, endPoint y: 434, distance: 73.4
click at [372, 434] on p "Menu button : For informational callouts, this action will prevent the callout …" at bounding box center [572, 446] width 554 height 36
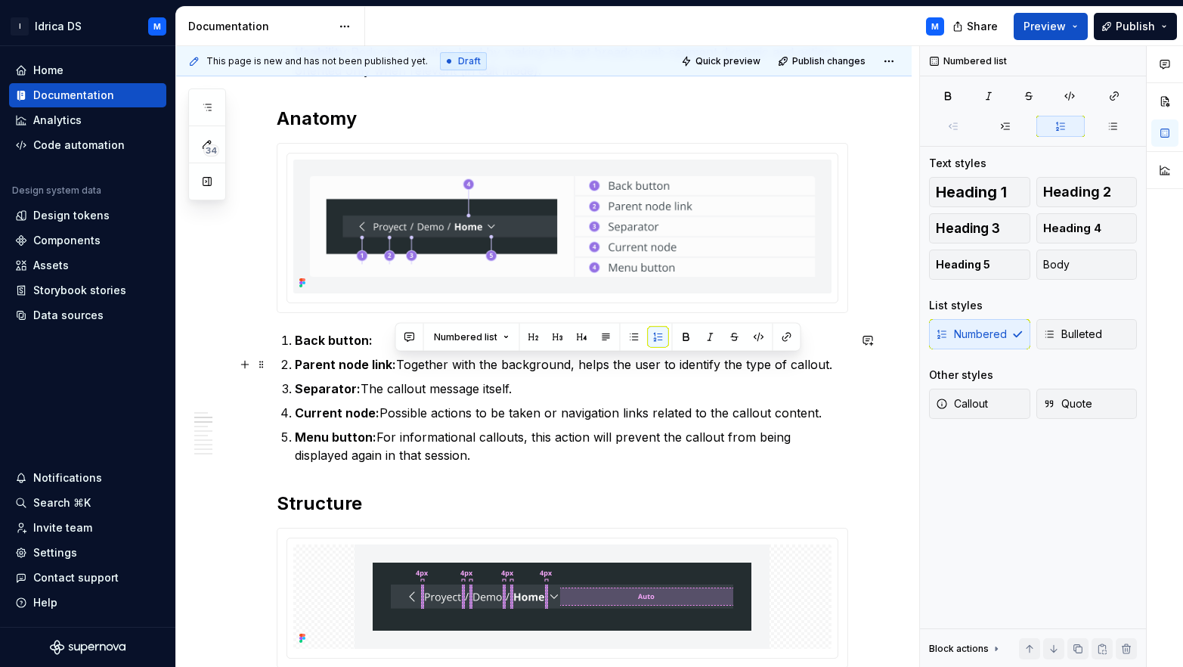
drag, startPoint x: 397, startPoint y: 363, endPoint x: 832, endPoint y: 364, distance: 434.8
click at [832, 364] on p "Parent node link: Together with the background, helps the user to identify the …" at bounding box center [572, 364] width 554 height 18
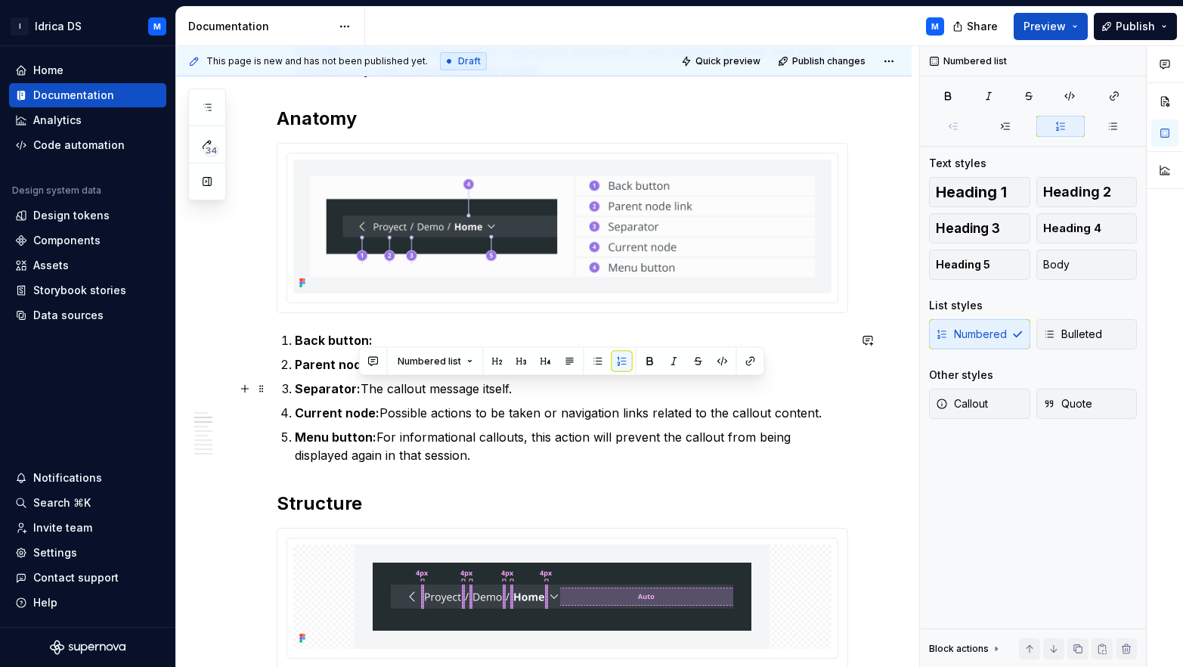
drag, startPoint x: 361, startPoint y: 388, endPoint x: 512, endPoint y: 383, distance: 150.6
click at [512, 383] on p "Separator: The callout message itself." at bounding box center [572, 389] width 554 height 18
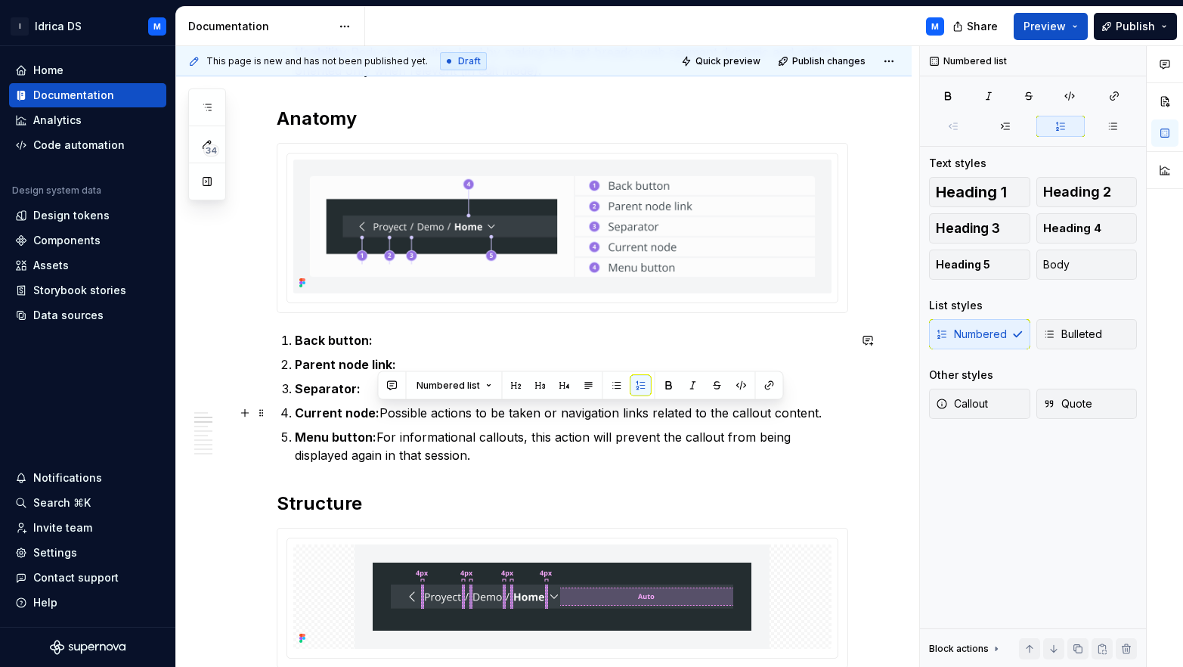
drag, startPoint x: 381, startPoint y: 413, endPoint x: 825, endPoint y: 405, distance: 443.9
click at [825, 405] on p "Current node: Possible actions to be taken or navigation links related to the c…" at bounding box center [572, 413] width 554 height 18
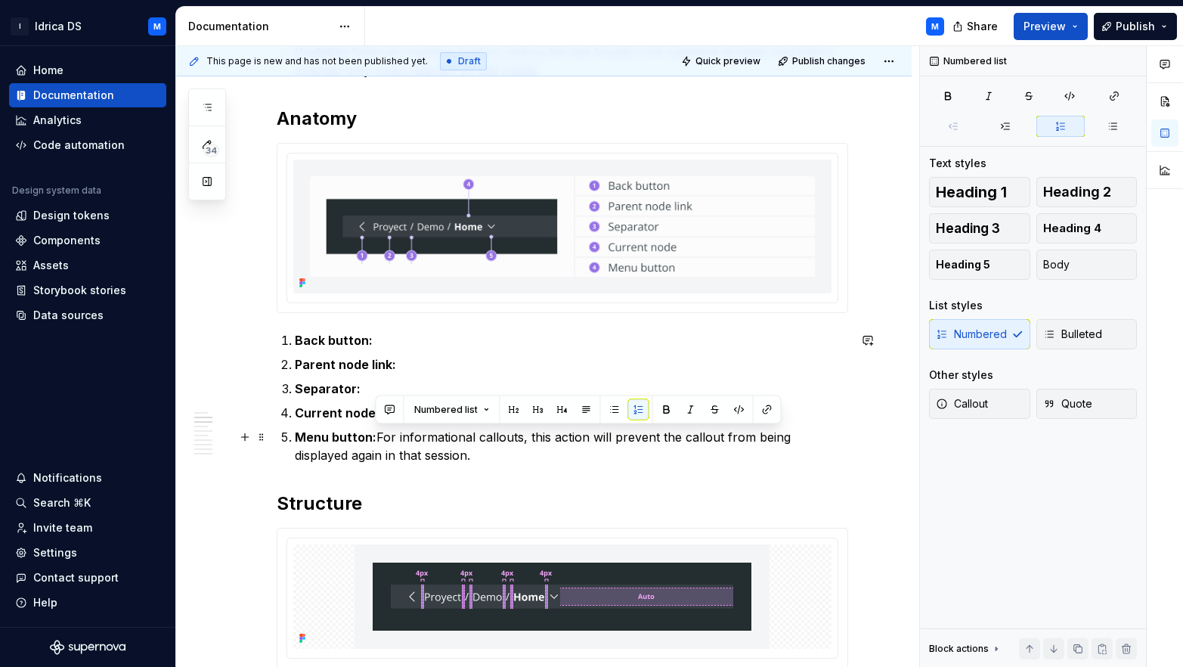
drag, startPoint x: 397, startPoint y: 441, endPoint x: 428, endPoint y: 450, distance: 32.3
click at [428, 450] on p "Menu button: For informational callouts, this action will prevent the callout f…" at bounding box center [572, 446] width 554 height 36
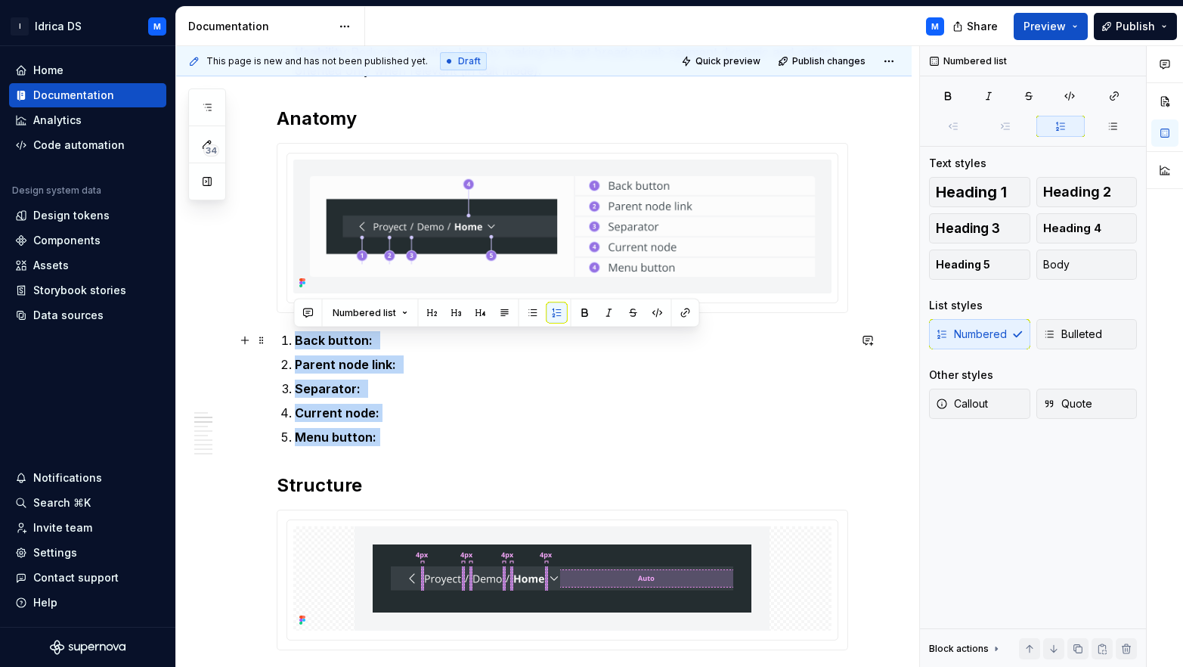
drag, startPoint x: 384, startPoint y: 439, endPoint x: 268, endPoint y: 346, distance: 148.4
copy ol "Back button: Parent node link: Separator: Current node: Menu button:"
click at [388, 340] on p "Back button:" at bounding box center [572, 340] width 554 height 18
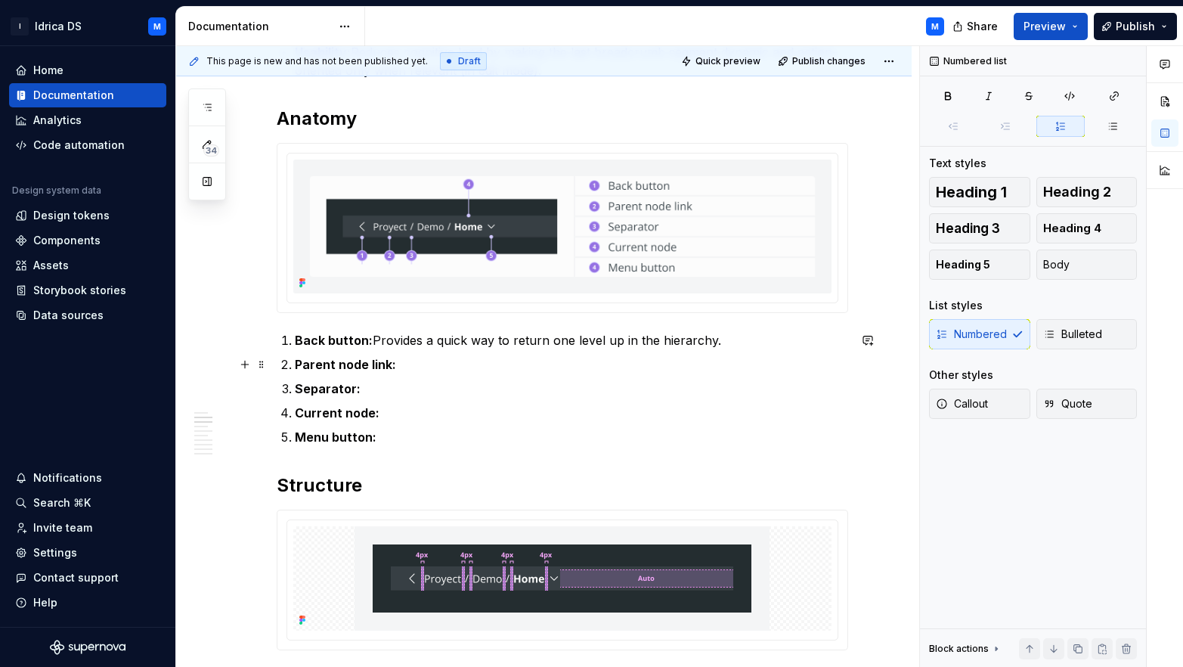
click at [410, 359] on p "Parent node link:" at bounding box center [572, 364] width 554 height 18
click at [412, 389] on p "Separator:" at bounding box center [572, 389] width 554 height 18
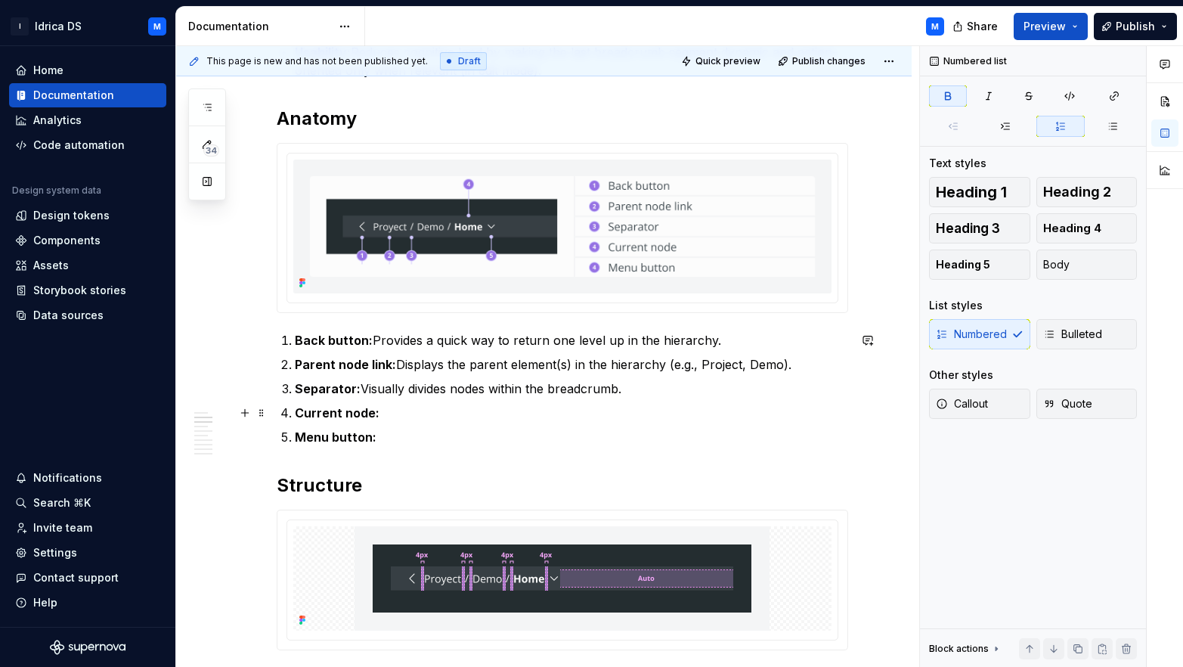
click at [390, 418] on p "Current node:" at bounding box center [572, 413] width 554 height 18
click at [416, 441] on p "Menu button:" at bounding box center [572, 437] width 554 height 18
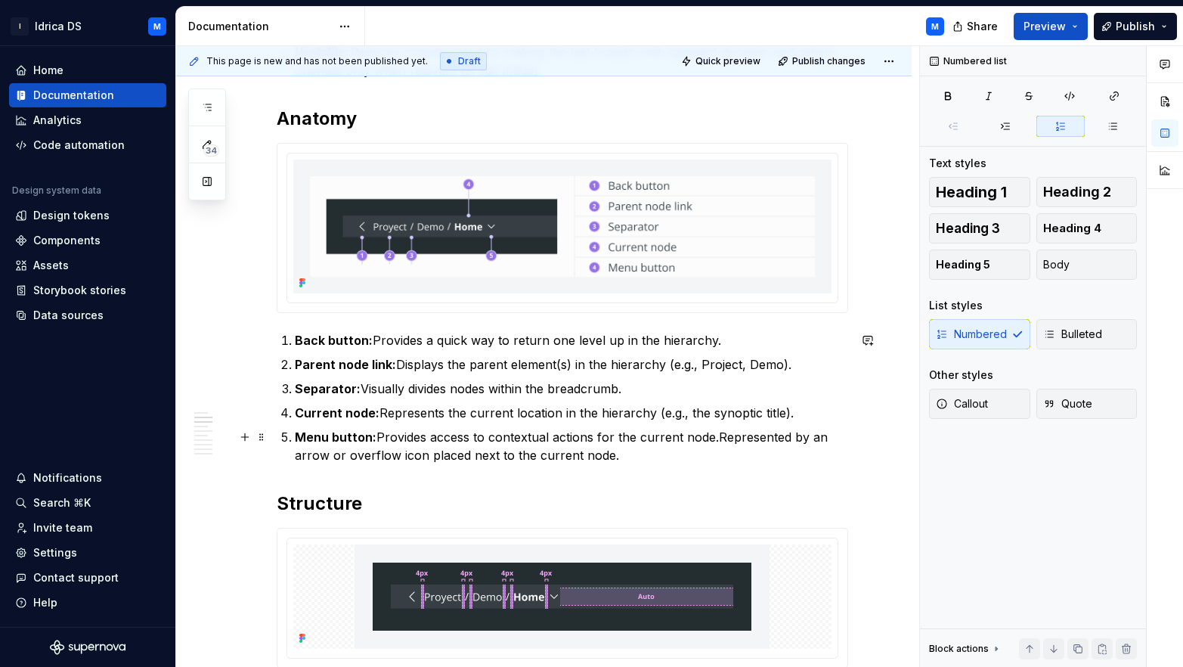
click at [715, 438] on p "Menu button: Provides access to contextual actions for the current node.Represe…" at bounding box center [572, 446] width 554 height 36
click at [805, 410] on p "Current node: Represents the current location in the hierarchy (e.g., the synop…" at bounding box center [572, 413] width 554 height 18
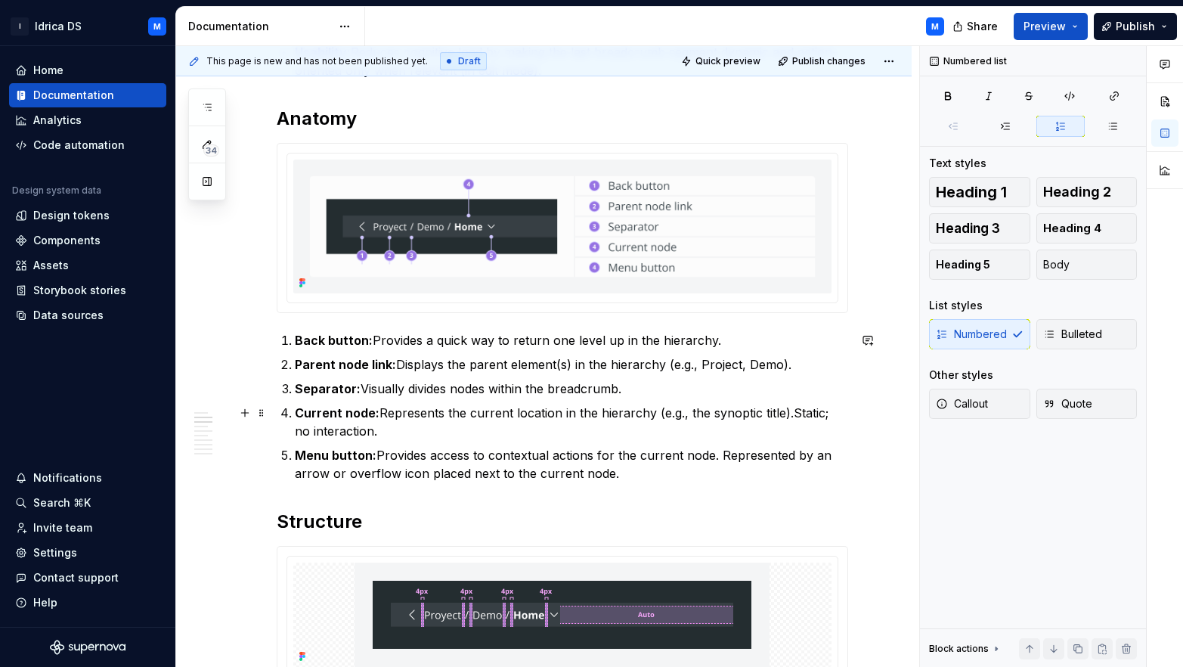
click at [791, 412] on p "Current node: Represents the current location in the hierarchy (e.g., the synop…" at bounding box center [572, 422] width 554 height 36
click at [789, 367] on p "Parent node link: Displays the parent element(s) in the hierarchy (e.g., Projec…" at bounding box center [572, 364] width 554 height 18
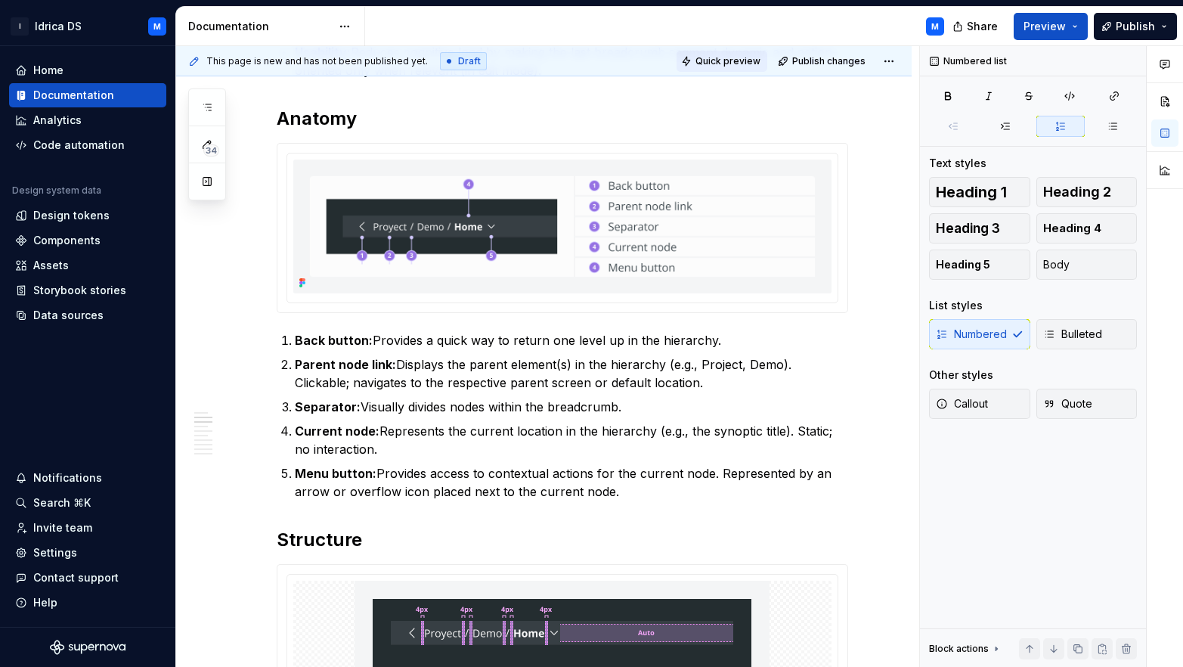
click at [738, 64] on span "Quick preview" at bounding box center [728, 61] width 65 height 12
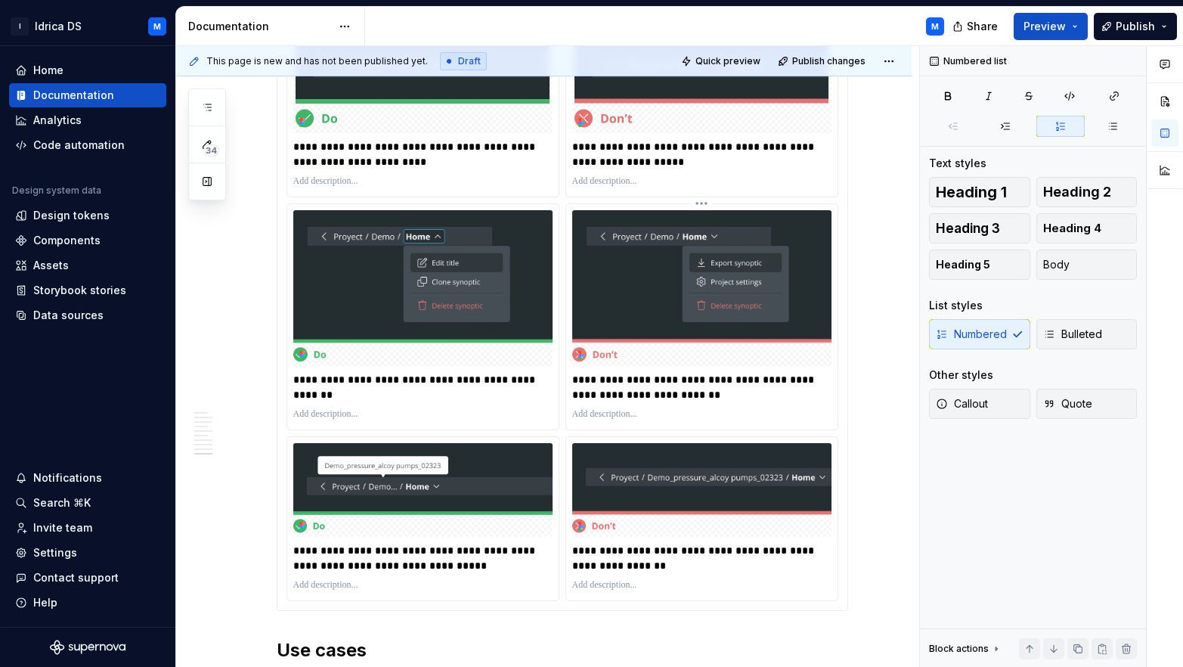
scroll to position [3540, 0]
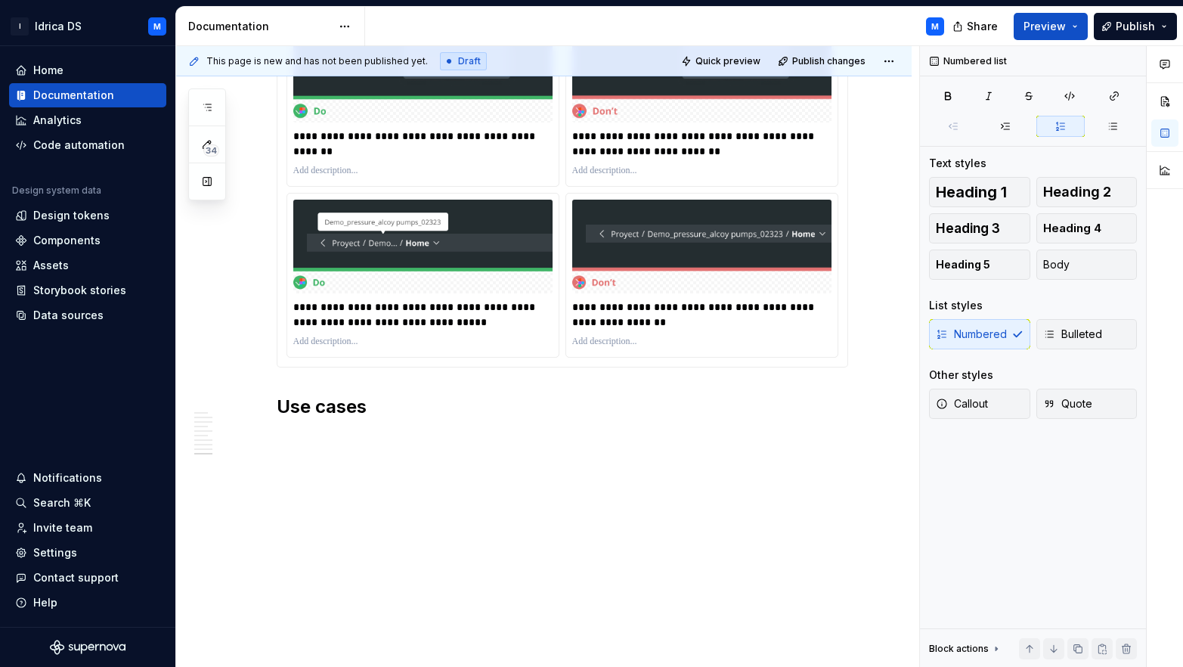
type textarea "*"
click at [84, 312] on div "Data sources" at bounding box center [68, 315] width 70 height 15
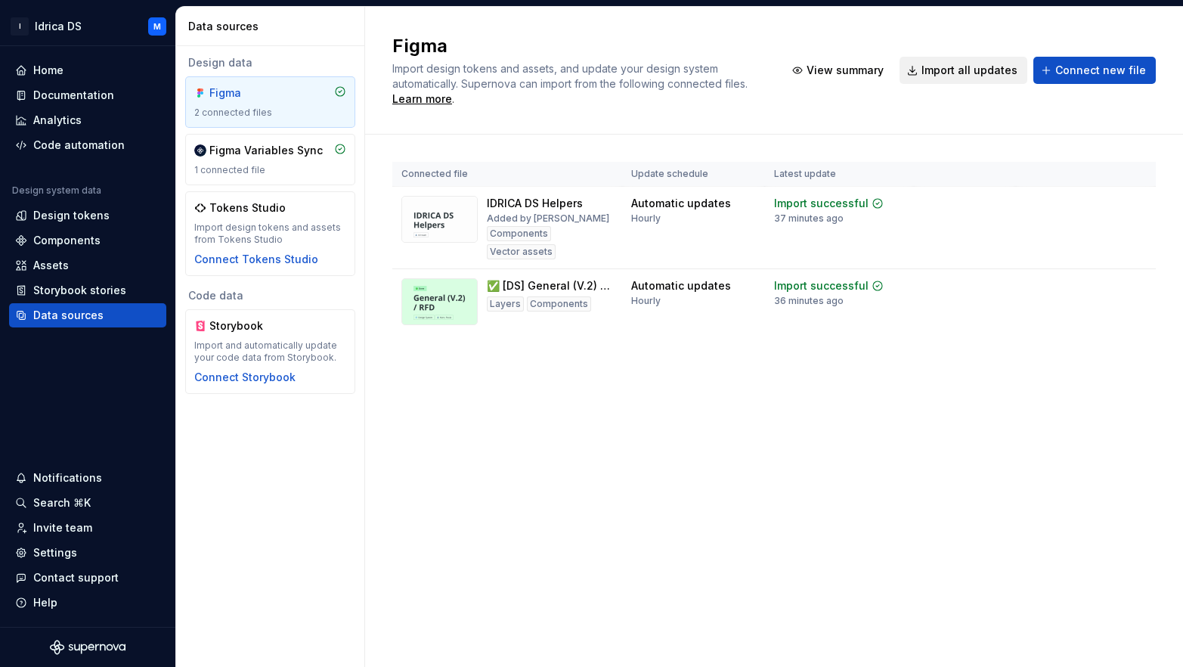
click at [959, 75] on span "Import all updates" at bounding box center [970, 70] width 96 height 15
click at [965, 65] on span "Import all updates" at bounding box center [970, 70] width 96 height 15
